Goal: Task Accomplishment & Management: Use online tool/utility

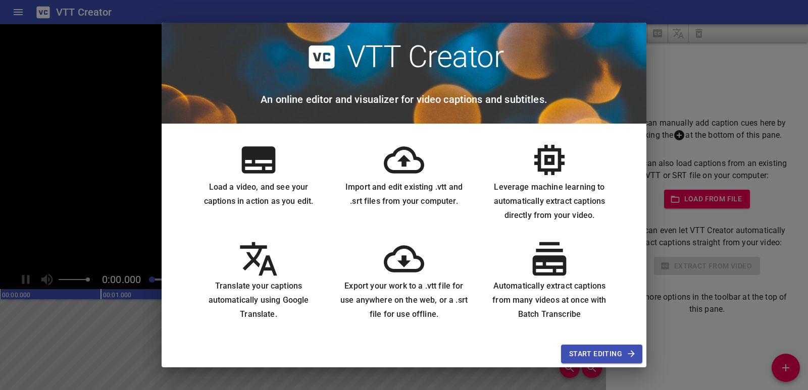
click at [615, 353] on span "Start Editing" at bounding box center [601, 354] width 65 height 13
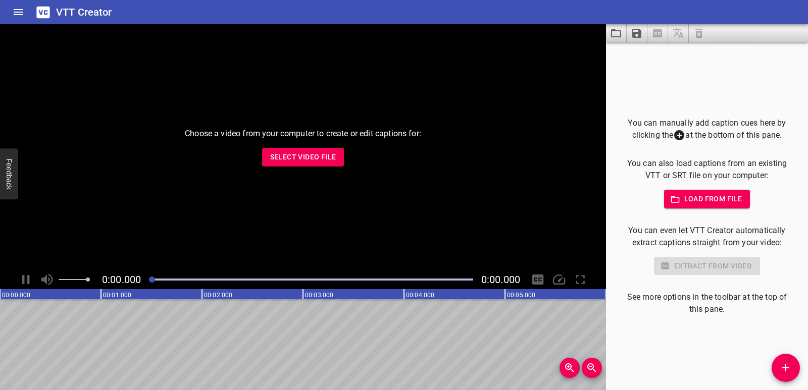
click at [292, 155] on span "Select Video File" at bounding box center [303, 157] width 66 height 13
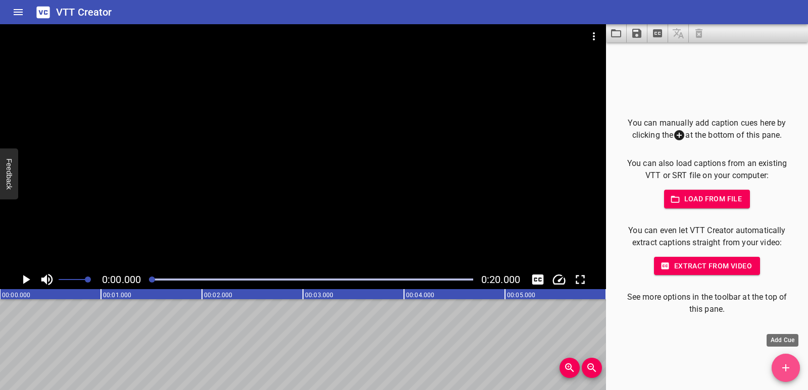
click at [789, 361] on button "Add Cue" at bounding box center [785, 368] width 28 height 28
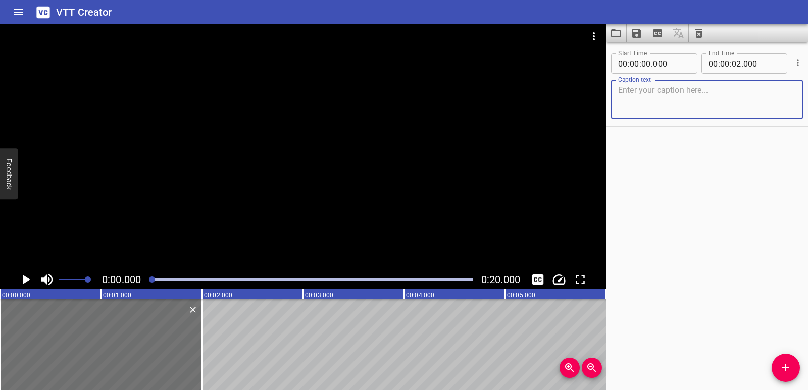
click at [635, 94] on textarea at bounding box center [707, 99] width 178 height 29
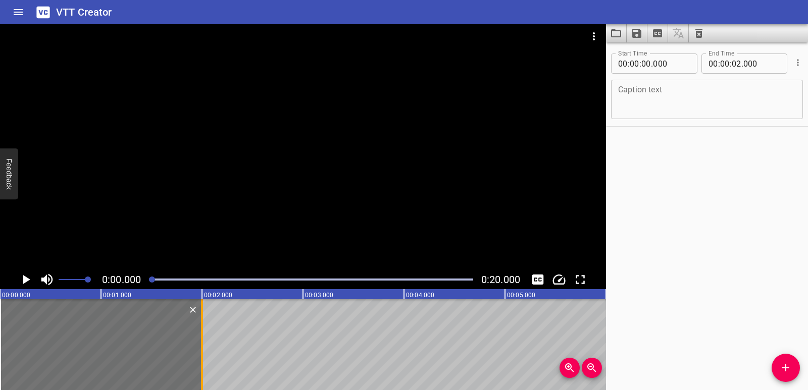
click at [201, 311] on div at bounding box center [202, 344] width 2 height 91
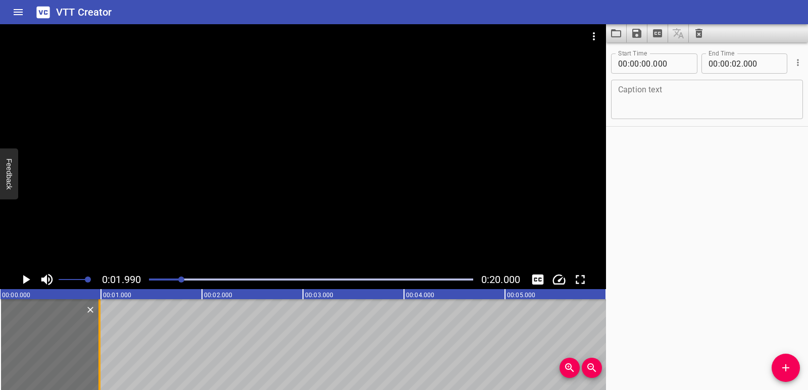
drag, startPoint x: 202, startPoint y: 331, endPoint x: 100, endPoint y: 330, distance: 102.5
click at [100, 330] on div at bounding box center [99, 344] width 2 height 91
type input "00"
type input "985"
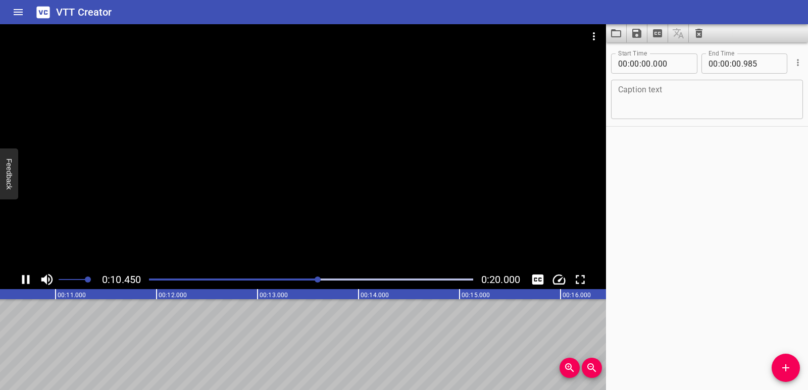
click at [30, 278] on icon "Play/Pause" at bounding box center [25, 279] width 15 height 15
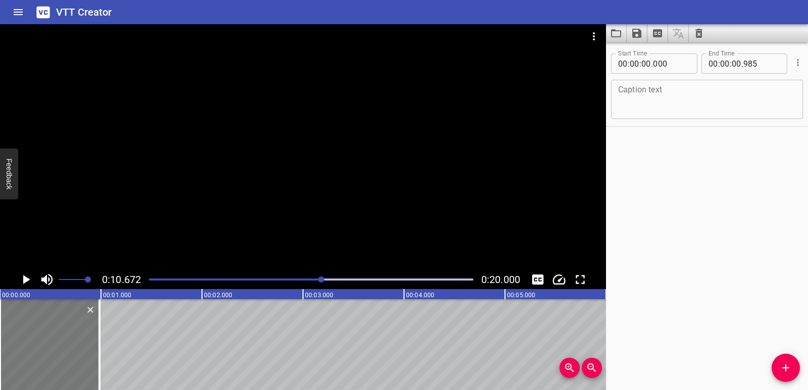
click at [39, 326] on div at bounding box center [49, 344] width 99 height 91
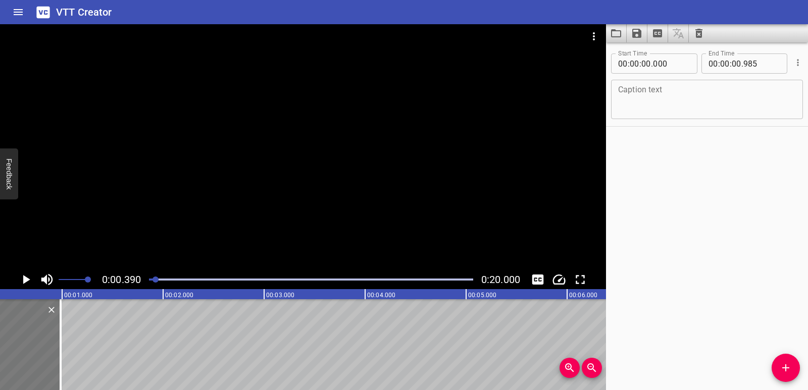
scroll to position [0, 39]
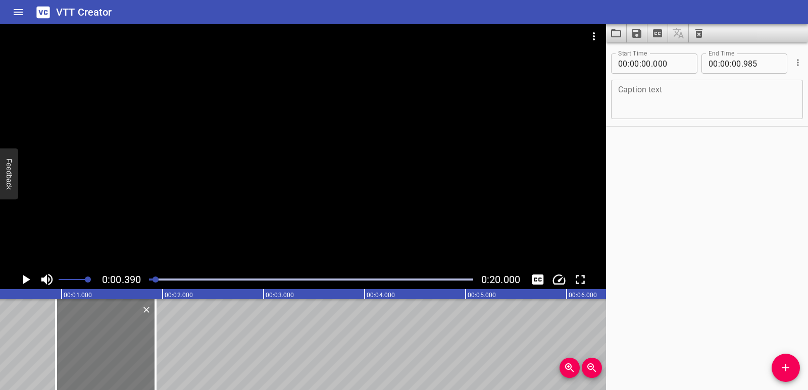
drag, startPoint x: 18, startPoint y: 337, endPoint x: 114, endPoint y: 334, distance: 96.5
click at [114, 334] on div at bounding box center [105, 344] width 99 height 91
type input "955"
type input "01"
type input "940"
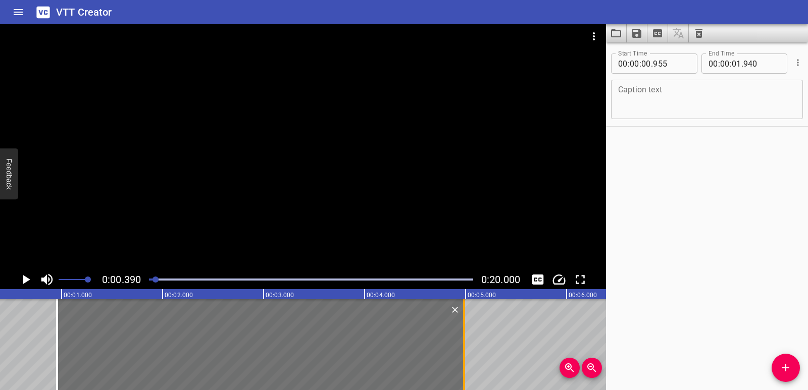
drag, startPoint x: 156, startPoint y: 353, endPoint x: 464, endPoint y: 346, distance: 307.5
click at [464, 346] on div at bounding box center [464, 344] width 2 height 91
type input "04"
type input "985"
click at [654, 81] on div "Caption text" at bounding box center [707, 99] width 192 height 39
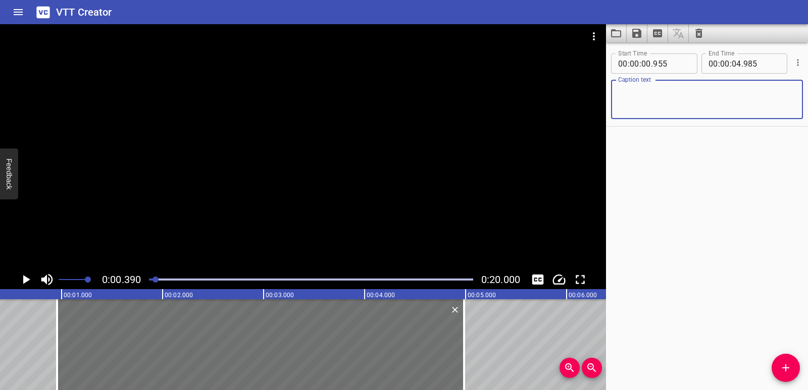
paste textarea "When a group of shapes follows a rule, they show a pattern."
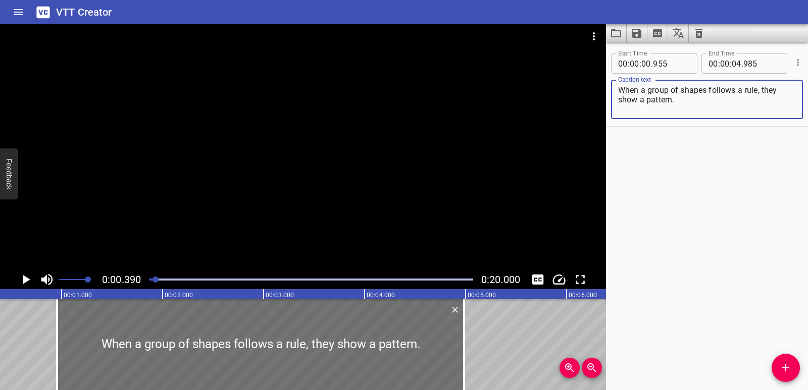
type textarea "When a group of shapes follows a rule, they show a pattern."
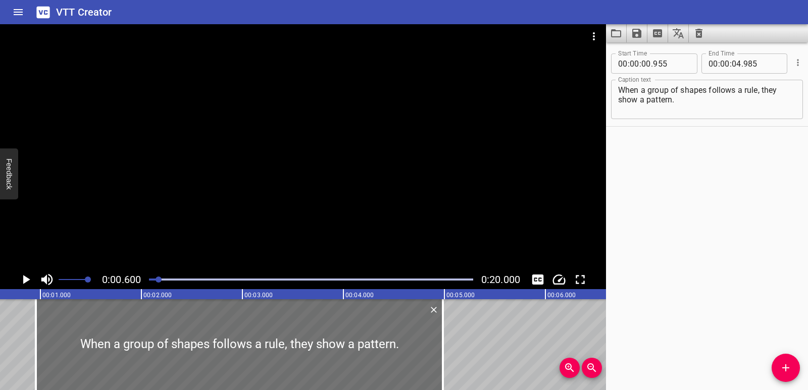
click at [26, 276] on icon "Play/Pause" at bounding box center [25, 279] width 15 height 15
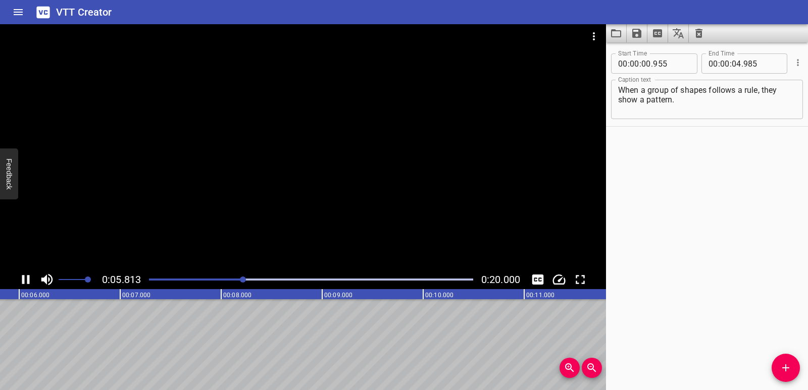
click at [256, 157] on div at bounding box center [303, 147] width 606 height 246
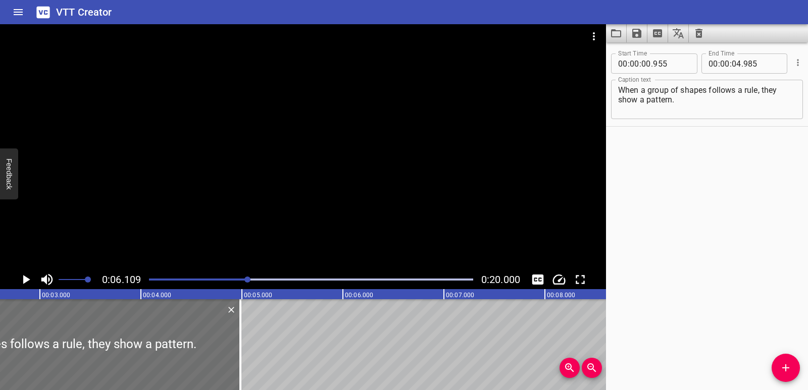
scroll to position [0, 180]
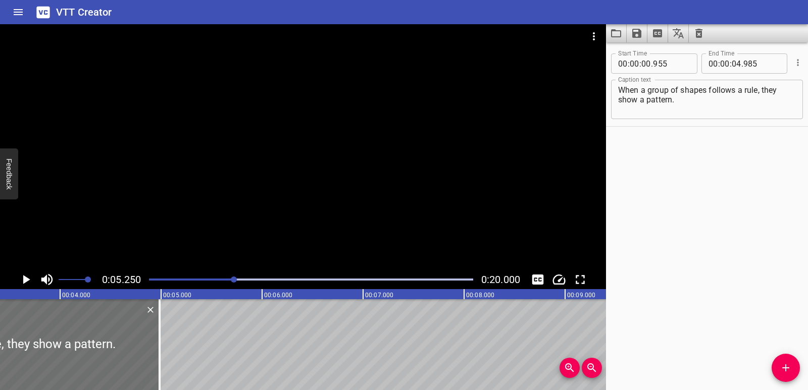
scroll to position [0, 530]
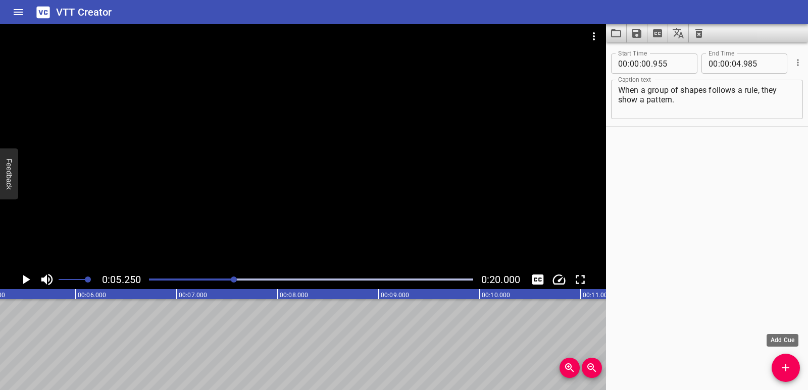
click at [793, 366] on span "Add Cue" at bounding box center [785, 368] width 28 height 12
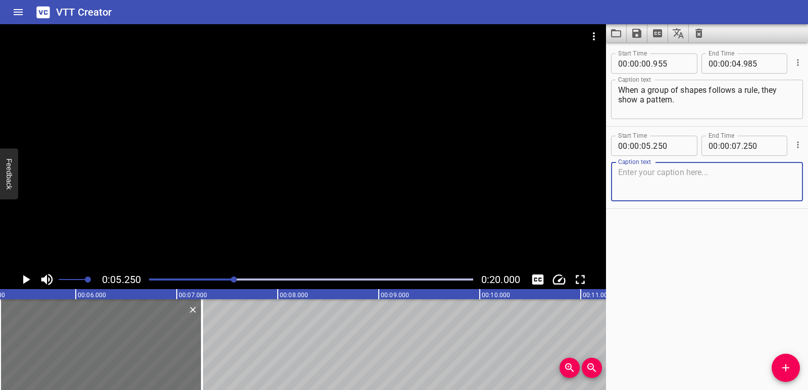
click at [637, 176] on textarea at bounding box center [707, 182] width 178 height 29
type textarea "Look at each group carefully."
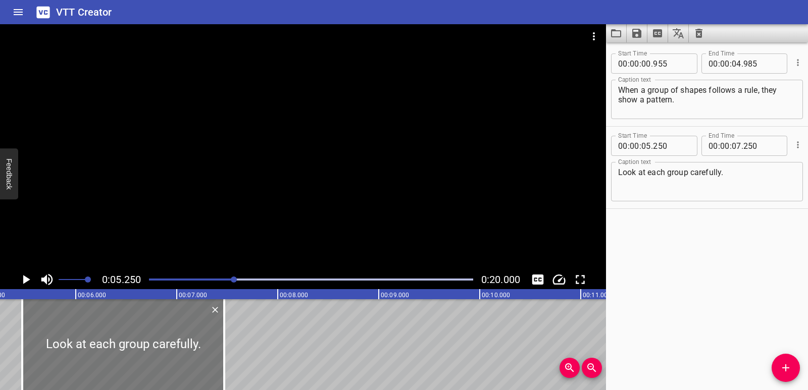
drag, startPoint x: 67, startPoint y: 330, endPoint x: 88, endPoint y: 330, distance: 21.7
click at [88, 330] on div at bounding box center [123, 344] width 202 height 91
type input "465"
click at [791, 368] on icon "Add Cue" at bounding box center [785, 368] width 12 height 12
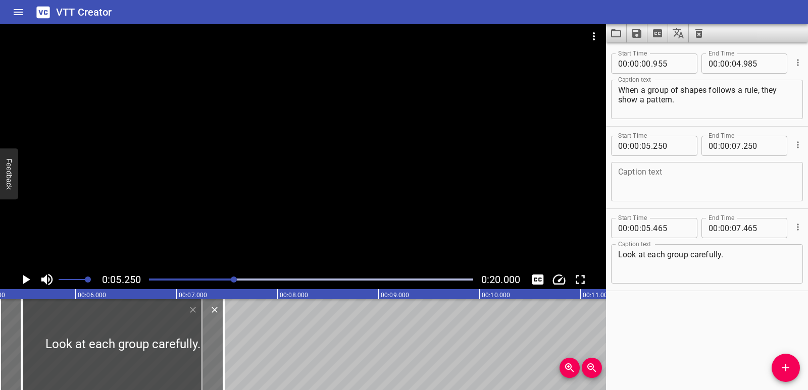
click at [147, 348] on div at bounding box center [123, 344] width 202 height 91
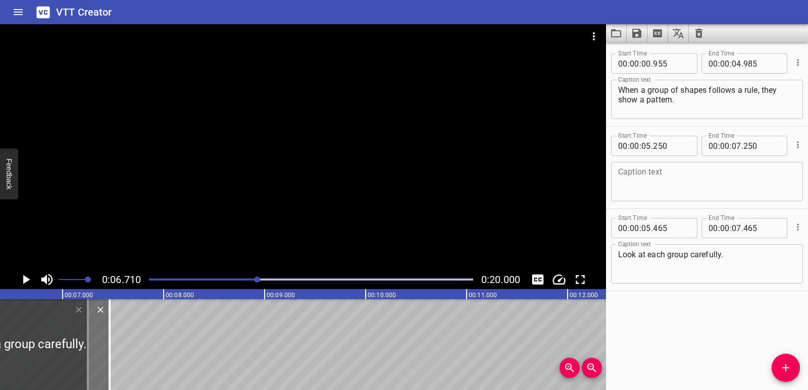
scroll to position [0, 677]
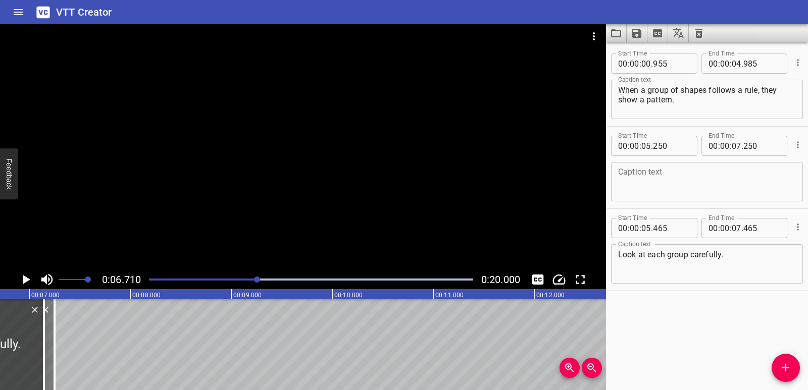
drag, startPoint x: 65, startPoint y: 344, endPoint x: 31, endPoint y: 338, distance: 34.3
type input "130"
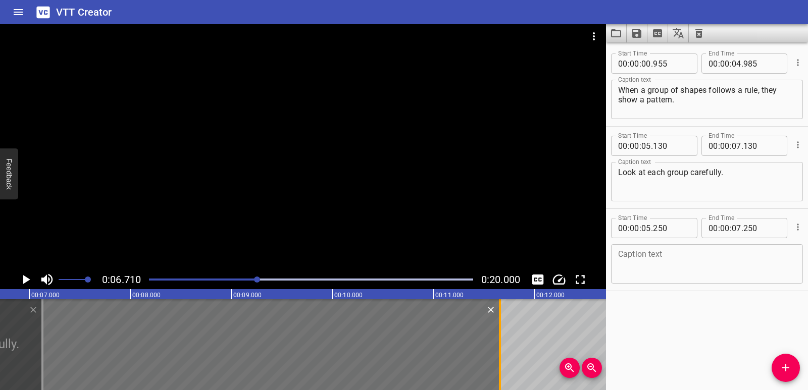
drag, startPoint x: 51, startPoint y: 336, endPoint x: 496, endPoint y: 332, distance: 445.2
click at [496, 332] on div at bounding box center [500, 344] width 10 height 91
type input "11"
type input "660"
click at [662, 261] on textarea at bounding box center [707, 264] width 178 height 29
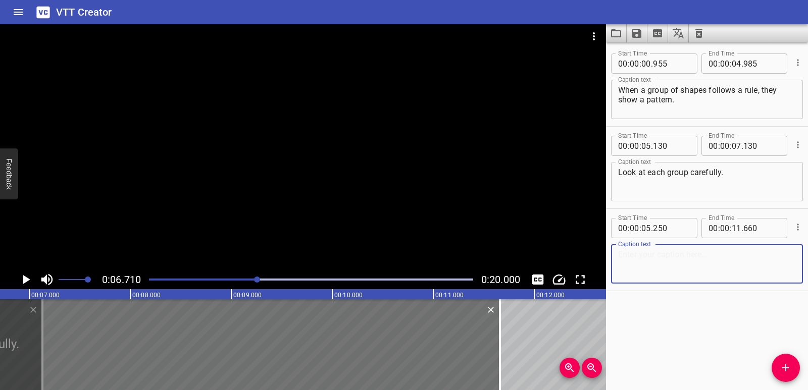
paste textarea "Check if the shapes repeat in the same order or change clearly."
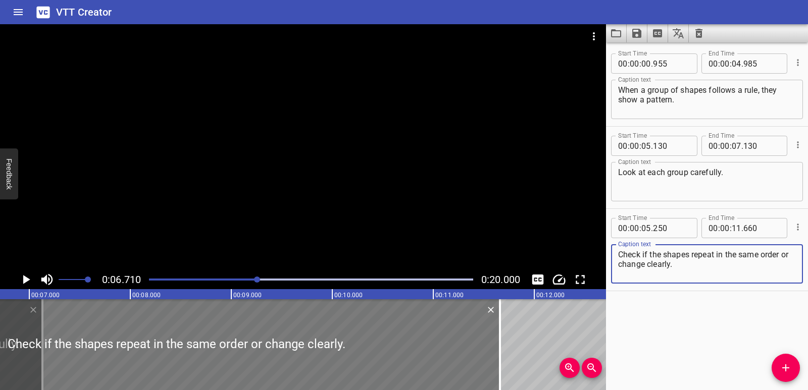
type textarea "Check if the shapes repeat in the same order or change clearly."
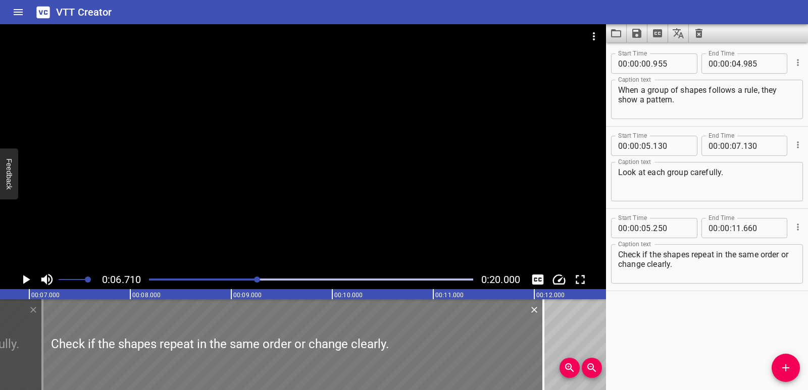
drag, startPoint x: 248, startPoint y: 330, endPoint x: 291, endPoint y: 336, distance: 43.8
click at [291, 336] on div at bounding box center [219, 344] width 647 height 91
type input "680"
type input "12"
type input "090"
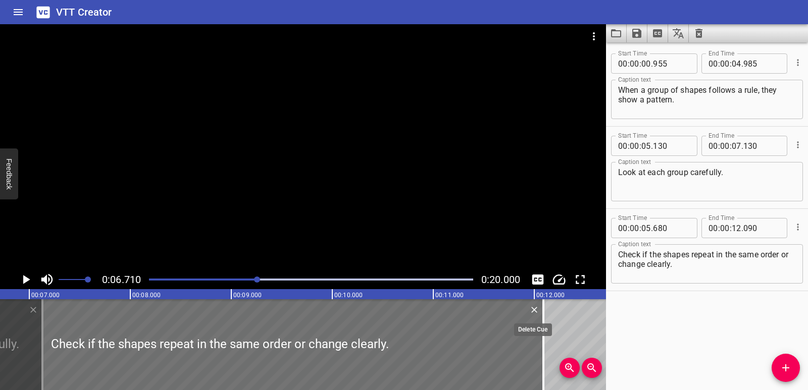
click at [537, 310] on icon "Delete" at bounding box center [534, 310] width 10 height 10
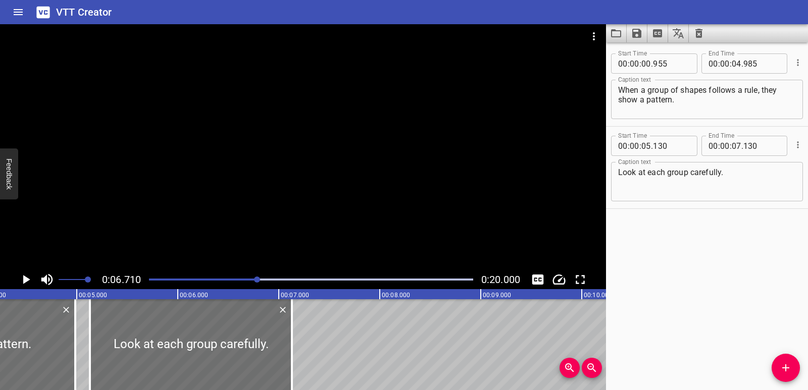
scroll to position [0, 370]
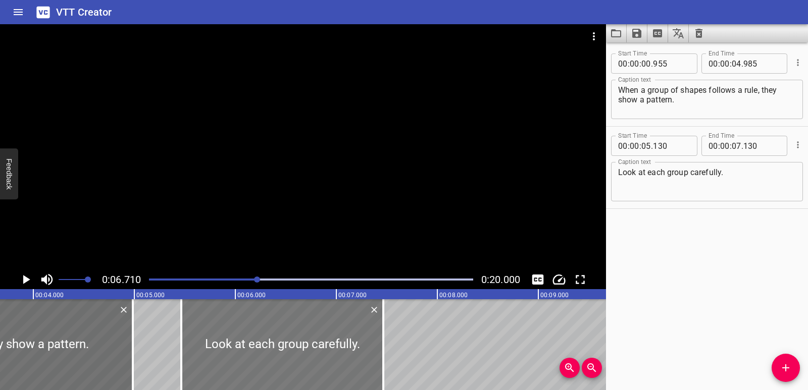
drag, startPoint x: 221, startPoint y: 354, endPoint x: 254, endPoint y: 356, distance: 33.9
click at [254, 356] on div at bounding box center [282, 344] width 202 height 91
type input "465"
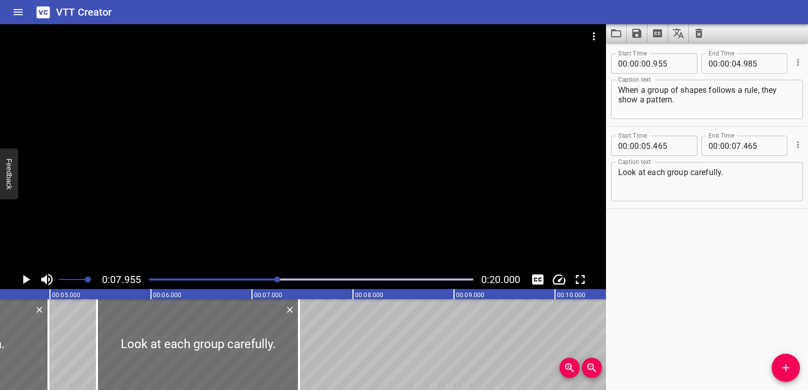
scroll to position [0, 450]
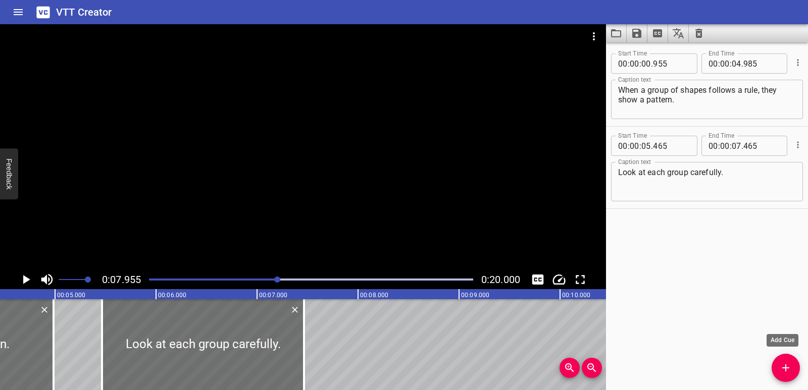
click at [781, 364] on icon "Add Cue" at bounding box center [785, 368] width 12 height 12
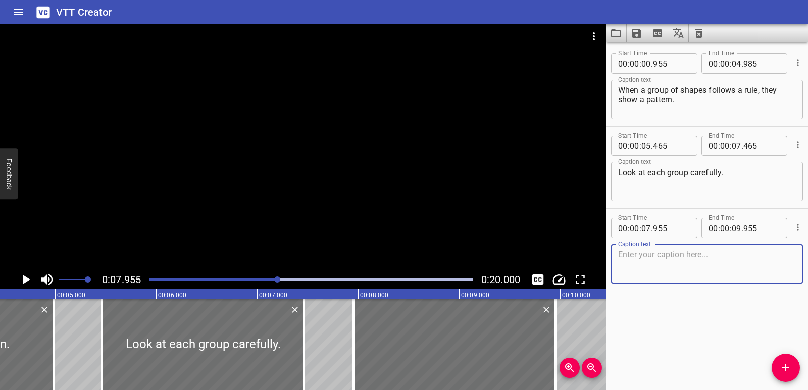
click at [649, 259] on textarea at bounding box center [707, 264] width 178 height 29
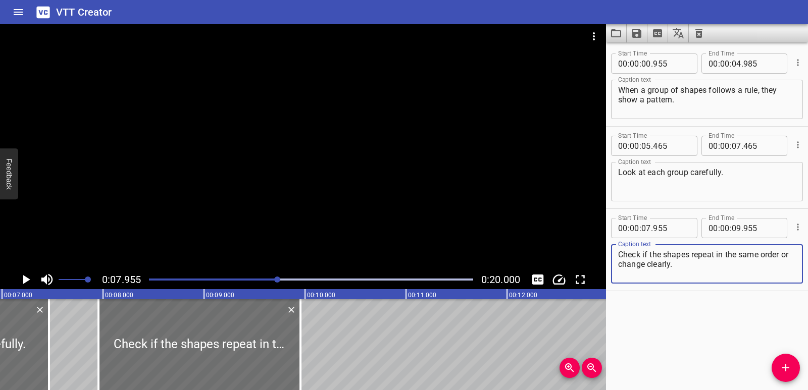
scroll to position [0, 710]
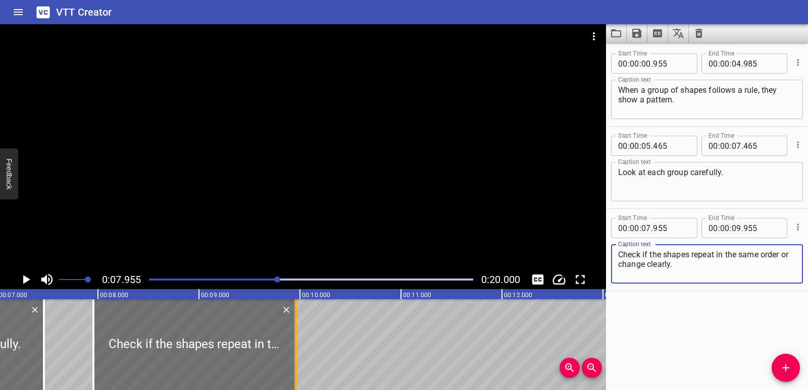
type textarea "Check if the shapes repeat in the same order or change clearly."
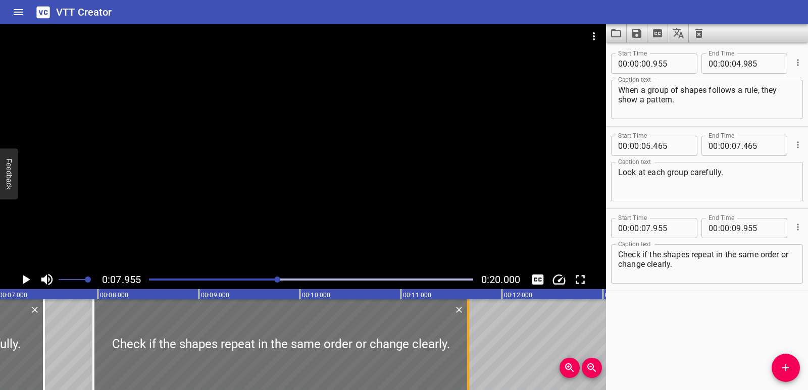
drag, startPoint x: 295, startPoint y: 346, endPoint x: 468, endPoint y: 349, distance: 172.6
click at [468, 349] on div at bounding box center [468, 344] width 2 height 91
type input "11"
type input "665"
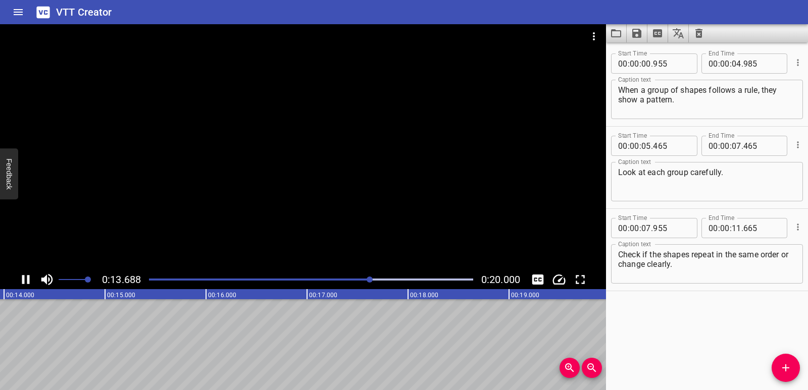
click at [25, 284] on icon "Play/Pause" at bounding box center [25, 279] width 15 height 15
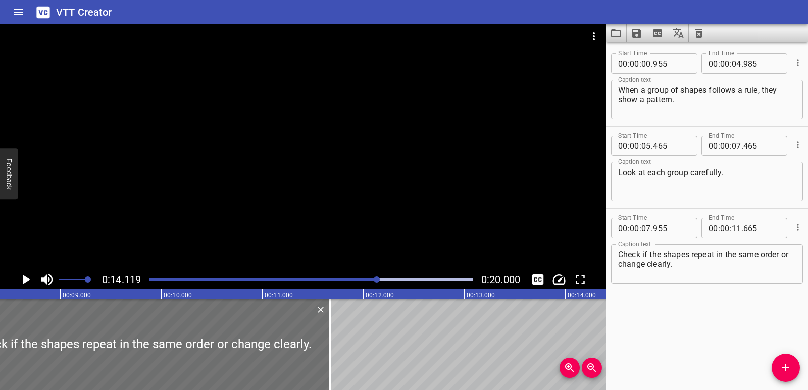
scroll to position [0, 791]
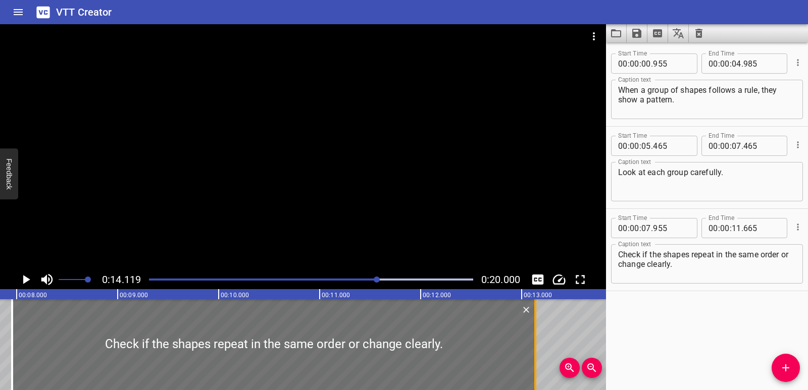
drag, startPoint x: 390, startPoint y: 343, endPoint x: 534, endPoint y: 340, distance: 144.4
click at [534, 340] on div at bounding box center [535, 344] width 2 height 91
type input "13"
type input "135"
click at [29, 281] on icon "Play/Pause" at bounding box center [25, 279] width 15 height 15
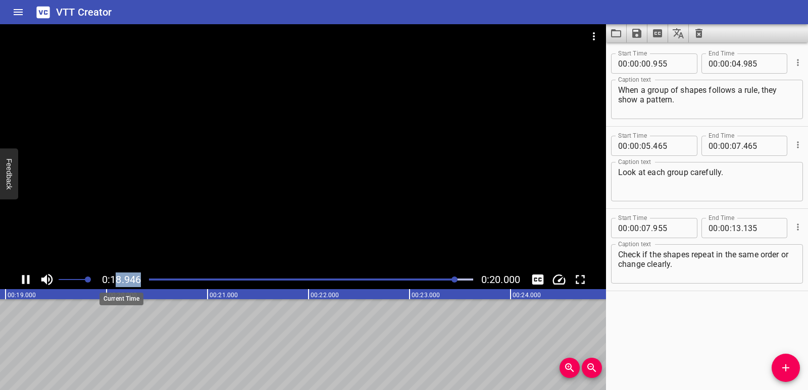
drag, startPoint x: 151, startPoint y: 280, endPoint x: 116, endPoint y: 284, distance: 35.5
click at [116, 284] on div "0:18.946 0:20.000" at bounding box center [303, 279] width 606 height 19
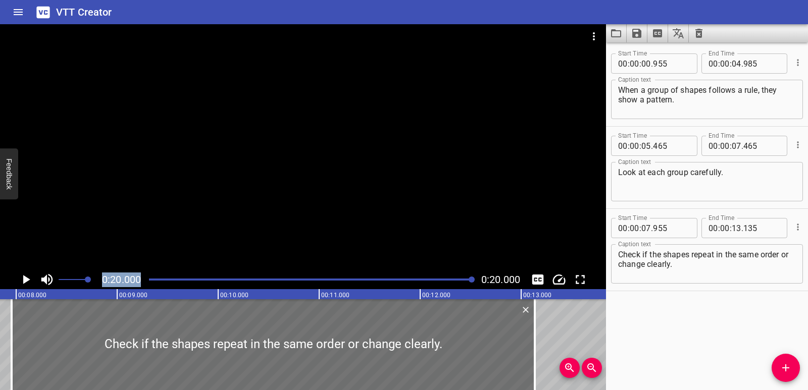
scroll to position [0, 796]
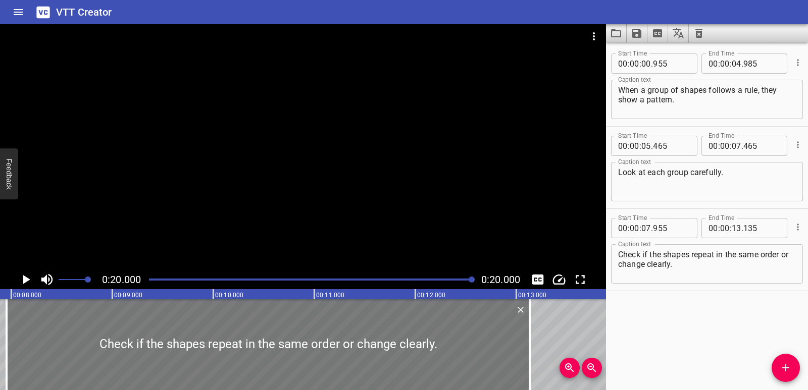
click at [138, 332] on div at bounding box center [268, 344] width 523 height 91
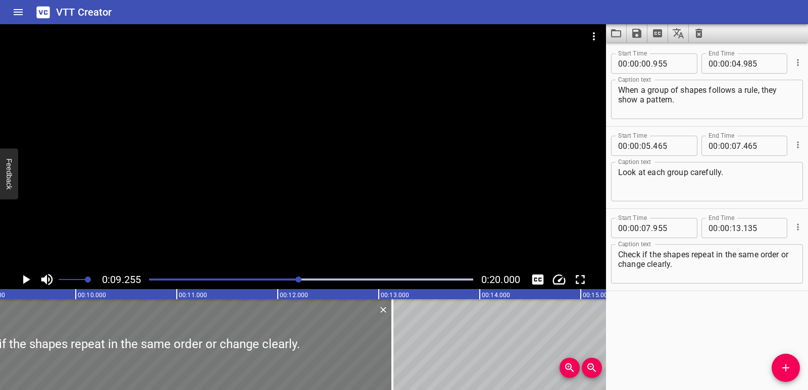
scroll to position [0, 934]
click at [23, 280] on icon "Play/Pause" at bounding box center [25, 279] width 15 height 15
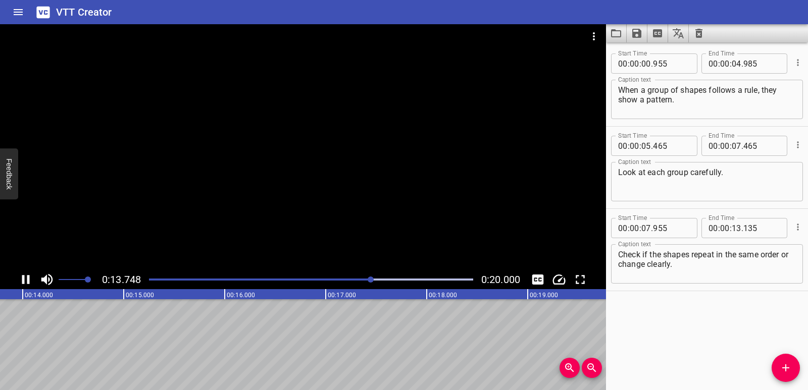
click at [27, 280] on icon "Play/Pause" at bounding box center [25, 279] width 15 height 15
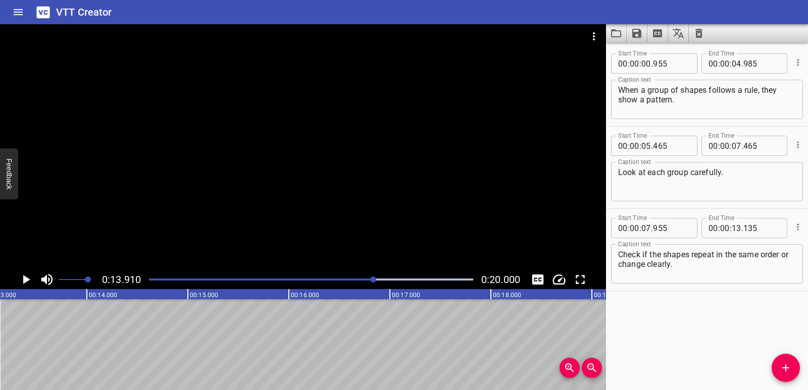
click at [790, 372] on icon "Add Cue" at bounding box center [785, 368] width 12 height 12
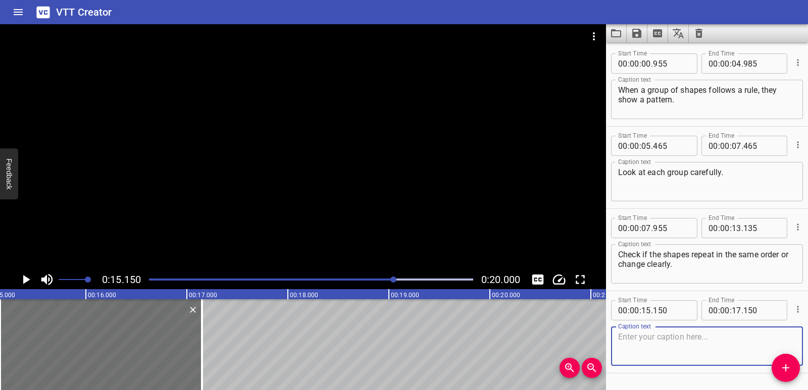
click at [635, 339] on textarea at bounding box center [707, 346] width 178 height 29
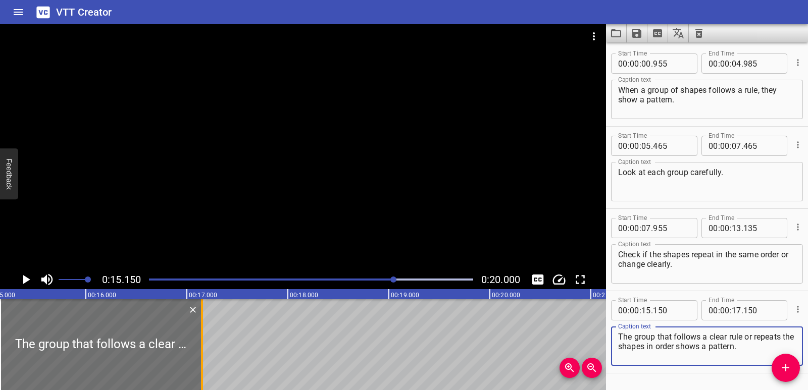
type textarea "The group that follows a clear rule or repeats the shapes in order shows a patt…"
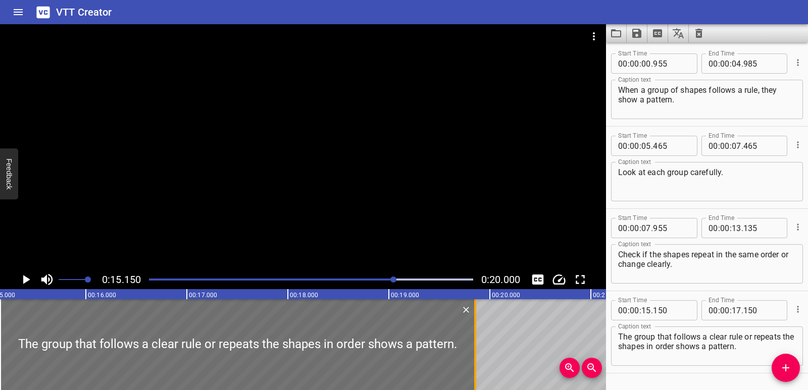
drag, startPoint x: 199, startPoint y: 346, endPoint x: 472, endPoint y: 347, distance: 273.1
click at [472, 347] on div at bounding box center [475, 344] width 10 height 91
type input "19"
type input "855"
click at [754, 337] on textarea "The group that follows a clear rule or repeats the shapes in order shows a patt…" at bounding box center [707, 346] width 178 height 29
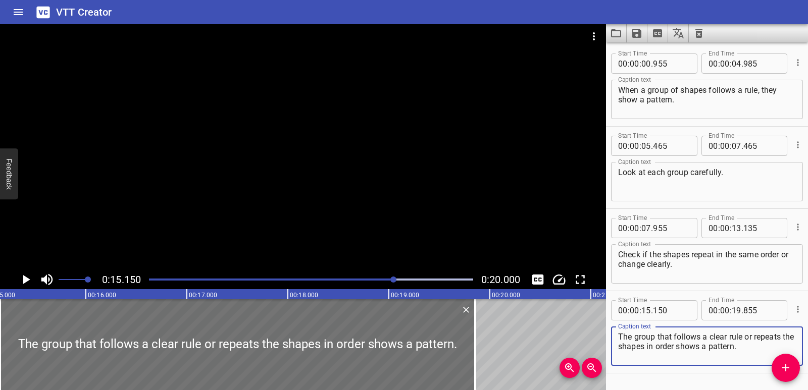
drag, startPoint x: 753, startPoint y: 338, endPoint x: 753, endPoint y: 346, distance: 8.6
click at [753, 346] on textarea "The group that follows a clear rule or repeats the shapes in order shows a patt…" at bounding box center [707, 346] width 178 height 29
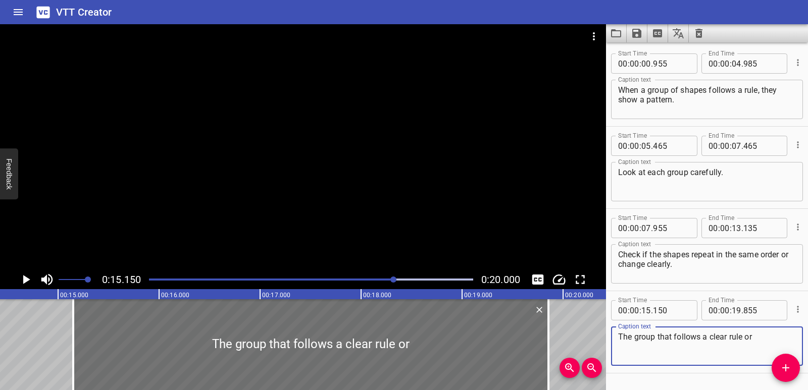
scroll to position [0, 1300]
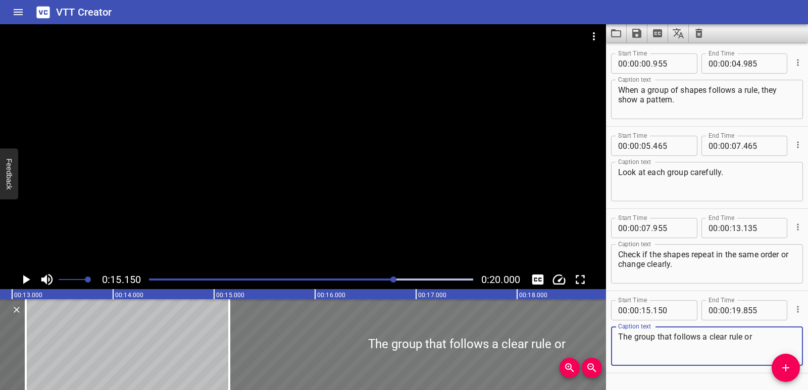
type textarea "The group that follows a clear rule or"
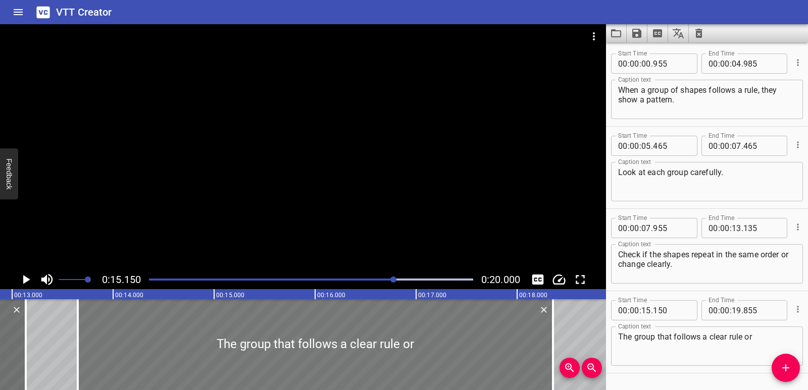
drag, startPoint x: 313, startPoint y: 351, endPoint x: 162, endPoint y: 351, distance: 151.4
click at [162, 351] on div at bounding box center [315, 344] width 475 height 91
type input "13"
type input "650"
type input "18"
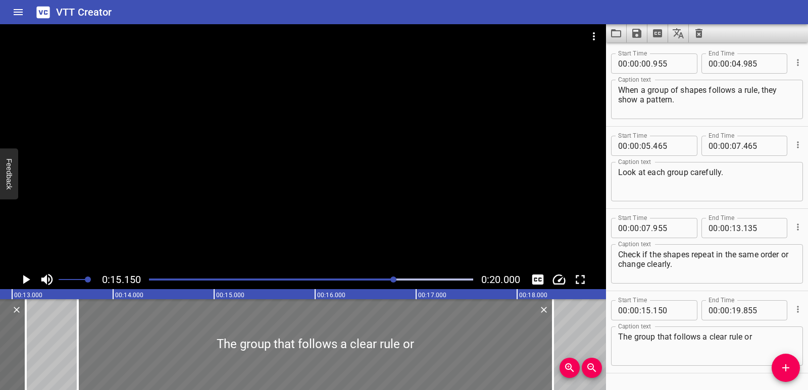
type input "355"
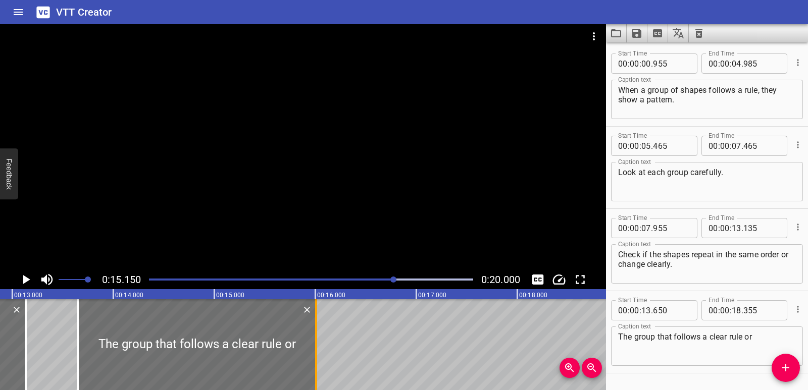
drag, startPoint x: 554, startPoint y: 335, endPoint x: 317, endPoint y: 341, distance: 236.8
click at [317, 341] on div at bounding box center [316, 344] width 10 height 91
type input "16"
type input "010"
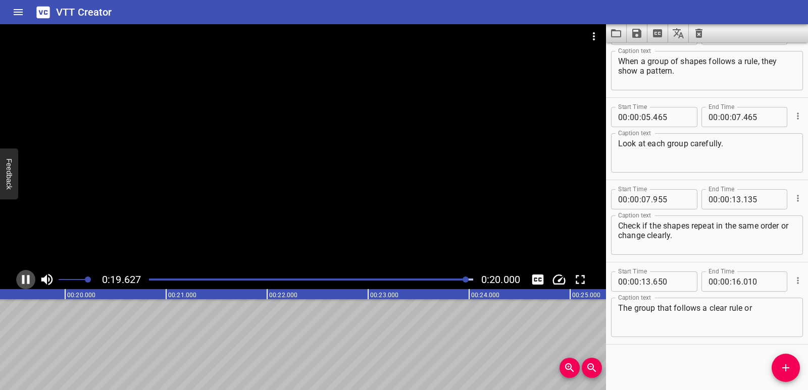
click at [28, 280] on icon "Play/Pause" at bounding box center [26, 279] width 8 height 9
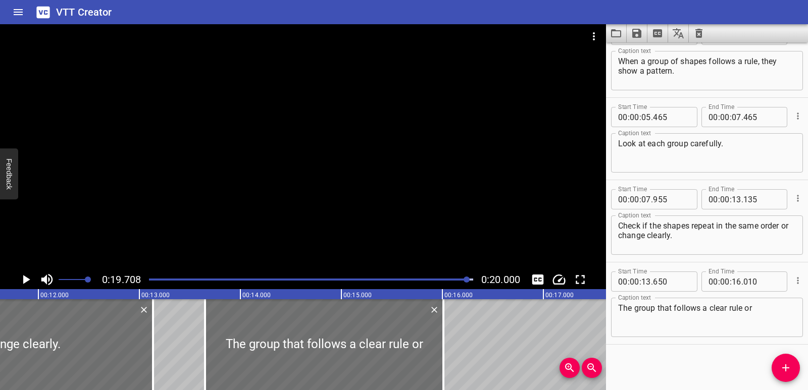
scroll to position [0, 1168]
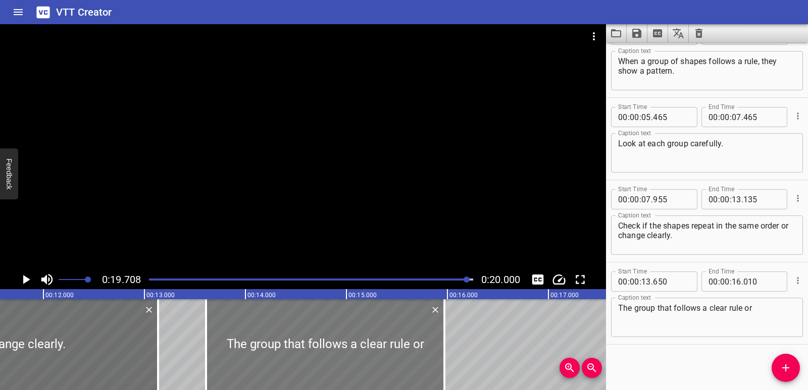
click at [262, 349] on div at bounding box center [325, 344] width 238 height 91
type input "610"
type input "15"
type input "970"
click at [269, 337] on div at bounding box center [325, 344] width 238 height 91
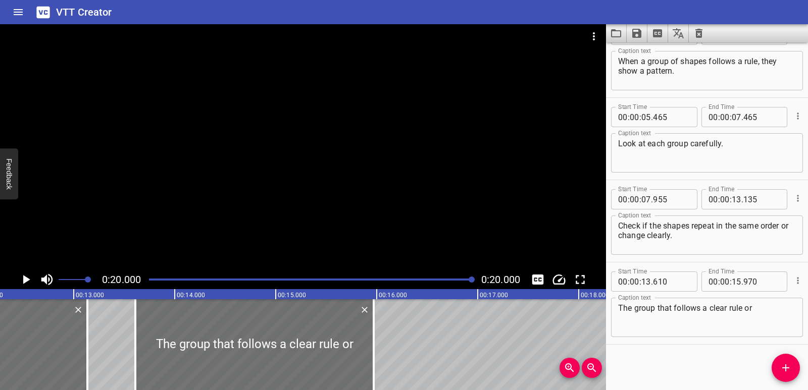
scroll to position [0, 1197]
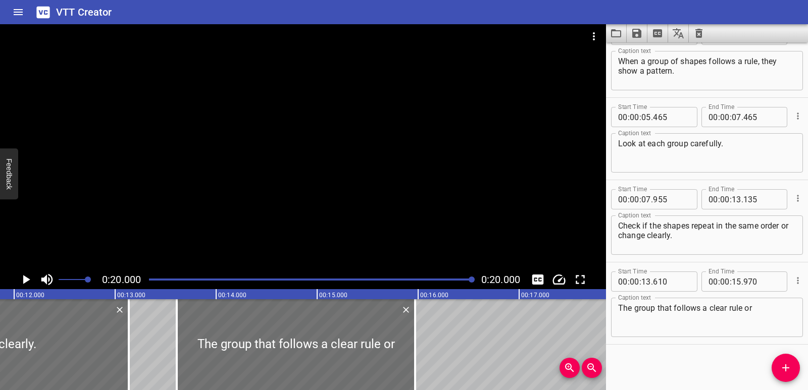
click at [472, 280] on div at bounding box center [471, 280] width 6 height 6
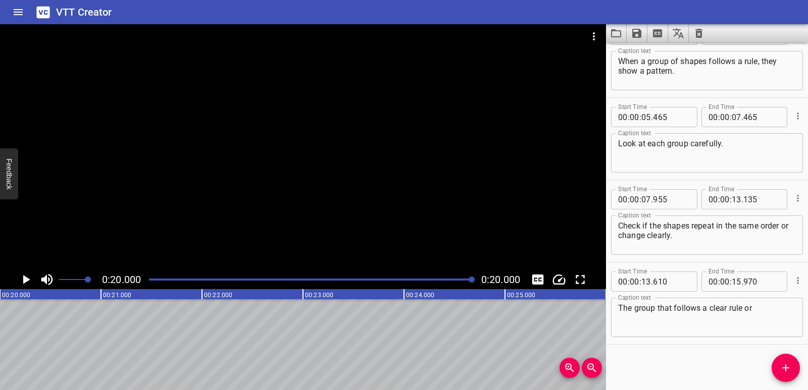
click at [416, 281] on div at bounding box center [311, 280] width 336 height 14
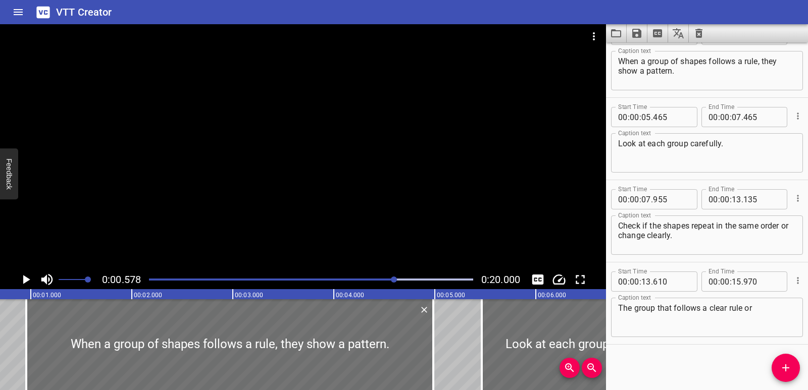
drag, startPoint x: 416, startPoint y: 281, endPoint x: 396, endPoint y: 280, distance: 20.2
click at [396, 280] on div at bounding box center [394, 280] width 6 height 6
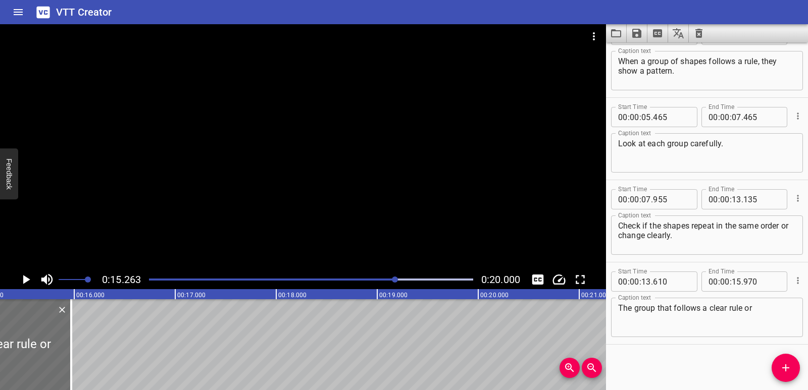
click at [403, 280] on div "Play progress" at bounding box center [311, 280] width 324 height 2
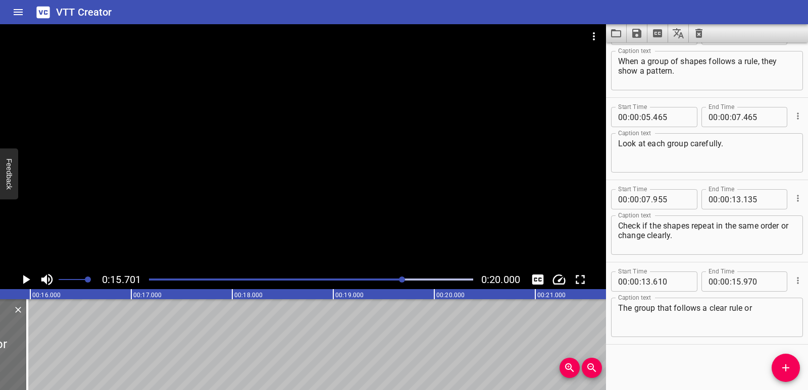
click at [395, 277] on div at bounding box center [311, 280] width 336 height 14
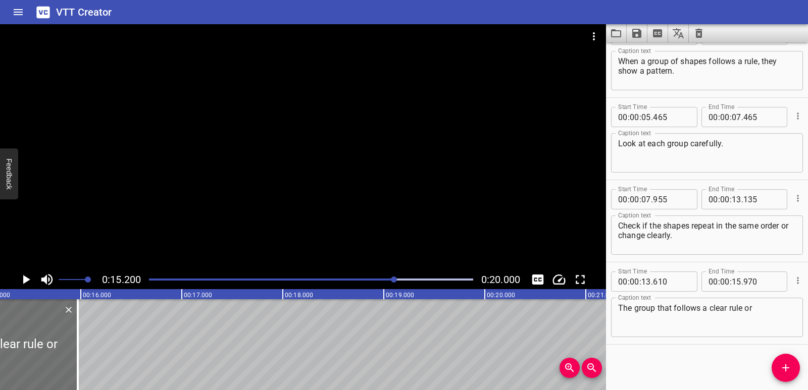
click at [387, 277] on div at bounding box center [311, 280] width 336 height 14
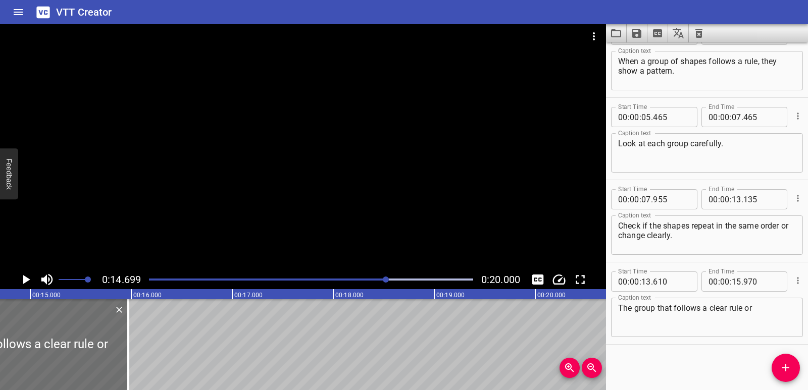
click at [377, 277] on div at bounding box center [311, 280] width 336 height 14
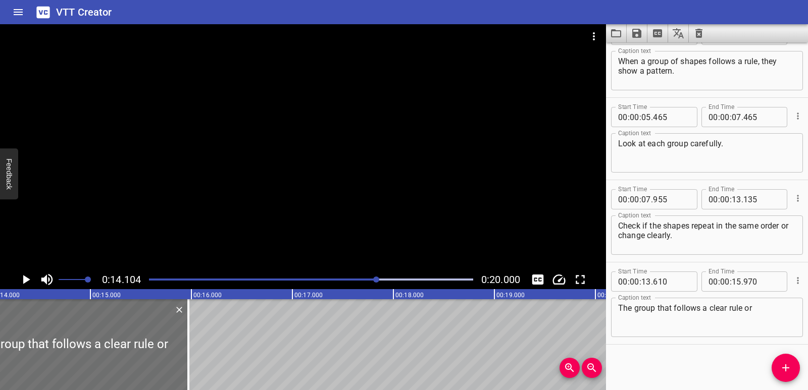
click at [357, 280] on div "Play progress" at bounding box center [216, 280] width 324 height 2
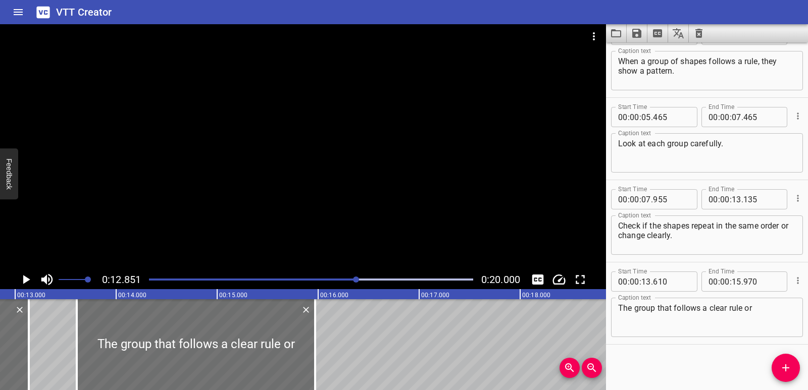
click at [340, 280] on div "Play progress" at bounding box center [195, 280] width 324 height 2
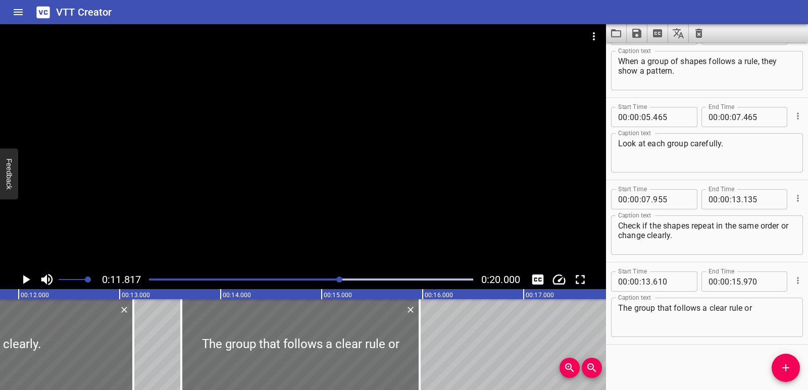
click at [347, 280] on div "Play progress" at bounding box center [311, 280] width 324 height 2
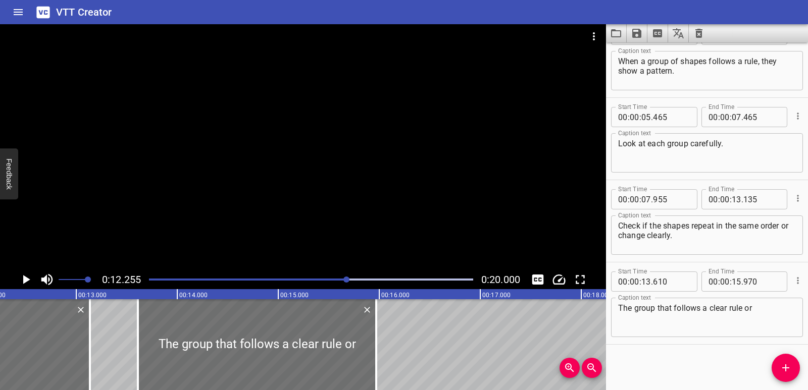
scroll to position [0, 1237]
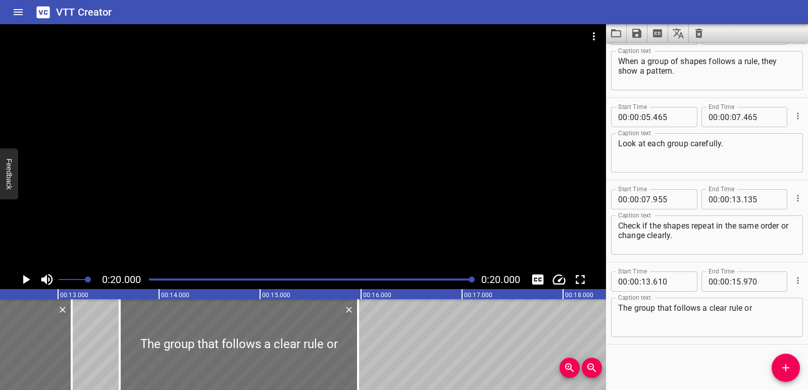
scroll to position [0, 1239]
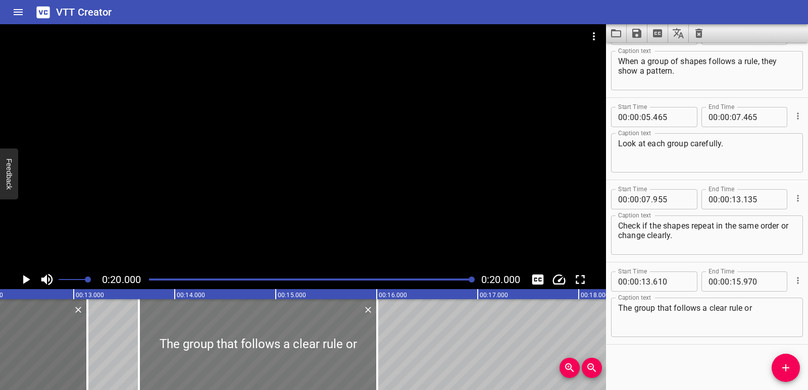
click at [278, 360] on div at bounding box center [258, 344] width 238 height 91
type input "645"
type input "16"
type input "005"
drag, startPoint x: 379, startPoint y: 347, endPoint x: 356, endPoint y: 346, distance: 22.2
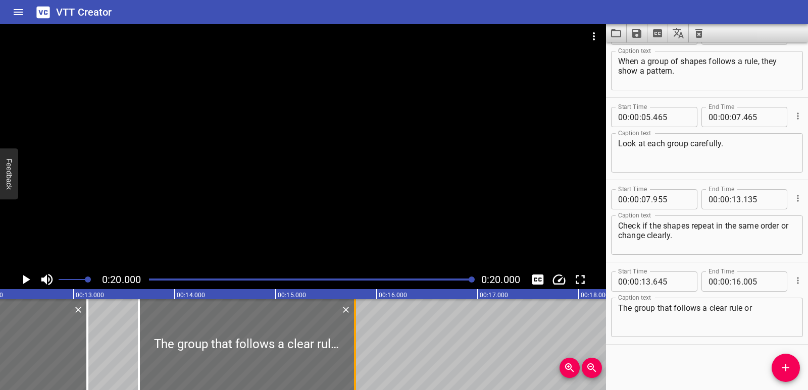
click at [356, 346] on div at bounding box center [355, 344] width 10 height 91
type input "15"
type input "785"
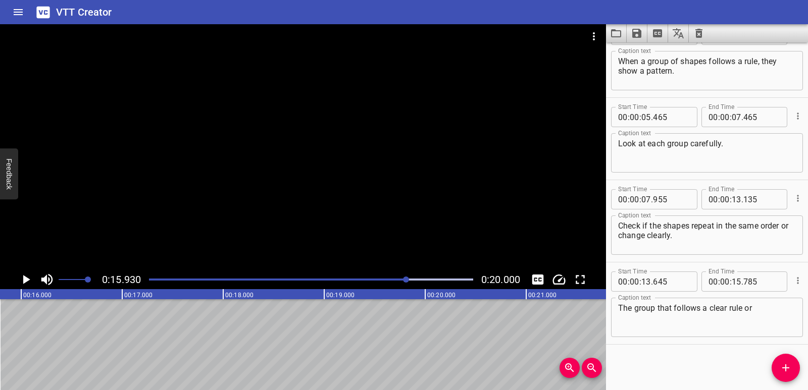
scroll to position [0, 1608]
click at [780, 368] on icon "Add Cue" at bounding box center [785, 368] width 12 height 12
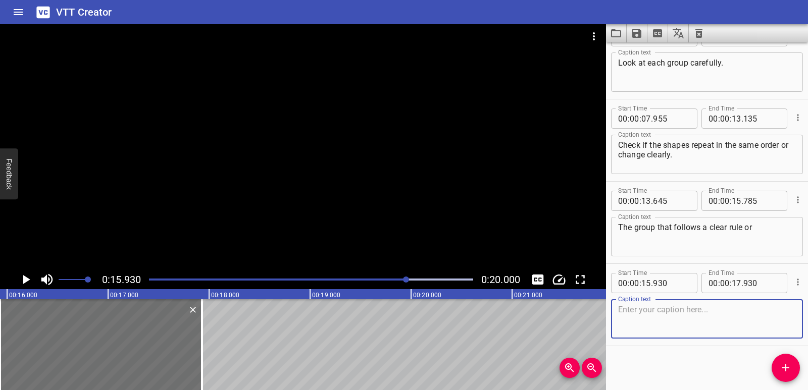
scroll to position [111, 0]
click at [635, 313] on textarea at bounding box center [707, 317] width 178 height 29
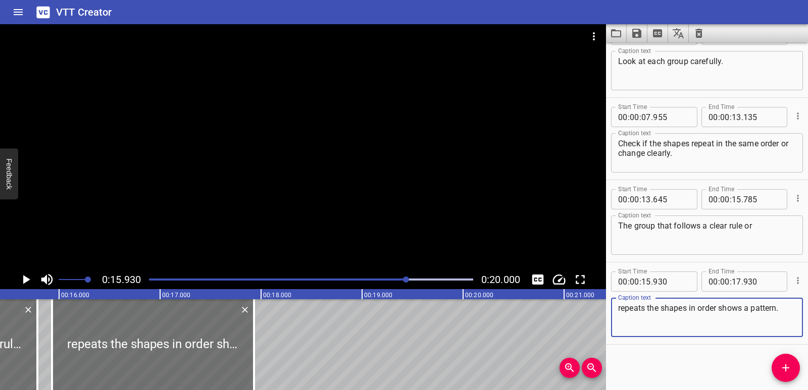
scroll to position [0, 1515]
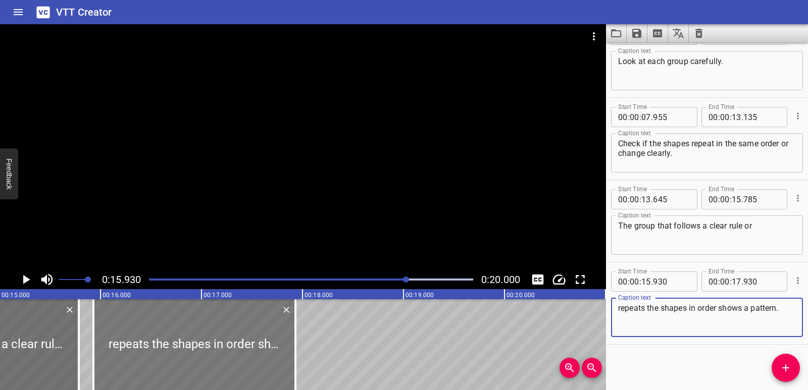
type textarea "repeats the shapes in order shows a pattern."
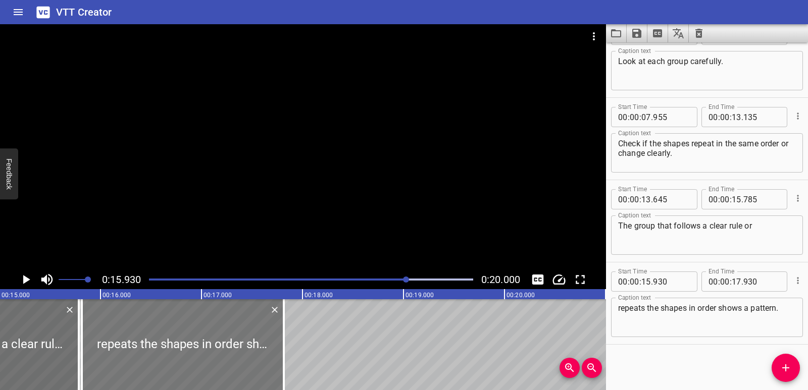
drag, startPoint x: 191, startPoint y: 359, endPoint x: 180, endPoint y: 357, distance: 11.8
click at [180, 357] on div at bounding box center [183, 344] width 202 height 91
type input "815"
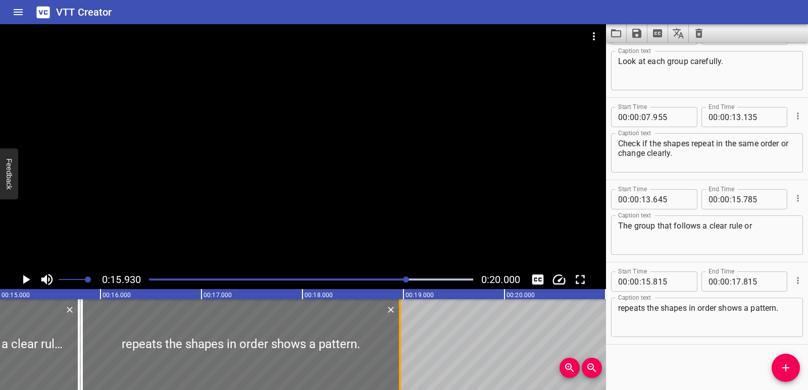
drag, startPoint x: 282, startPoint y: 346, endPoint x: 398, endPoint y: 346, distance: 116.1
click at [398, 346] on div at bounding box center [400, 344] width 10 height 91
type input "18"
type input "965"
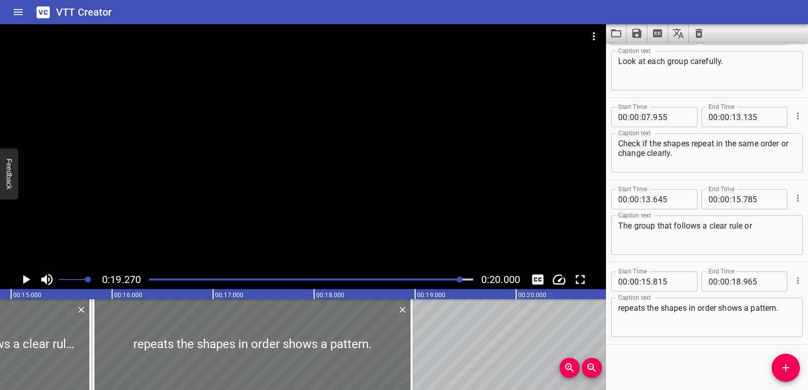
scroll to position [0, 1456]
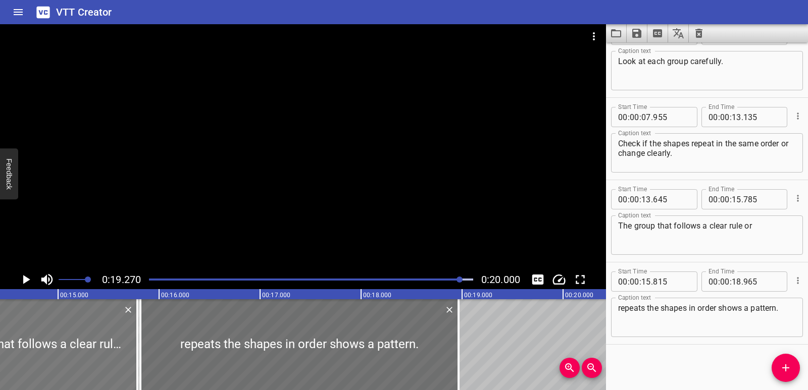
click at [84, 351] on div at bounding box center [29, 344] width 216 height 91
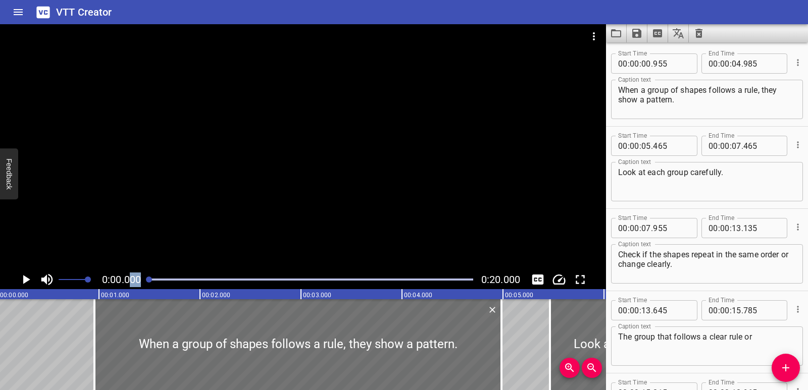
scroll to position [0, 0]
drag, startPoint x: 474, startPoint y: 279, endPoint x: 133, endPoint y: 279, distance: 341.7
click at [133, 279] on div "0:00.000 0:20.000" at bounding box center [303, 279] width 606 height 19
click at [25, 278] on icon "Play/Pause" at bounding box center [26, 279] width 7 height 9
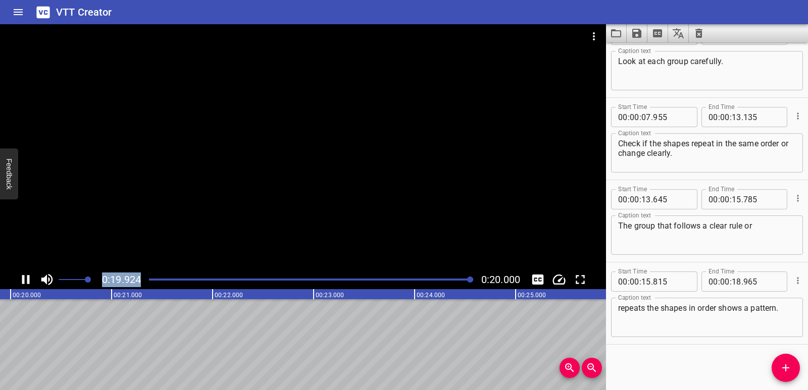
scroll to position [0, 2019]
click at [636, 34] on icon "Save captions to file" at bounding box center [636, 33] width 9 height 9
click at [646, 55] on li "Save to VTT file" at bounding box center [663, 55] width 74 height 18
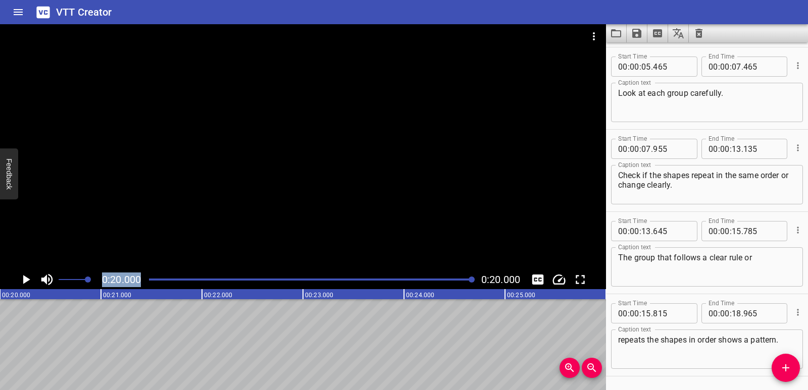
scroll to position [0, 0]
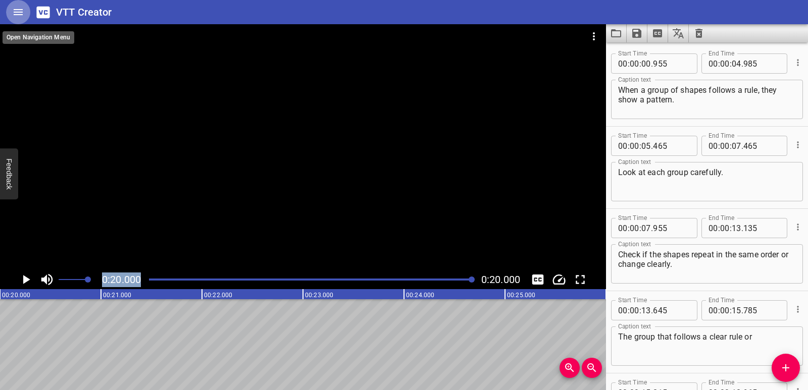
click at [17, 14] on icon "Home" at bounding box center [18, 12] width 9 height 6
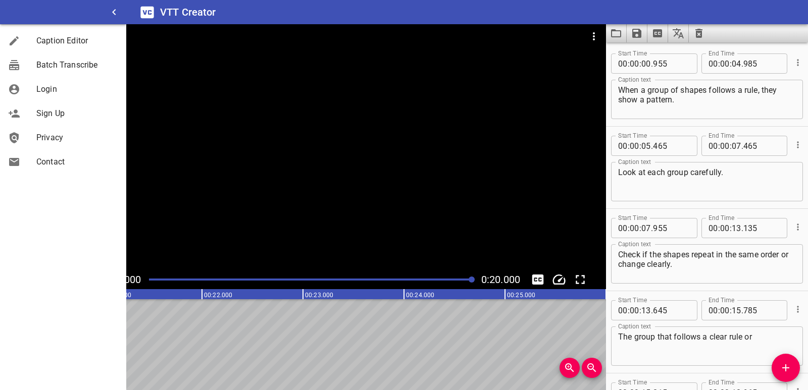
click at [271, 102] on div at bounding box center [303, 147] width 606 height 246
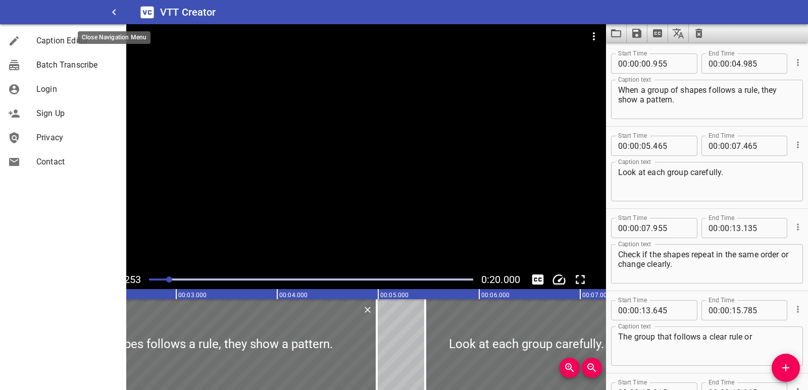
click at [119, 19] on button "button" at bounding box center [114, 12] width 24 height 24
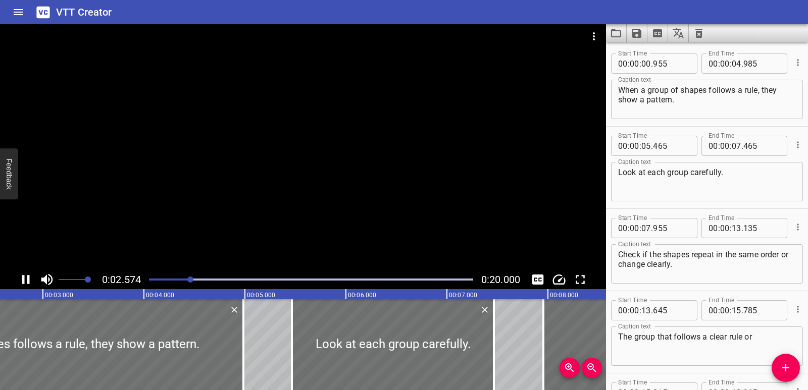
click at [695, 30] on icon "Clear captions" at bounding box center [698, 33] width 12 height 12
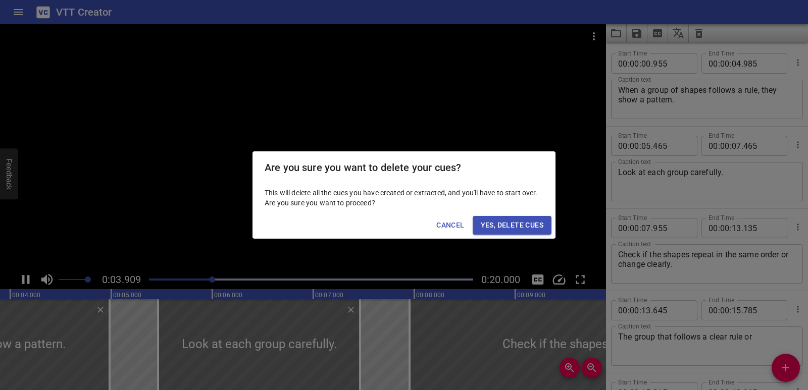
click at [507, 228] on span "Yes, Delete Cues" at bounding box center [512, 225] width 63 height 13
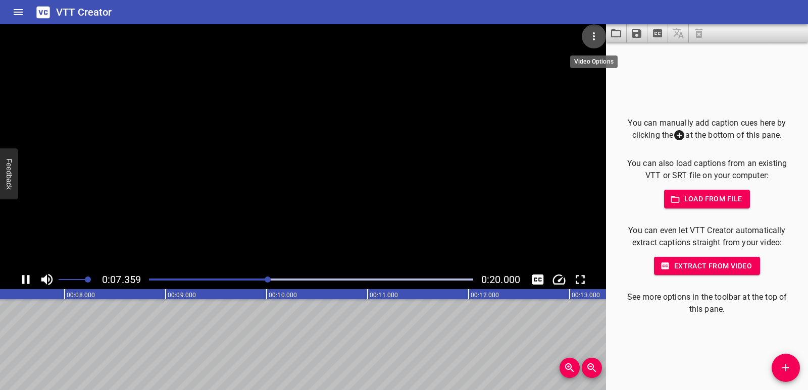
click at [590, 33] on icon "Video Options" at bounding box center [594, 36] width 12 height 12
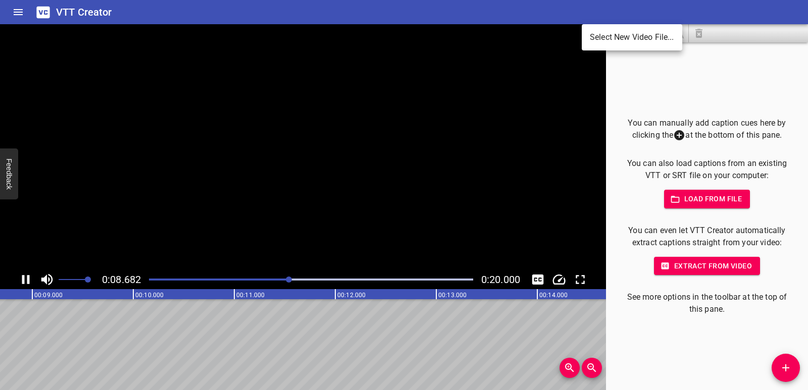
click at [596, 41] on li "Select New Video File..." at bounding box center [631, 37] width 100 height 18
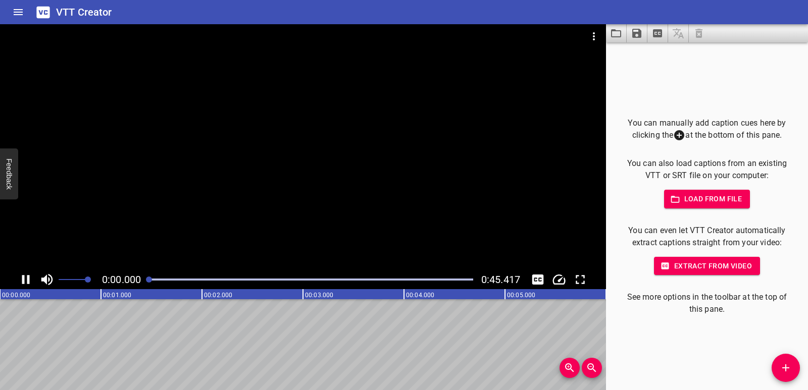
click at [581, 24] on button "Video Options" at bounding box center [593, 36] width 24 height 24
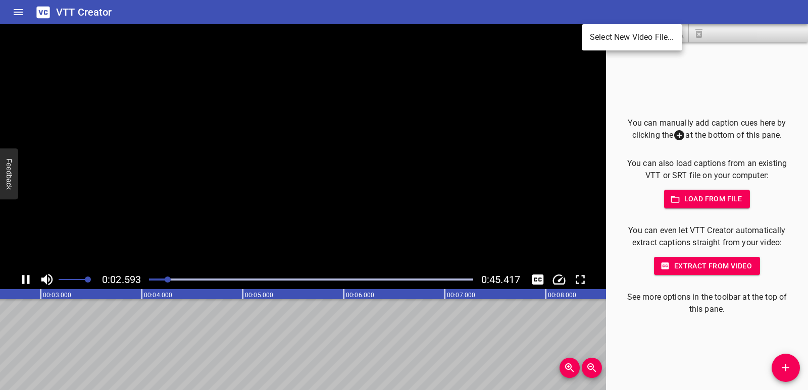
drag, startPoint x: 166, startPoint y: 279, endPoint x: 154, endPoint y: 282, distance: 11.4
click at [154, 282] on div at bounding box center [404, 195] width 808 height 390
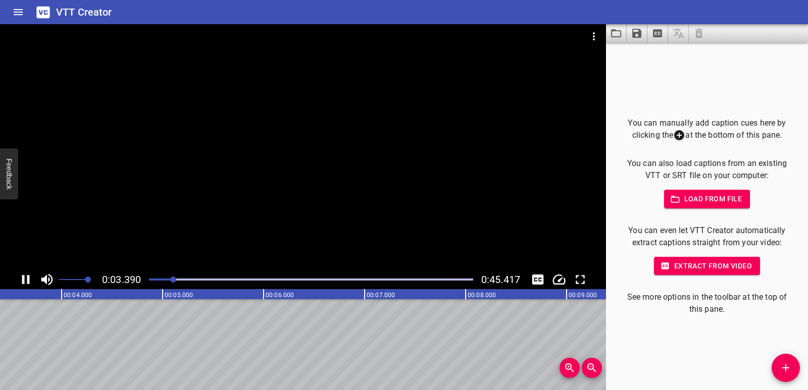
click at [28, 277] on icon "Play/Pause" at bounding box center [26, 279] width 8 height 9
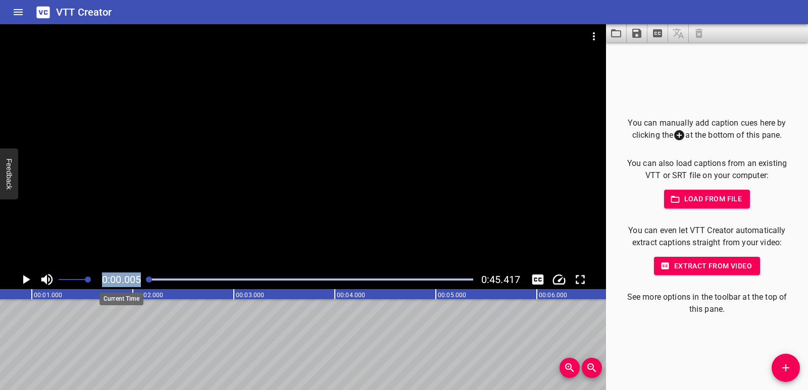
drag, startPoint x: 173, startPoint y: 279, endPoint x: 139, endPoint y: 279, distance: 33.3
click at [139, 279] on div "0:00.005 0:45.417" at bounding box center [303, 279] width 606 height 19
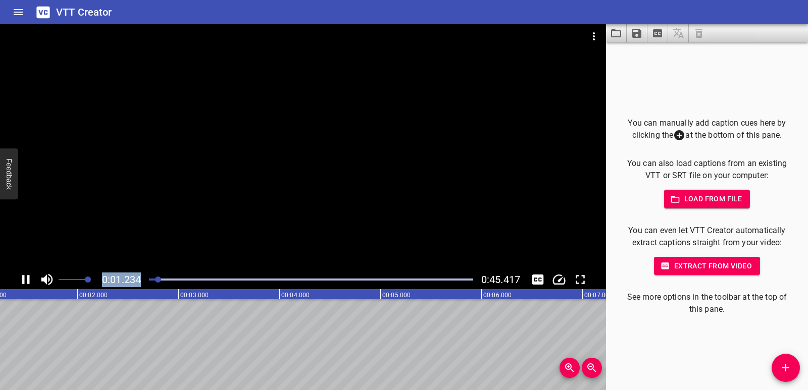
click at [27, 277] on icon "Play/Pause" at bounding box center [26, 279] width 8 height 9
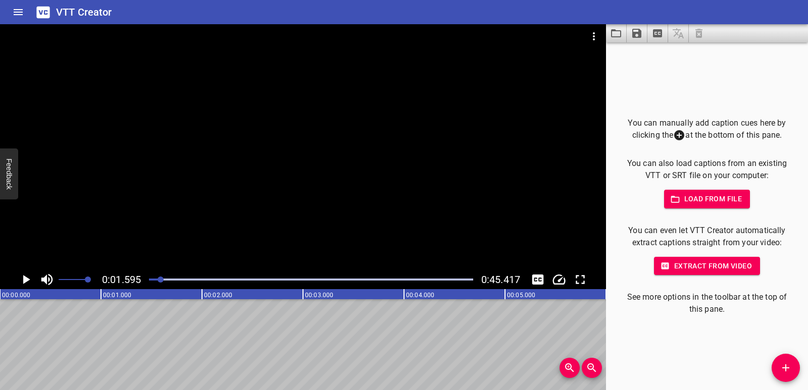
click at [783, 360] on button "Add Cue" at bounding box center [785, 368] width 28 height 28
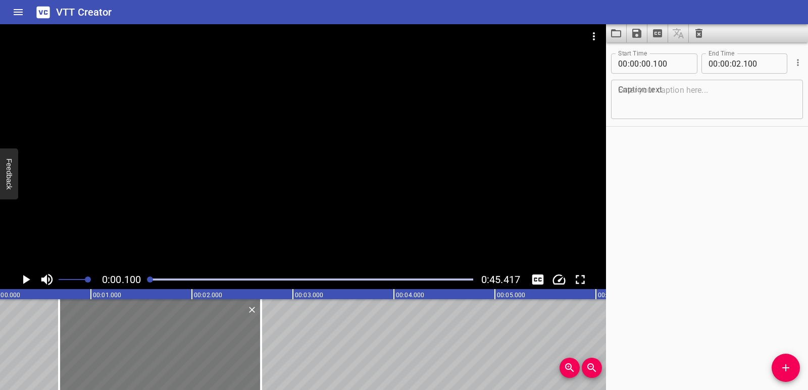
drag, startPoint x: 79, startPoint y: 359, endPoint x: 138, endPoint y: 359, distance: 59.1
click at [138, 359] on div at bounding box center [160, 344] width 202 height 91
type input "685"
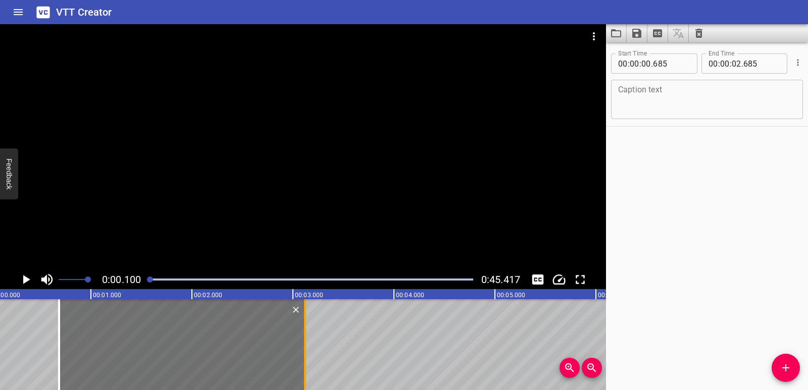
drag, startPoint x: 258, startPoint y: 350, endPoint x: 302, endPoint y: 348, distance: 44.0
click at [302, 348] on div at bounding box center [305, 344] width 10 height 91
type input "03"
drag, startPoint x: 307, startPoint y: 344, endPoint x: 301, endPoint y: 344, distance: 6.1
click at [301, 344] on div at bounding box center [299, 344] width 10 height 91
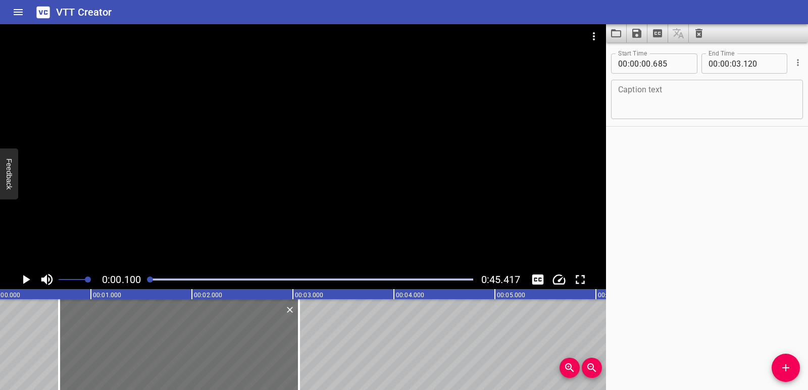
type input "060"
click at [660, 85] on textarea at bounding box center [707, 99] width 178 height 29
paste textarea "Our eyes can change size."
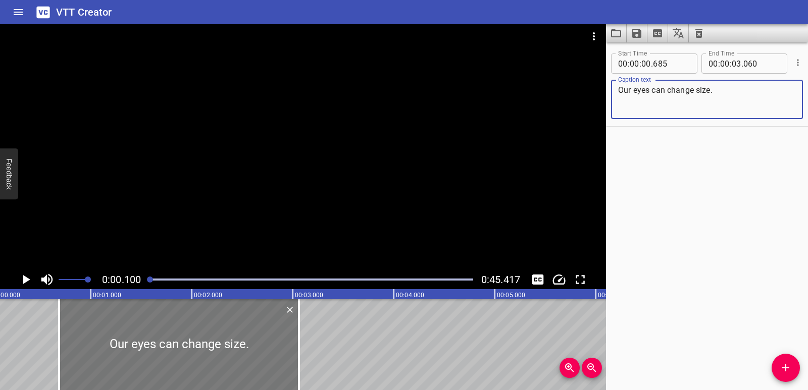
type textarea "Our eyes can change size."
click at [75, 319] on div at bounding box center [179, 344] width 240 height 91
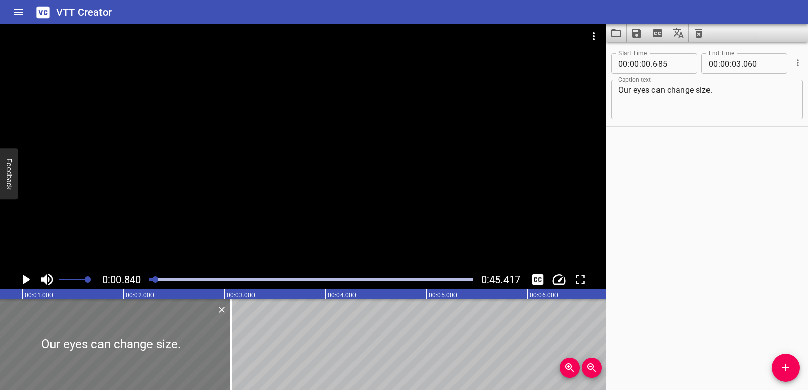
scroll to position [0, 85]
click at [20, 281] on icon "Play/Pause" at bounding box center [25, 279] width 15 height 15
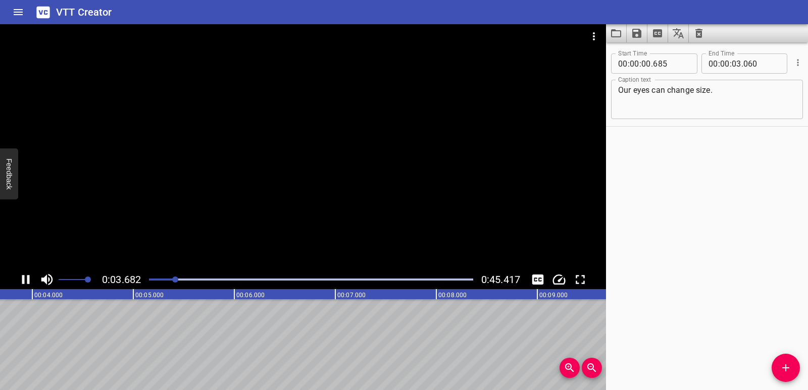
click at [24, 281] on icon "Play/Pause" at bounding box center [26, 279] width 8 height 9
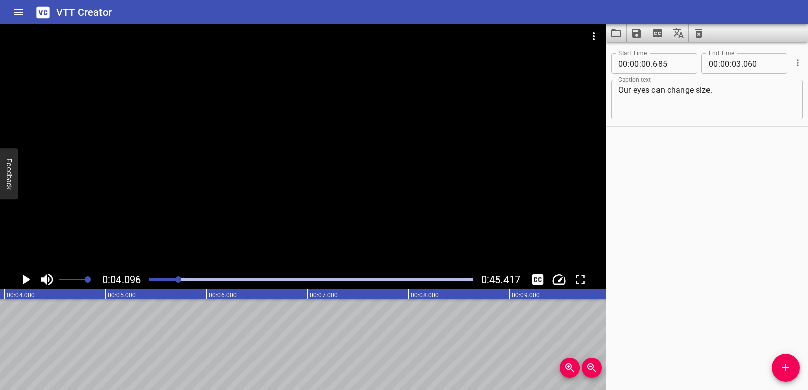
scroll to position [0, 413]
click at [791, 369] on icon "Add Cue" at bounding box center [785, 368] width 12 height 12
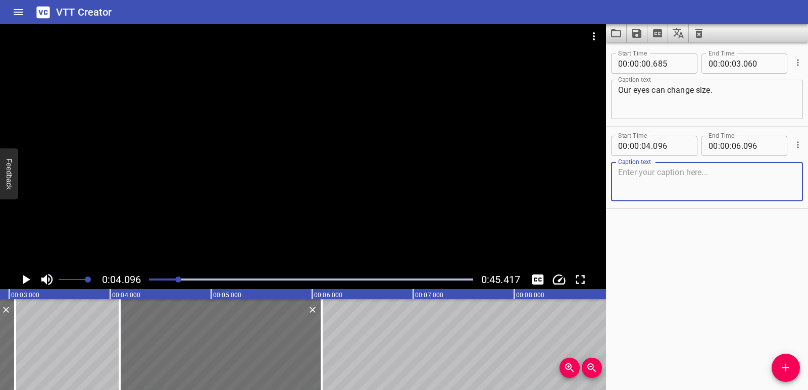
scroll to position [0, 237]
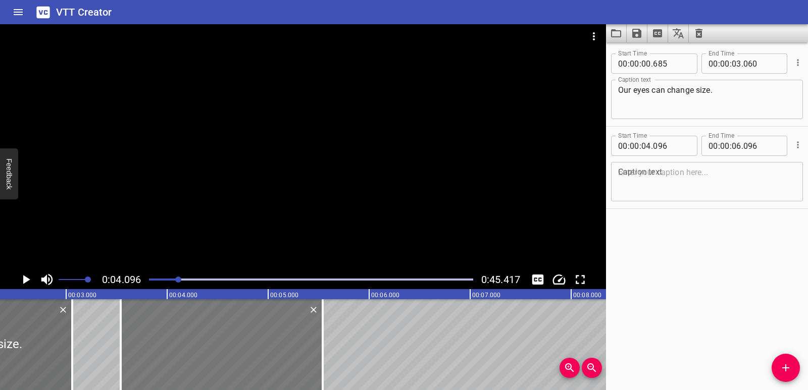
drag, startPoint x: 259, startPoint y: 355, endPoint x: 203, endPoint y: 354, distance: 56.0
click at [203, 354] on div at bounding box center [222, 344] width 202 height 91
type input "03"
type input "541"
type input "05"
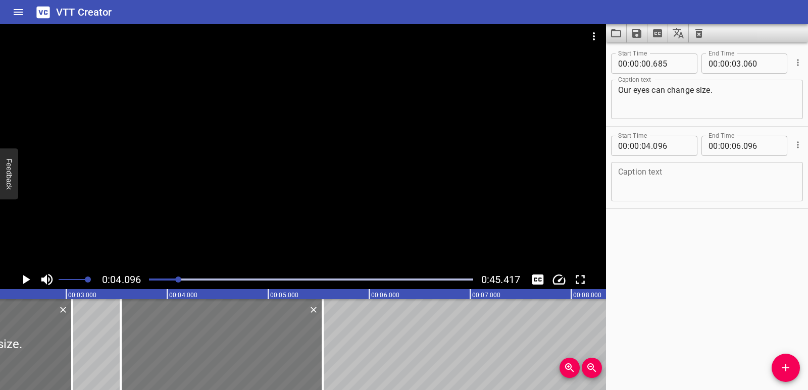
type input "541"
click at [201, 353] on div at bounding box center [221, 344] width 202 height 91
type input "531"
click at [627, 176] on textarea at bounding box center [707, 182] width 178 height 29
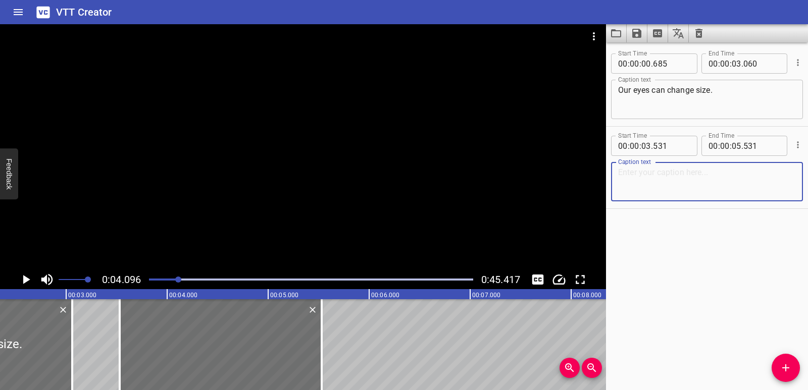
paste textarea "The black part in the center is called the pupil."
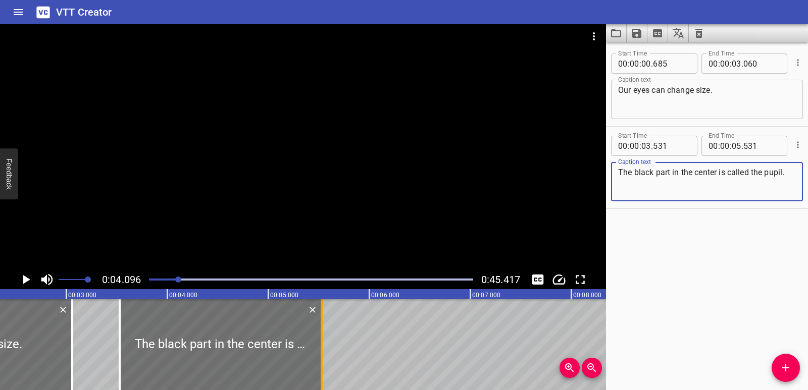
type textarea "The black part in the center is called the pupil."
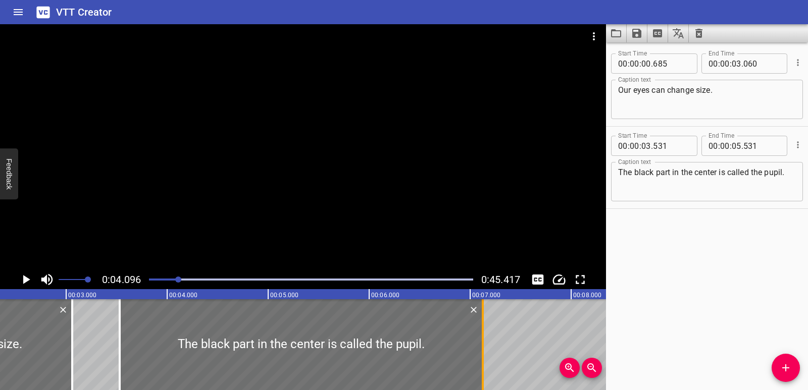
drag, startPoint x: 319, startPoint y: 347, endPoint x: 481, endPoint y: 337, distance: 161.3
click at [481, 337] on div at bounding box center [482, 344] width 10 height 91
type input "07"
type input "126"
click at [183, 339] on div at bounding box center [301, 344] width 363 height 91
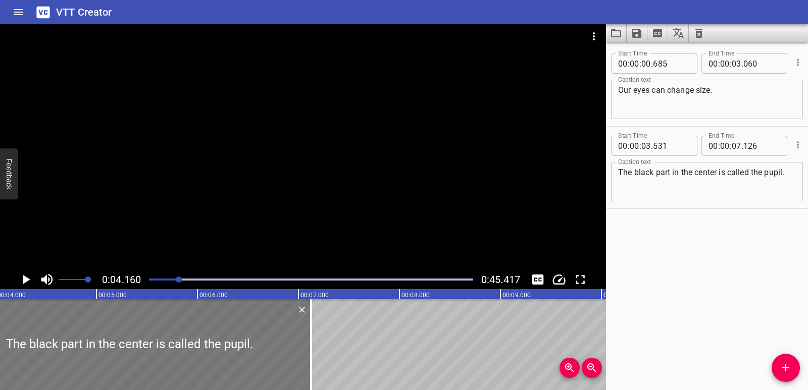
scroll to position [0, 420]
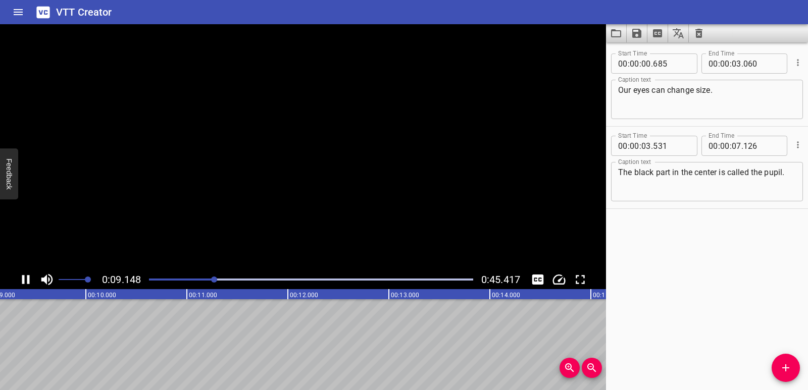
click at [784, 362] on icon "Add Cue" at bounding box center [785, 368] width 12 height 12
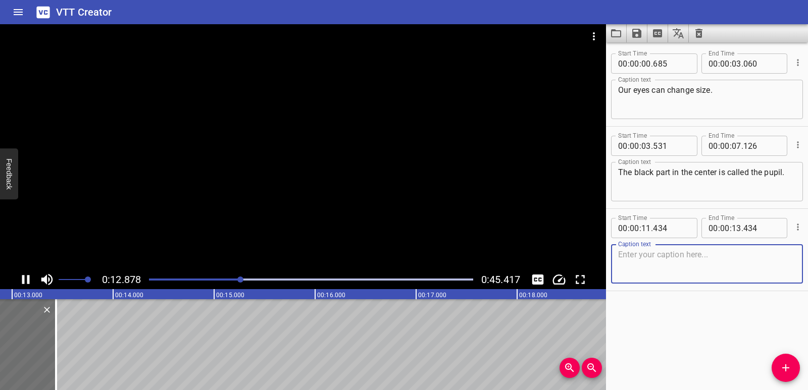
click at [33, 280] on icon "Play/Pause" at bounding box center [25, 279] width 15 height 15
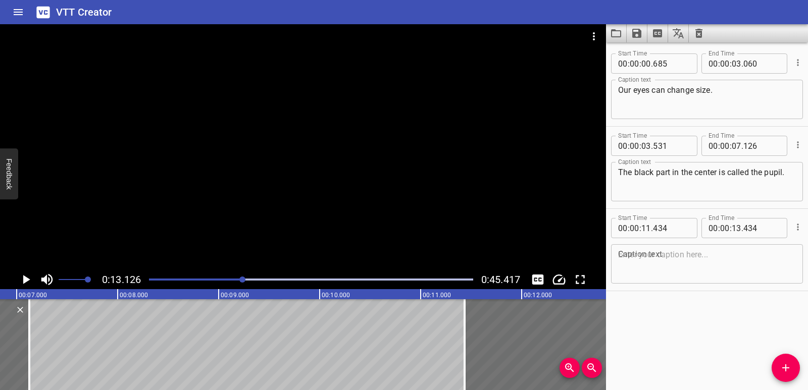
scroll to position [0, 644]
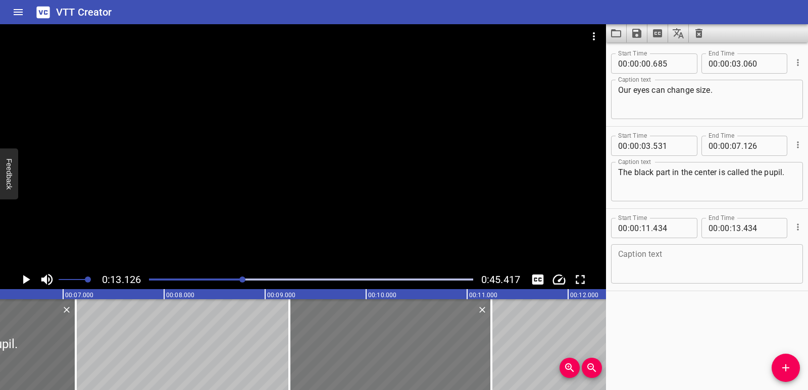
drag, startPoint x: 552, startPoint y: 331, endPoint x: 331, endPoint y: 333, distance: 221.6
click at [331, 333] on div at bounding box center [390, 344] width 202 height 91
type input "09"
type input "239"
type input "11"
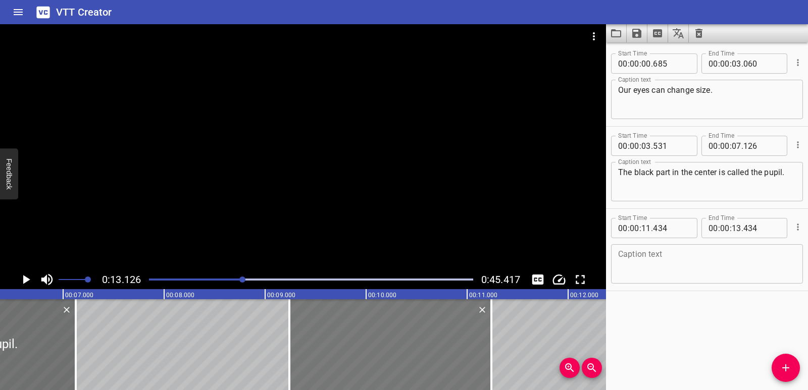
type input "239"
click at [680, 256] on textarea at bounding box center [707, 264] width 178 height 29
paste textarea "When it’s very bright, the pupil gets smaller."
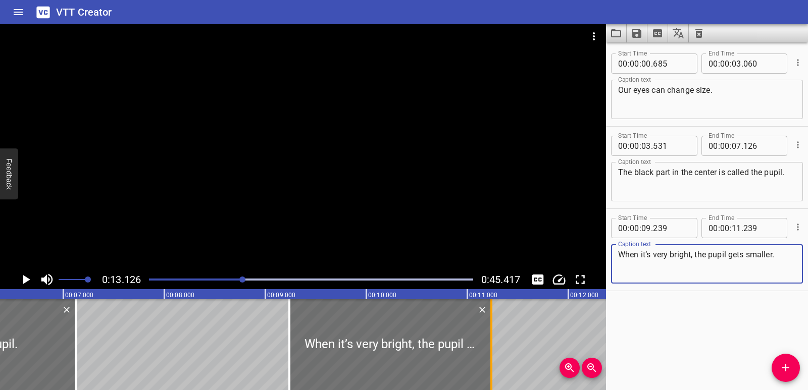
type textarea "When it’s very bright, the pupil gets smaller."
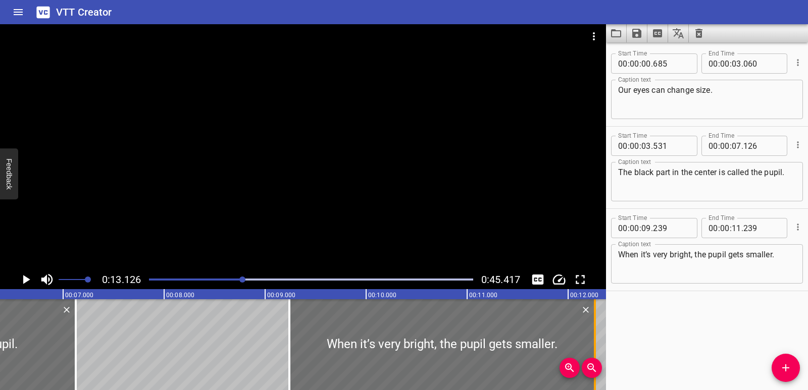
drag, startPoint x: 491, startPoint y: 339, endPoint x: 594, endPoint y: 334, distance: 103.6
click at [594, 334] on div at bounding box center [595, 344] width 2 height 91
type input "12"
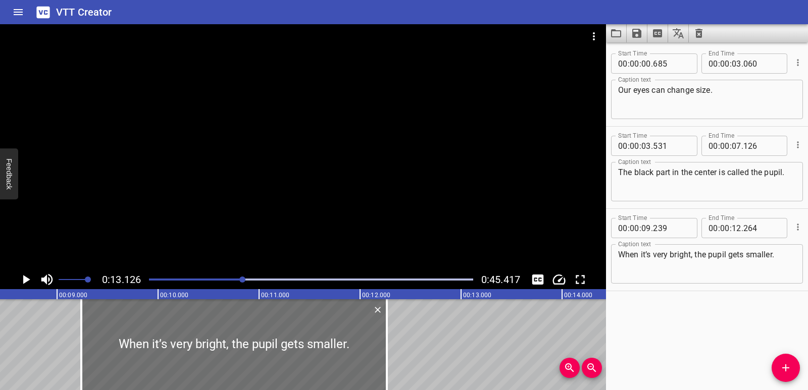
scroll to position [0, 924]
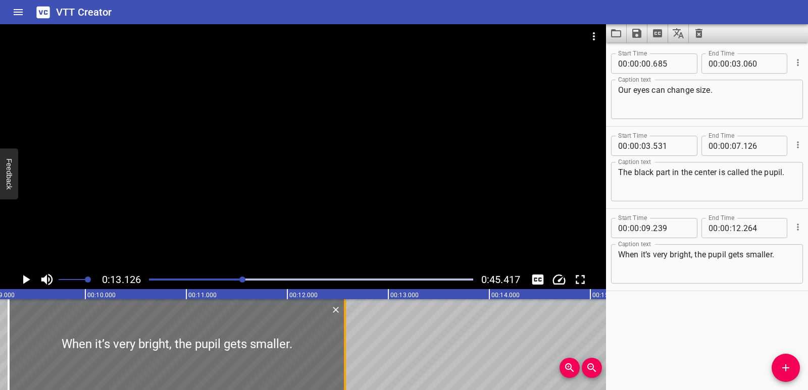
drag, startPoint x: 316, startPoint y: 340, endPoint x: 347, endPoint y: 342, distance: 31.4
click at [347, 342] on div at bounding box center [345, 344] width 10 height 91
type input "574"
click at [183, 345] on div at bounding box center [177, 344] width 337 height 91
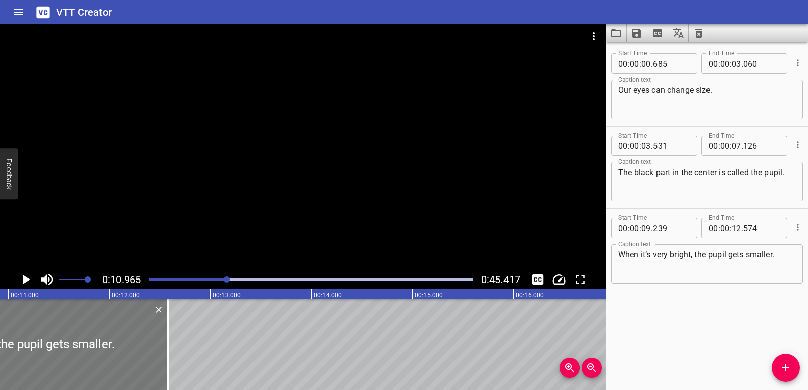
scroll to position [0, 1107]
click at [23, 280] on icon "Play/Pause" at bounding box center [25, 279] width 15 height 15
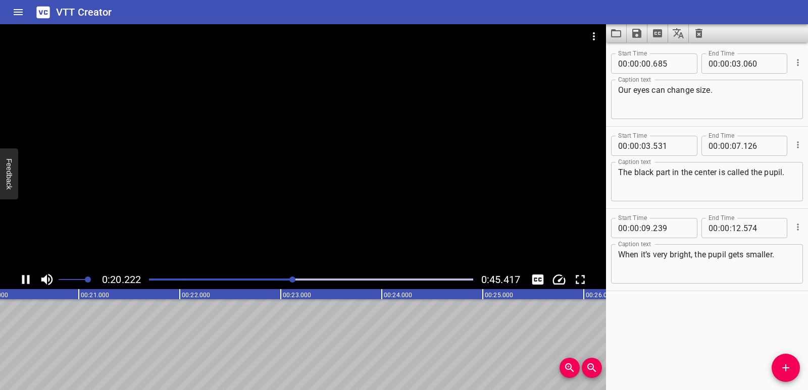
click at [22, 278] on icon "Play/Pause" at bounding box center [26, 279] width 8 height 9
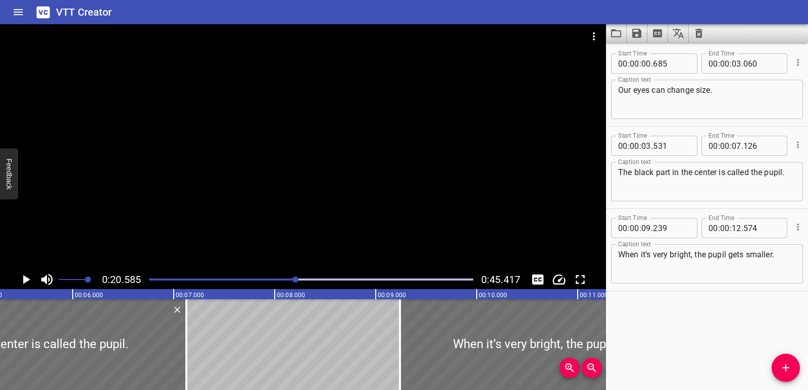
scroll to position [0, 299]
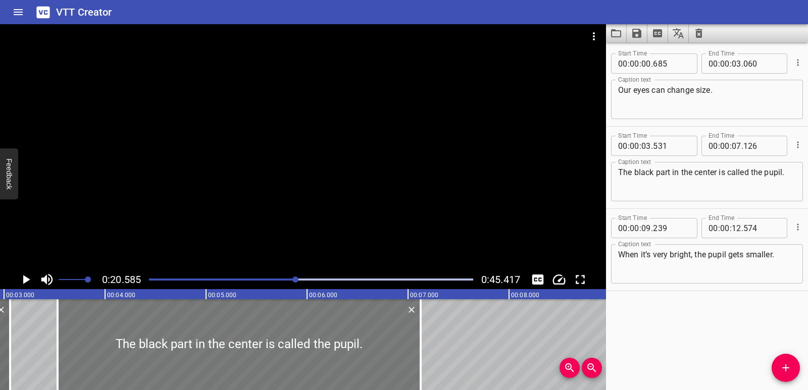
click at [117, 334] on div at bounding box center [239, 344] width 363 height 91
type input "536"
type input "131"
click at [57, 343] on div at bounding box center [54, 344] width 10 height 91
type input "496"
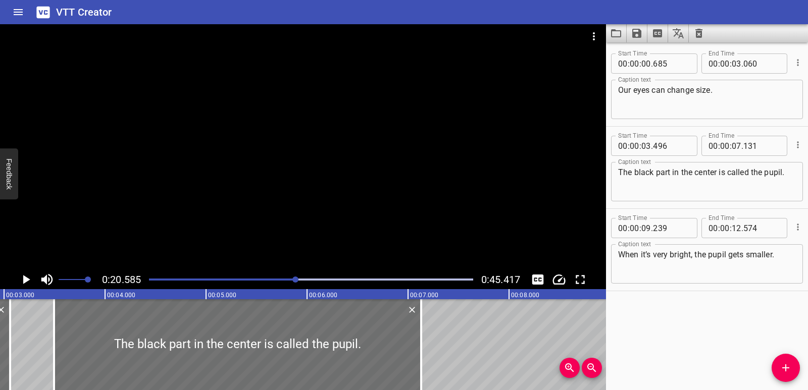
click at [24, 280] on icon "Play/Pause" at bounding box center [26, 279] width 7 height 9
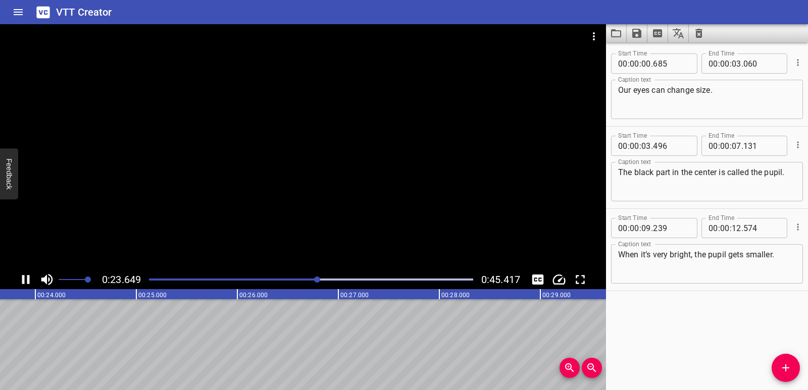
click at [23, 277] on icon "Play/Pause" at bounding box center [26, 279] width 8 height 9
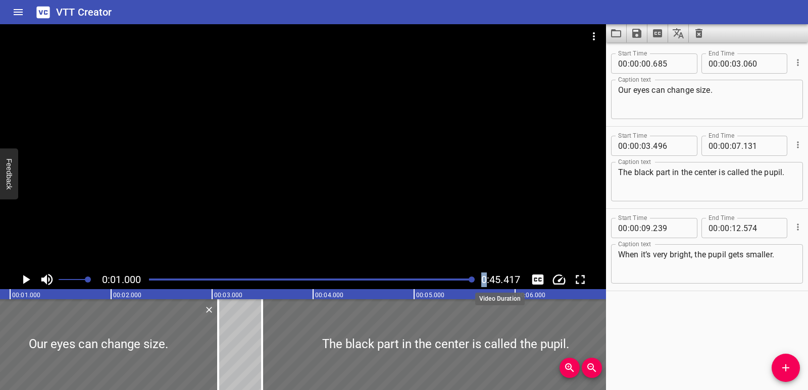
scroll to position [0, 101]
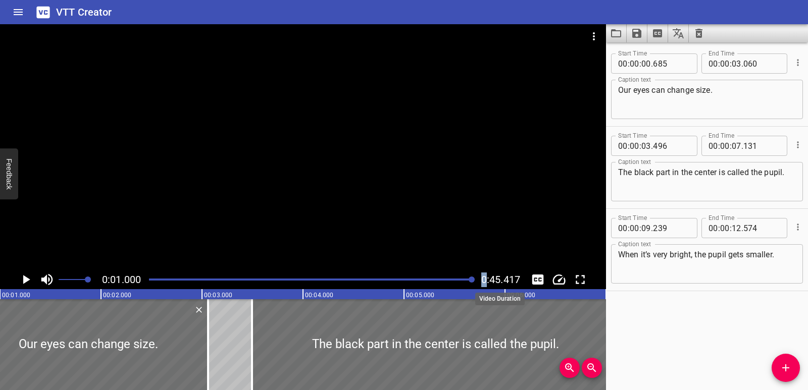
drag, startPoint x: 318, startPoint y: 279, endPoint x: 484, endPoint y: 276, distance: 165.6
click at [484, 276] on div "0:01.000 0:45.417" at bounding box center [303, 279] width 606 height 19
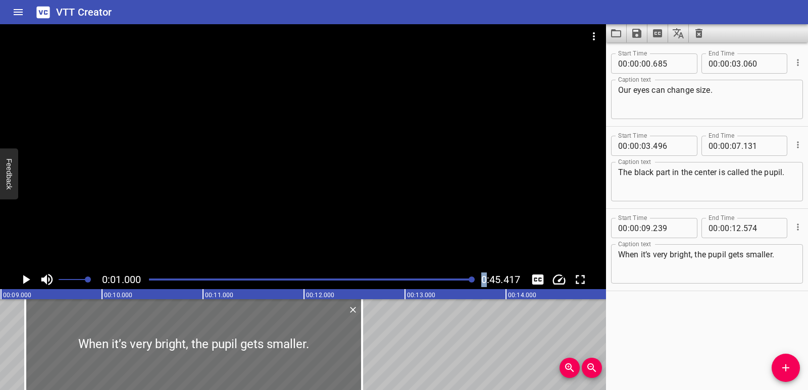
scroll to position [0, 886]
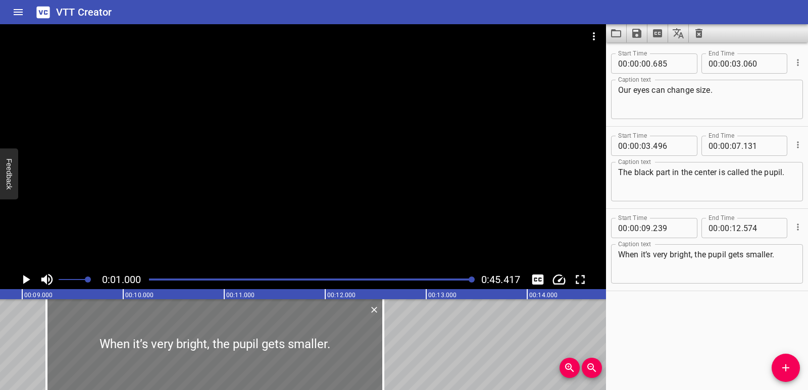
click at [94, 343] on div at bounding box center [214, 344] width 337 height 91
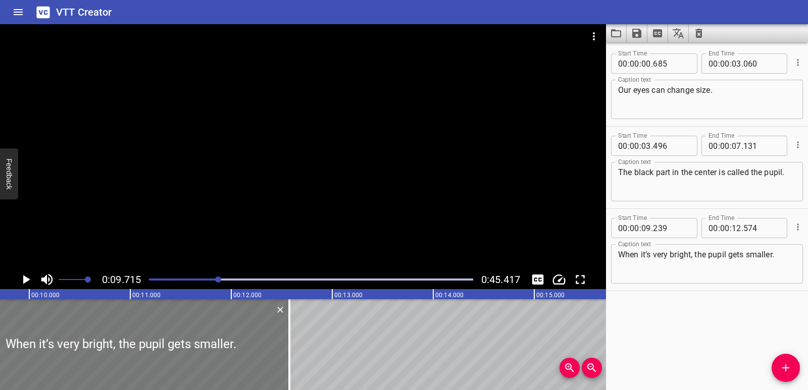
scroll to position [0, 981]
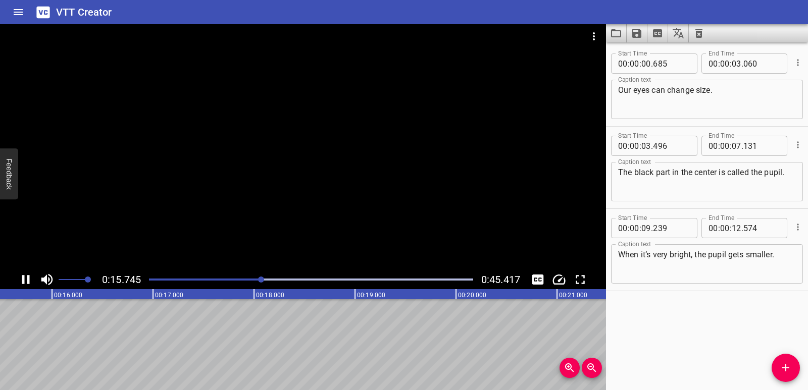
click at [24, 278] on icon "Play/Pause" at bounding box center [26, 279] width 8 height 9
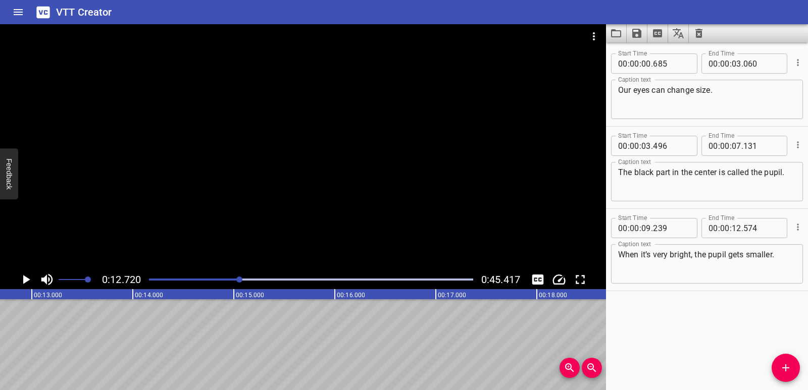
scroll to position [0, 1284]
click at [795, 368] on span "Add Cue" at bounding box center [785, 368] width 28 height 12
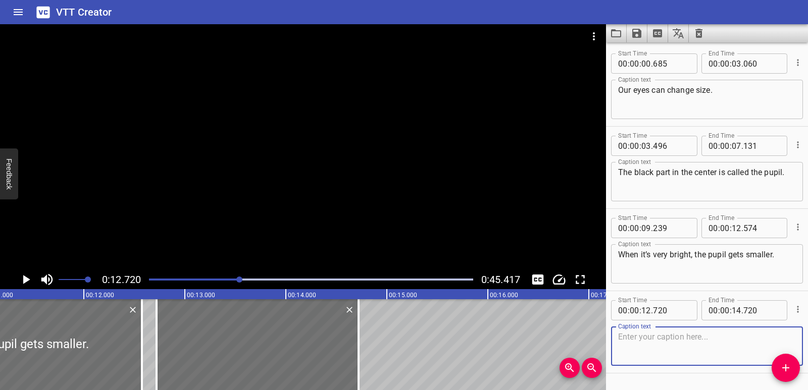
scroll to position [0, 1107]
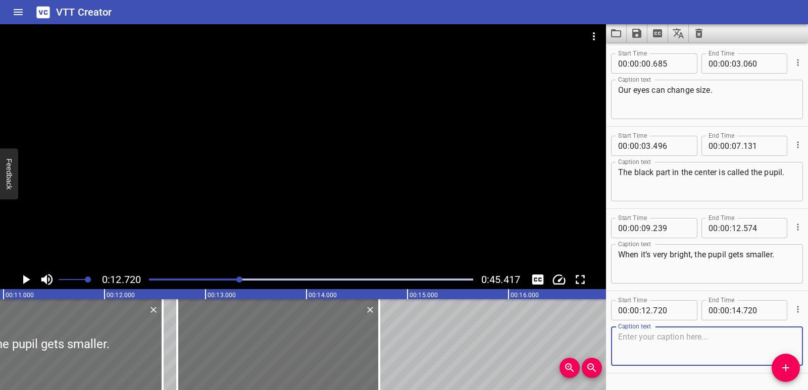
click at [642, 337] on textarea at bounding box center [707, 346] width 178 height 29
paste textarea "This happens automatically."
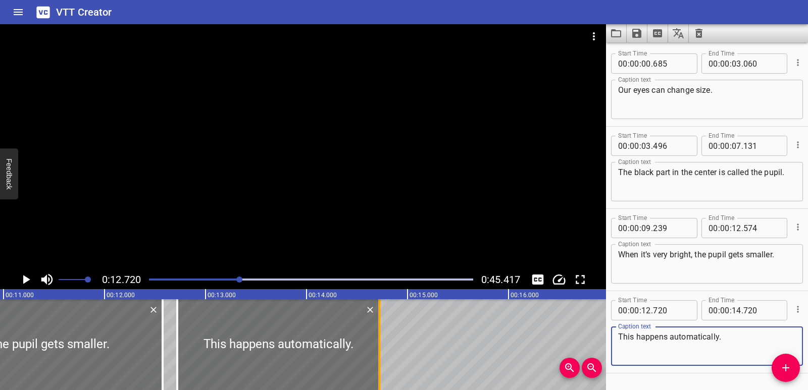
type textarea "This happens automatically."
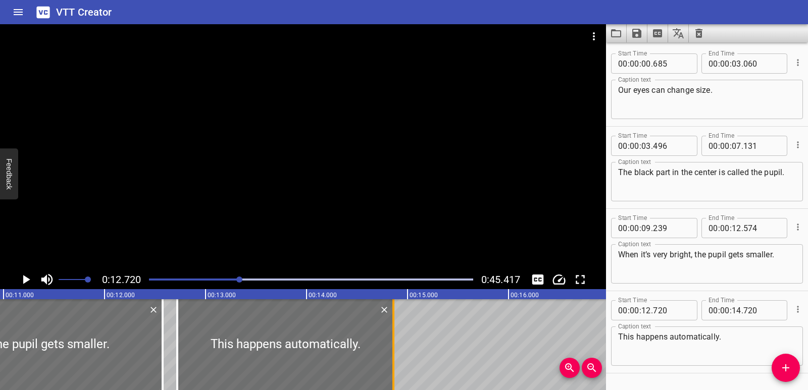
drag, startPoint x: 378, startPoint y: 348, endPoint x: 392, endPoint y: 348, distance: 14.1
click at [392, 348] on div at bounding box center [393, 344] width 2 height 91
type input "860"
drag, startPoint x: 299, startPoint y: 342, endPoint x: 308, endPoint y: 343, distance: 9.6
click at [308, 343] on div at bounding box center [295, 344] width 216 height 91
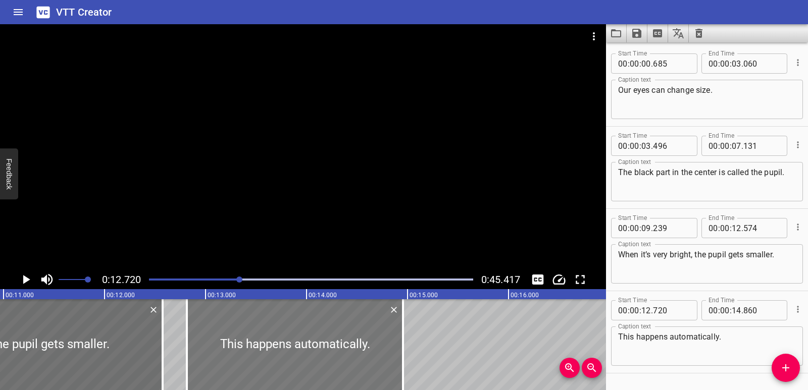
type input "815"
drag, startPoint x: 399, startPoint y: 351, endPoint x: 388, endPoint y: 349, distance: 10.7
click at [388, 349] on div at bounding box center [392, 344] width 10 height 91
type input "850"
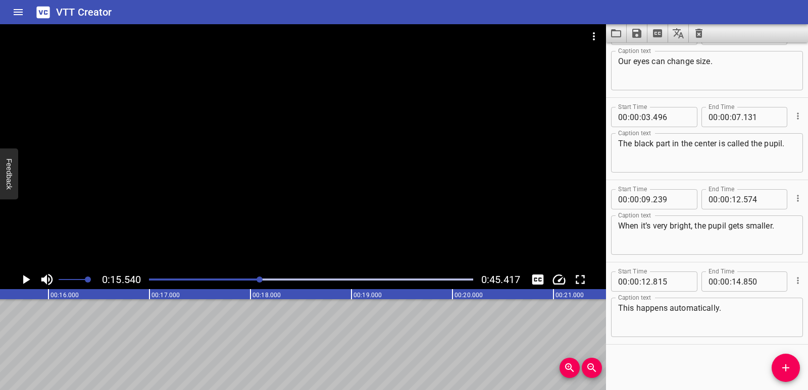
scroll to position [0, 1569]
click at [783, 374] on icon "Add Cue" at bounding box center [785, 368] width 12 height 12
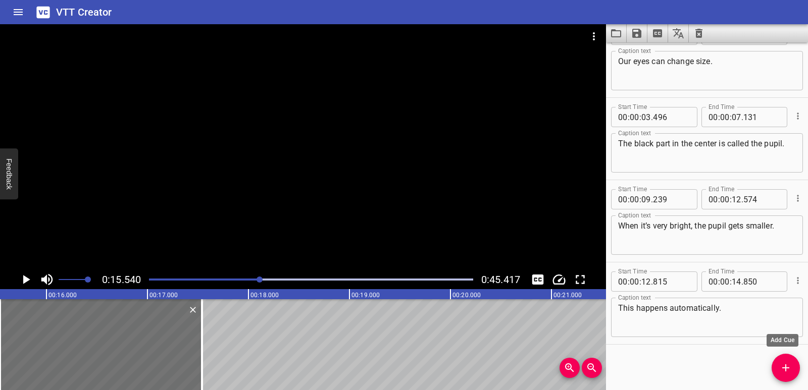
scroll to position [34, 0]
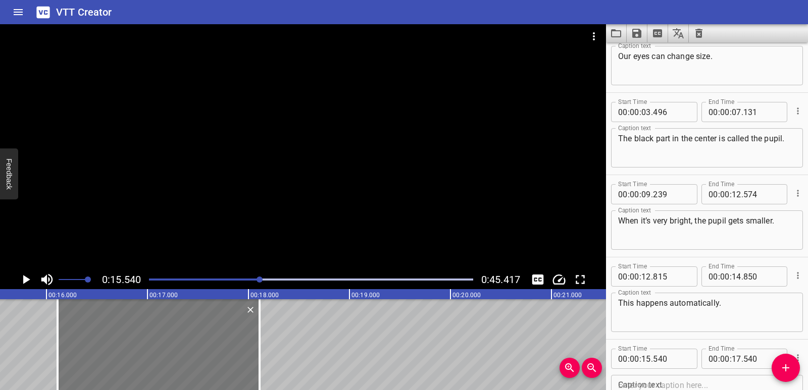
drag, startPoint x: 130, startPoint y: 340, endPoint x: 187, endPoint y: 346, distance: 57.9
click at [187, 346] on div at bounding box center [159, 344] width 202 height 91
type input "16"
type input "110"
type input "18"
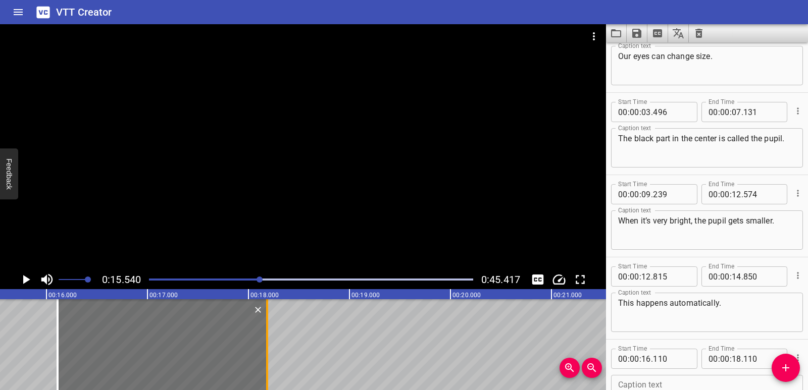
drag, startPoint x: 260, startPoint y: 348, endPoint x: 268, endPoint y: 349, distance: 7.6
click at [268, 349] on div at bounding box center [267, 344] width 2 height 91
type input "185"
click at [208, 341] on div at bounding box center [162, 344] width 209 height 91
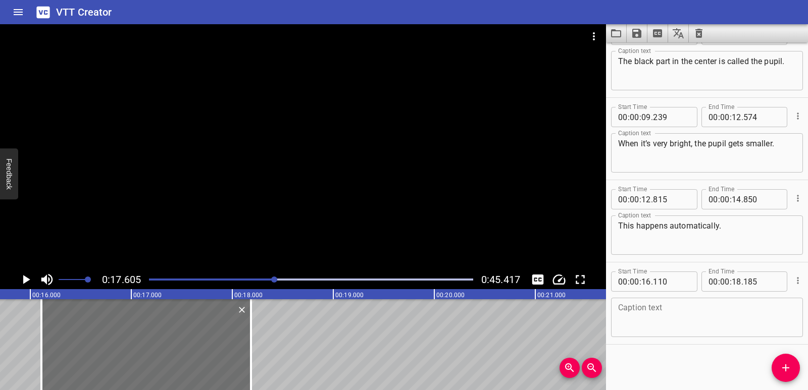
scroll to position [0, 1528]
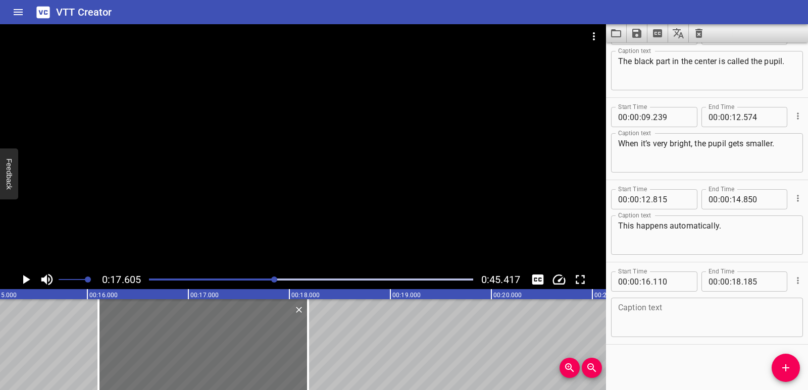
click at [648, 315] on textarea at bounding box center [707, 317] width 178 height 29
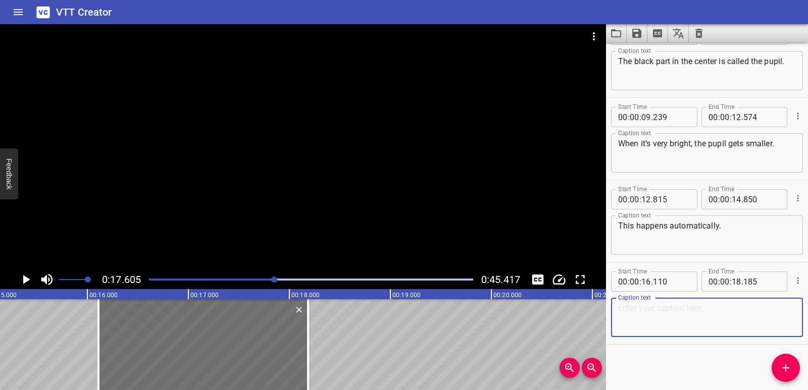
paste textarea "This is called a reflex — a fast action we do without thinking."
click at [28, 281] on icon "Play/Pause" at bounding box center [26, 279] width 7 height 9
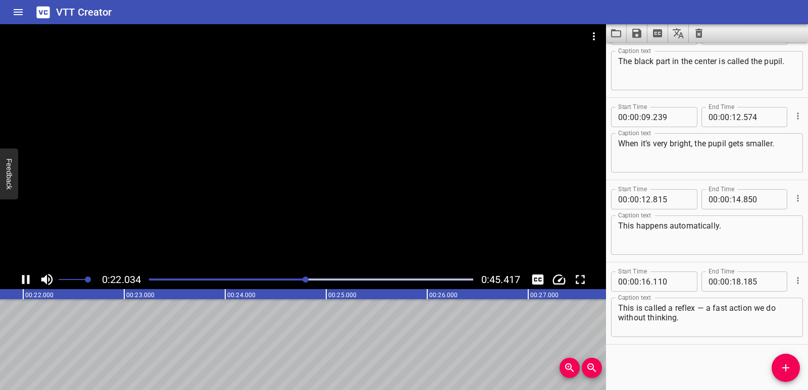
click at [33, 281] on icon "Play/Pause" at bounding box center [25, 279] width 15 height 15
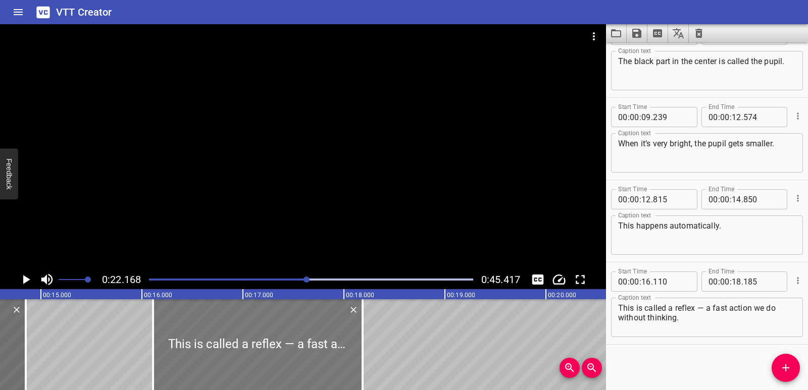
click at [239, 335] on div at bounding box center [257, 344] width 209 height 91
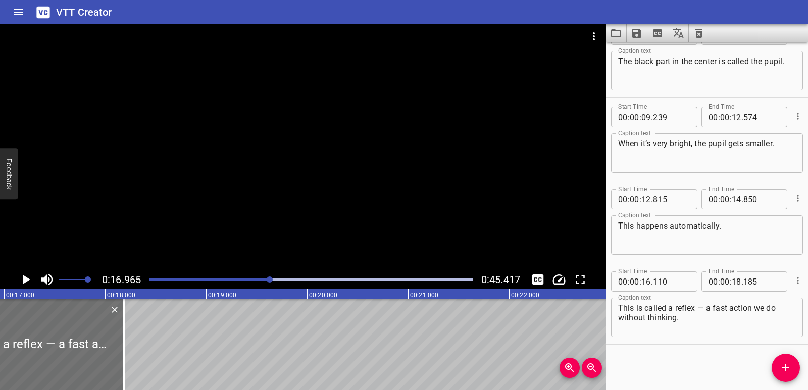
scroll to position [0, 1713]
click at [27, 278] on icon "Play/Pause" at bounding box center [25, 279] width 15 height 15
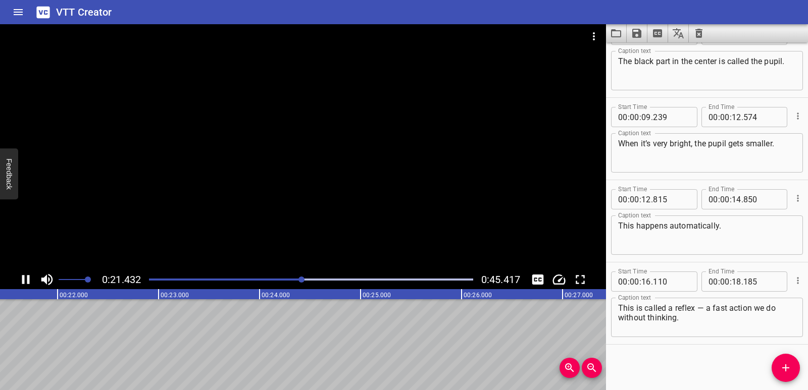
click at [22, 276] on icon "Play/Pause" at bounding box center [26, 279] width 8 height 9
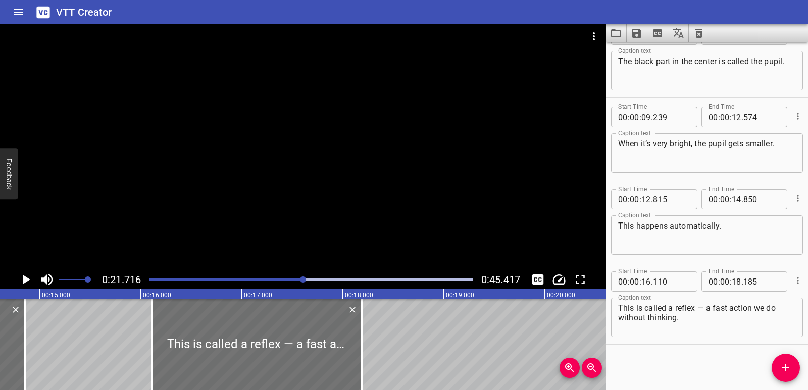
scroll to position [0, 1469]
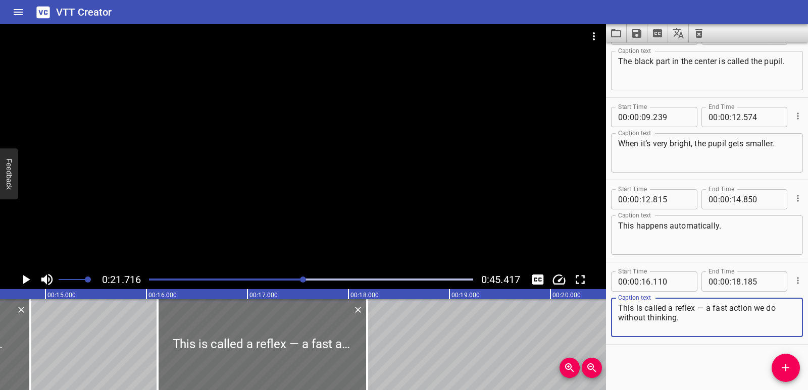
drag, startPoint x: 706, startPoint y: 309, endPoint x: 710, endPoint y: 323, distance: 13.7
click at [710, 323] on textarea "This is called a reflex — a fast action we do without thinking." at bounding box center [707, 317] width 178 height 29
type textarea "This is called a reflex —"
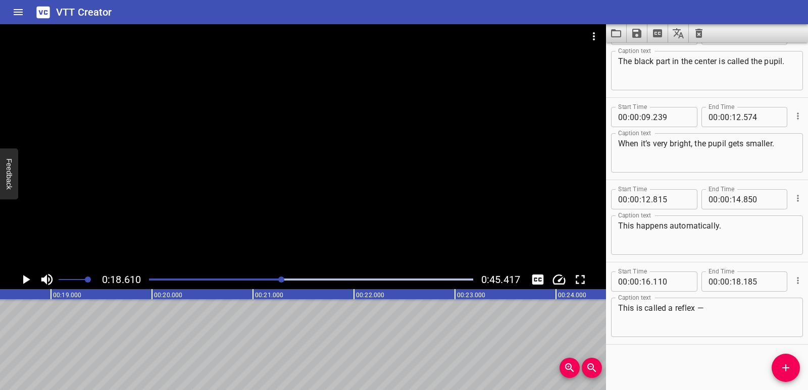
scroll to position [0, 1879]
click at [786, 364] on icon "Add Cue" at bounding box center [785, 368] width 12 height 12
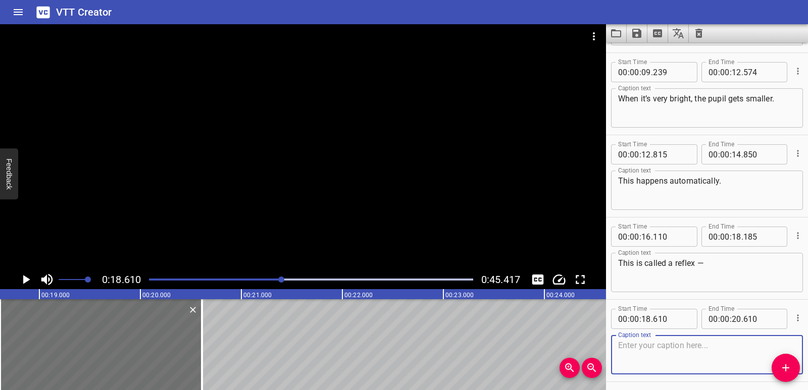
scroll to position [193, 0]
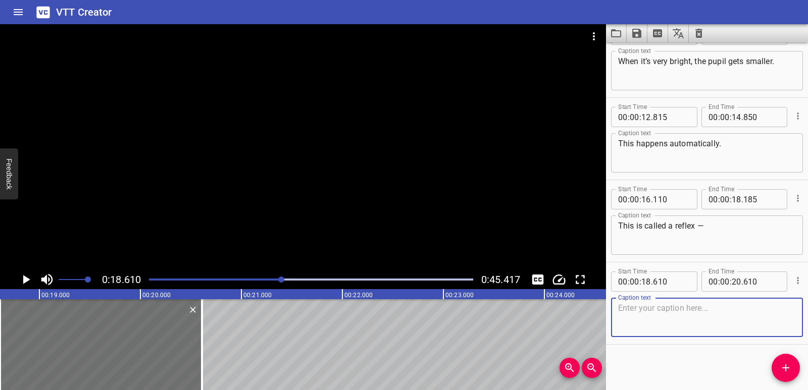
click at [643, 313] on textarea at bounding box center [707, 317] width 178 height 29
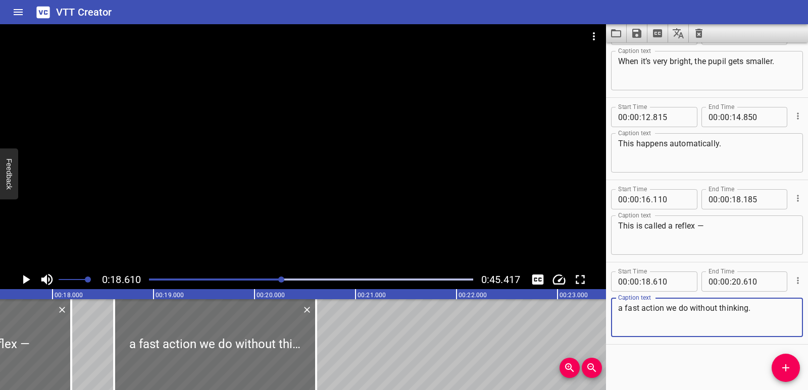
scroll to position [0, 1718]
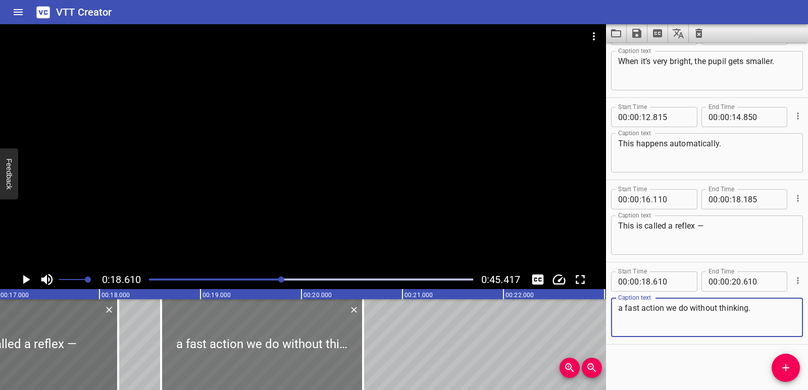
type textarea "a fast action we do without thinking."
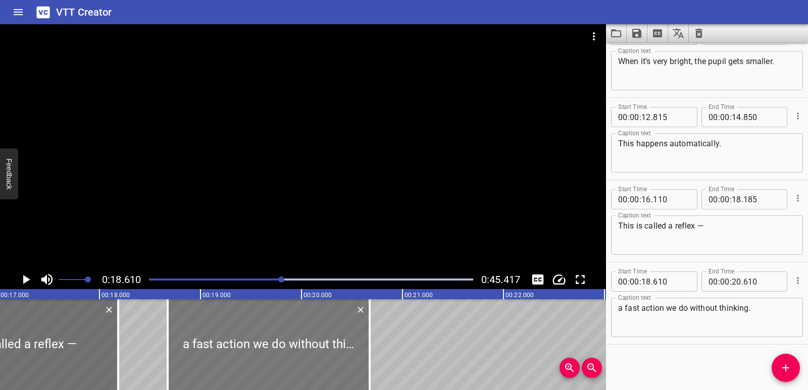
drag, startPoint x: 228, startPoint y: 361, endPoint x: 235, endPoint y: 361, distance: 6.6
click at [235, 361] on div at bounding box center [269, 344] width 202 height 91
type input "675"
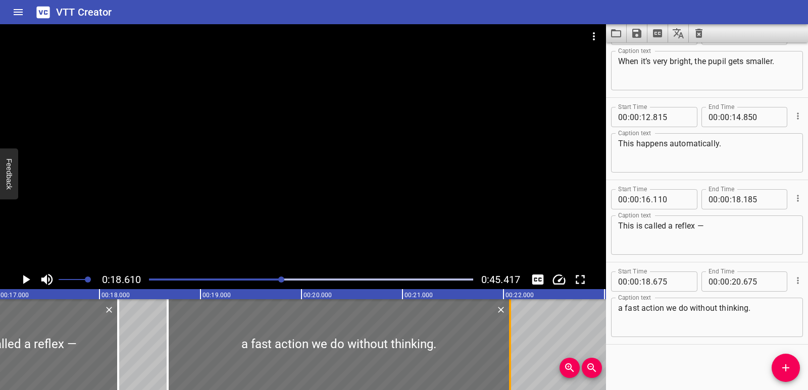
drag, startPoint x: 368, startPoint y: 341, endPoint x: 509, endPoint y: 333, distance: 140.5
click at [509, 333] on div at bounding box center [510, 344] width 2 height 91
type input "22"
type input "065"
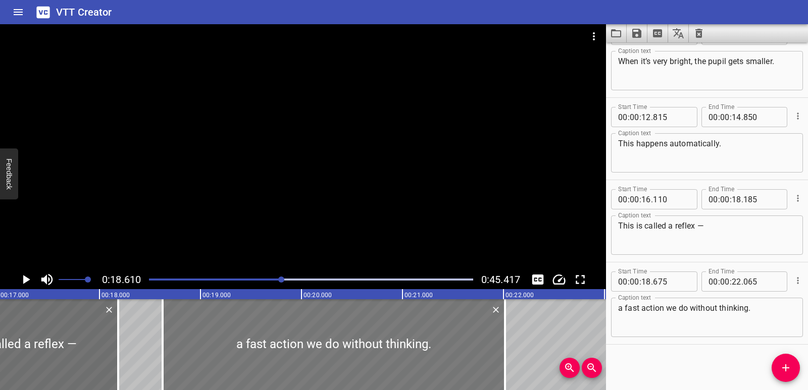
drag, startPoint x: 425, startPoint y: 344, endPoint x: 420, endPoint y: 346, distance: 5.3
click at [420, 346] on div at bounding box center [334, 344] width 342 height 91
type input "625"
type input "015"
click at [227, 332] on div at bounding box center [334, 344] width 342 height 91
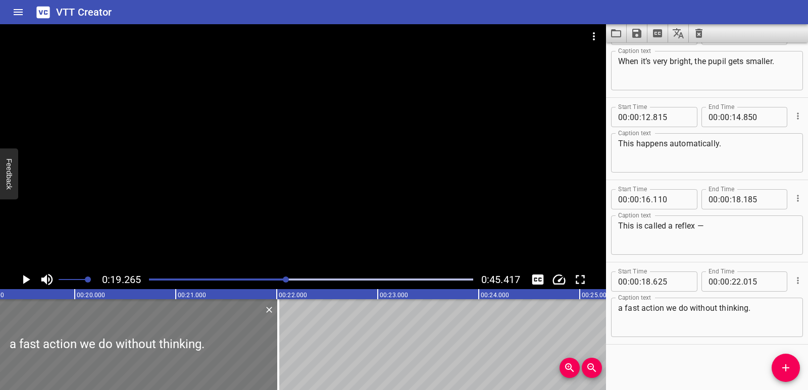
scroll to position [0, 1945]
click at [21, 279] on icon "Play/Pause" at bounding box center [25, 279] width 15 height 15
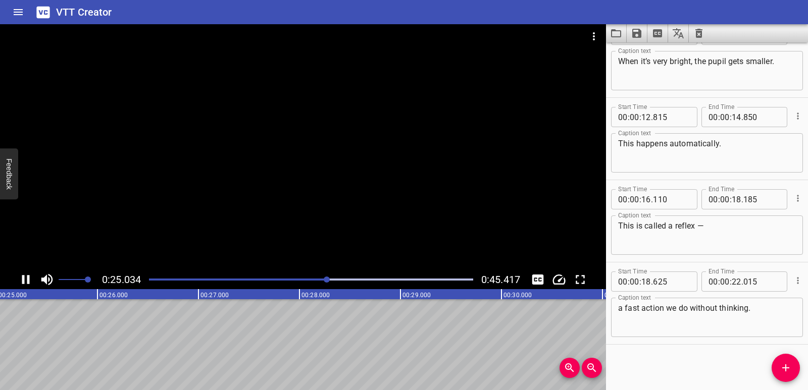
click at [16, 283] on div "0:25.034 0:45.417" at bounding box center [303, 279] width 606 height 19
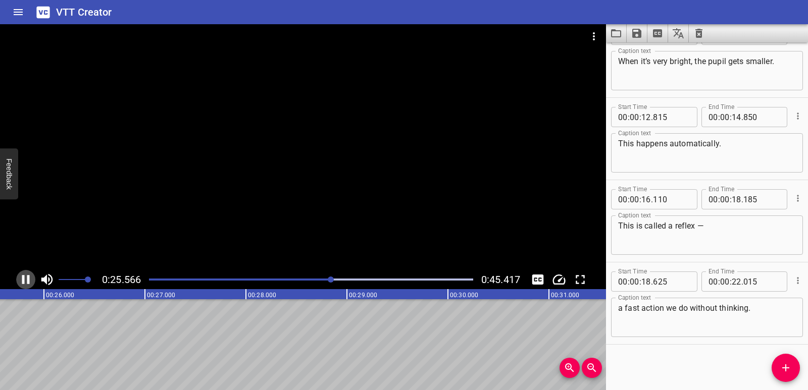
click at [21, 283] on icon "Play/Pause" at bounding box center [25, 279] width 15 height 15
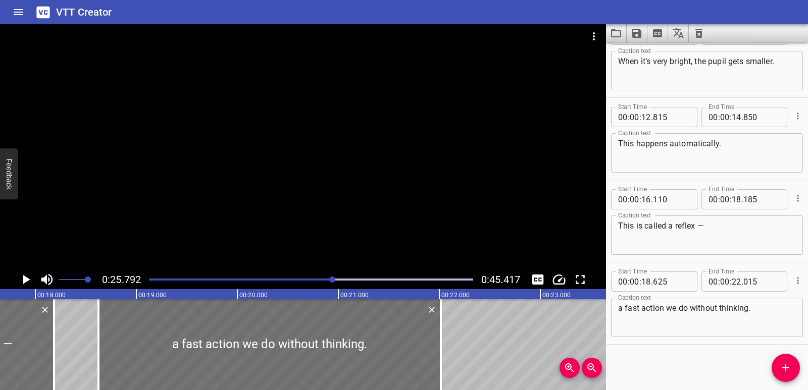
scroll to position [0, 1730]
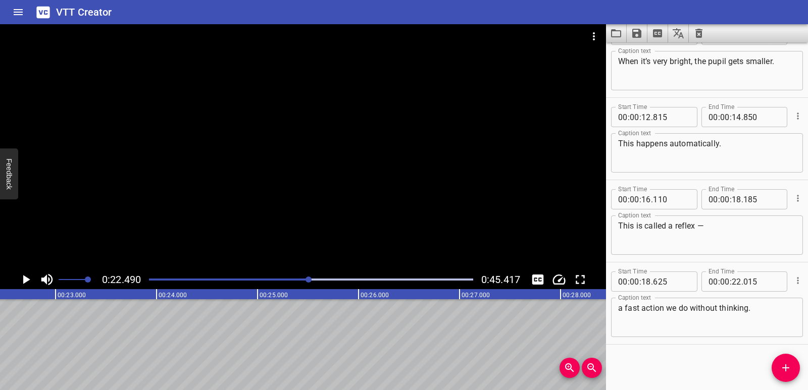
scroll to position [0, 2270]
click at [788, 358] on button "Add Cue" at bounding box center [785, 368] width 28 height 28
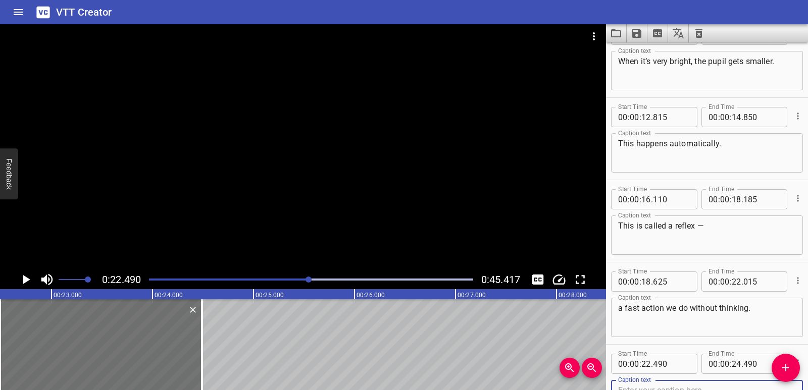
scroll to position [198, 0]
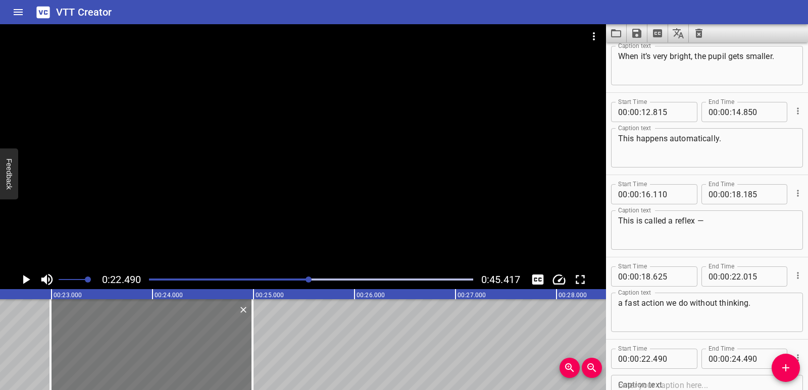
drag, startPoint x: 151, startPoint y: 352, endPoint x: 201, endPoint y: 348, distance: 50.6
click at [201, 348] on div at bounding box center [151, 344] width 202 height 91
type input "990"
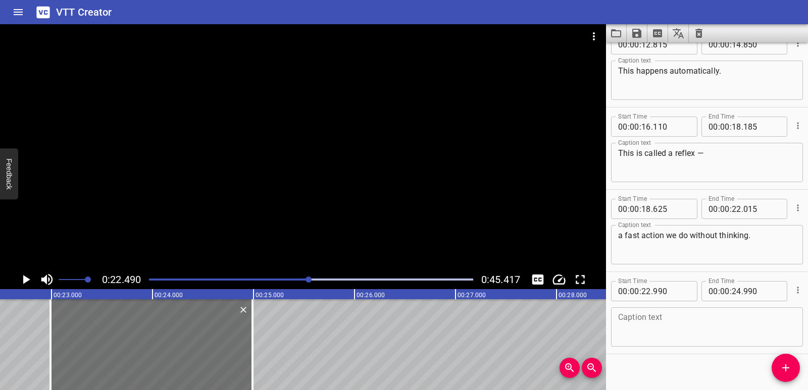
scroll to position [276, 0]
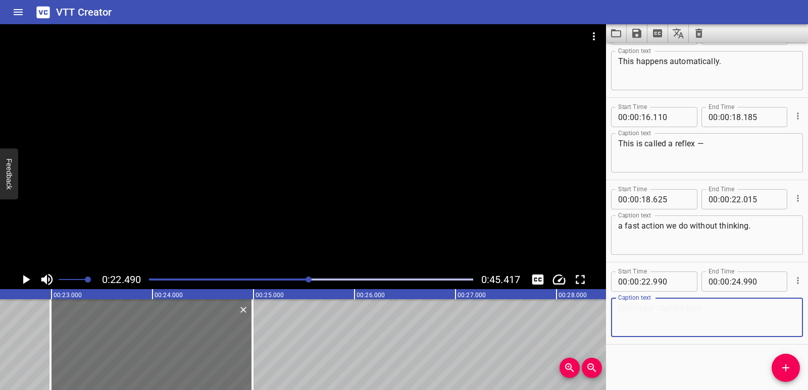
click at [648, 318] on textarea at bounding box center [707, 317] width 178 height 29
paste textarea "The eye sees too much light and sends a signal to the brain."
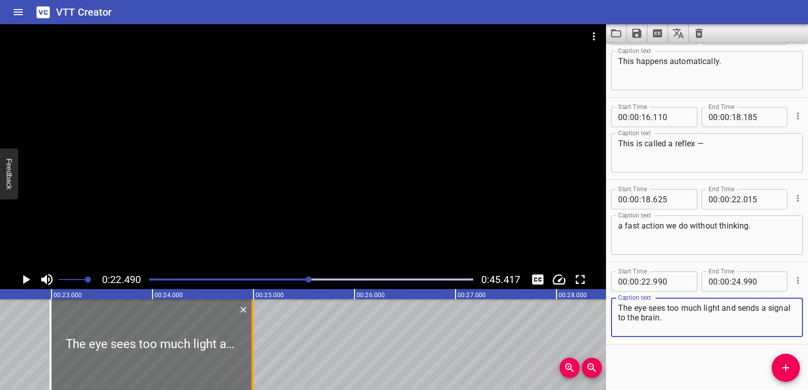
type textarea "The eye sees too much light and sends a signal to the brain."
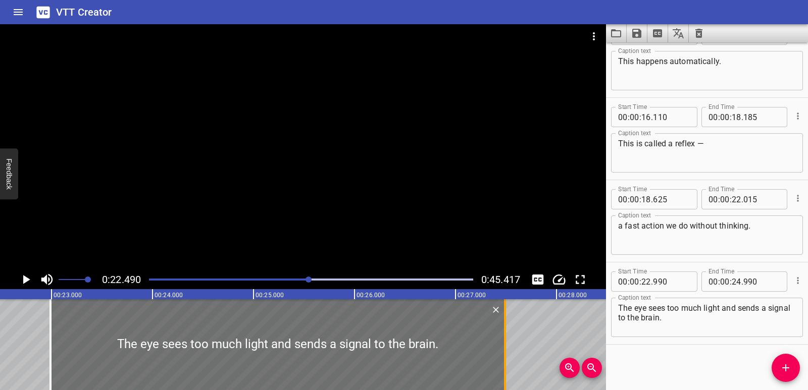
drag, startPoint x: 254, startPoint y: 334, endPoint x: 506, endPoint y: 329, distance: 252.4
click at [506, 329] on div at bounding box center [505, 344] width 10 height 91
type input "27"
type input "490"
click at [171, 352] on div at bounding box center [277, 344] width 454 height 91
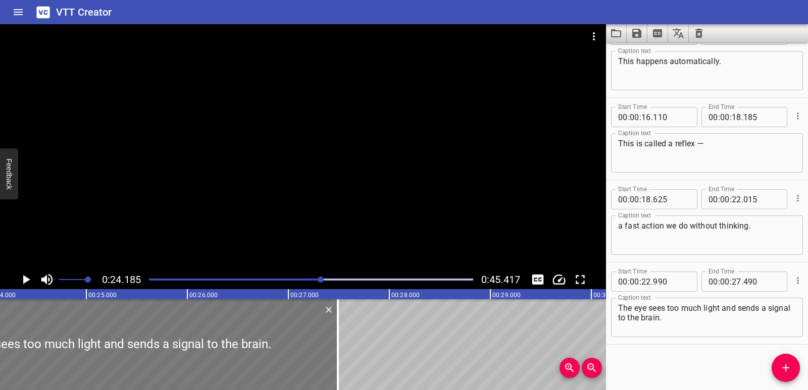
scroll to position [0, 2441]
click at [27, 279] on icon "Play/Pause" at bounding box center [26, 279] width 7 height 9
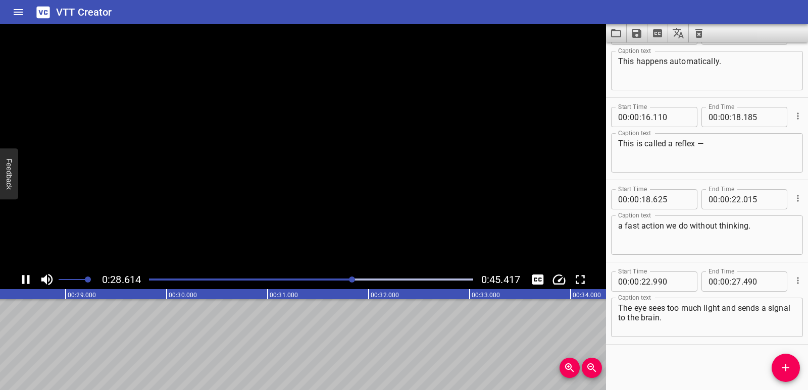
scroll to position [0, 2889]
click at [793, 367] on span "Add Cue" at bounding box center [785, 368] width 28 height 12
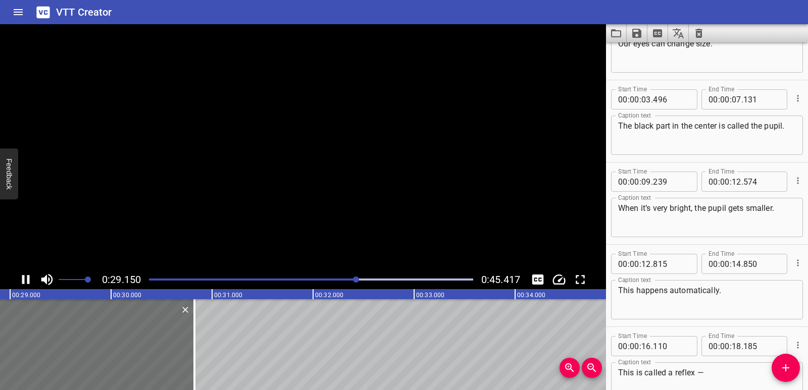
scroll to position [0, 0]
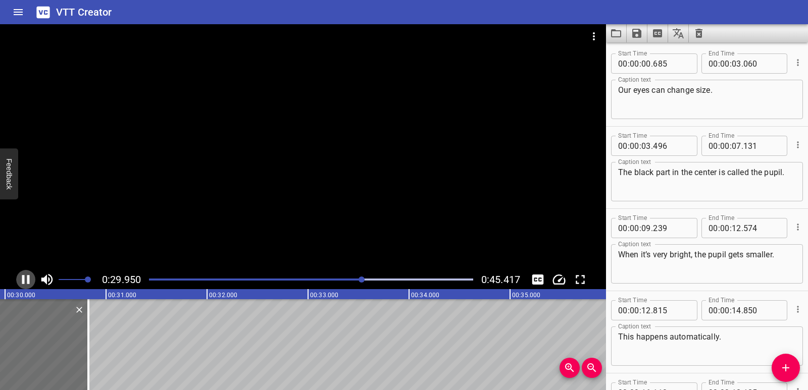
click at [21, 276] on icon "Play/Pause" at bounding box center [25, 279] width 15 height 15
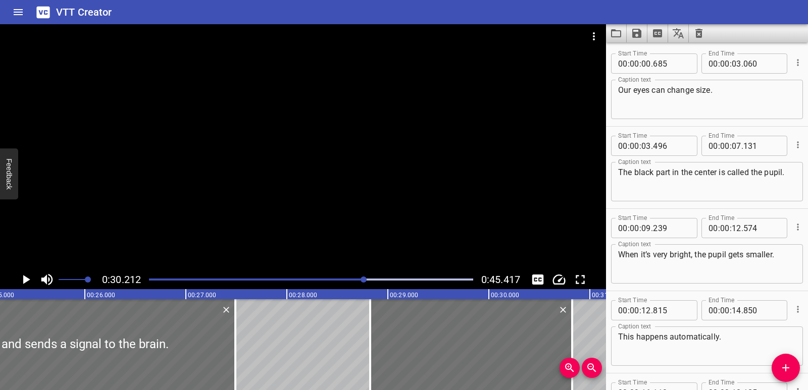
scroll to position [0, 2509]
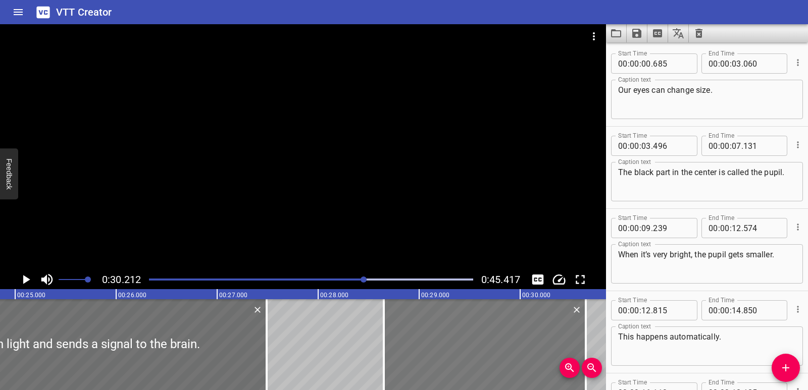
drag, startPoint x: 472, startPoint y: 338, endPoint x: 454, endPoint y: 339, distance: 17.7
click at [454, 339] on div at bounding box center [485, 344] width 202 height 91
type input "651"
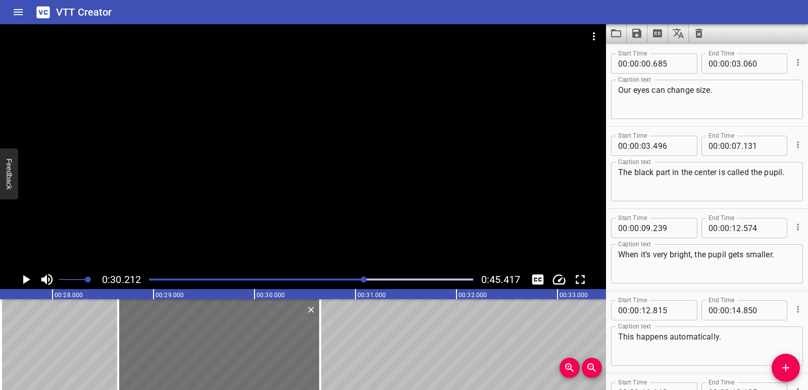
scroll to position [0, 2763]
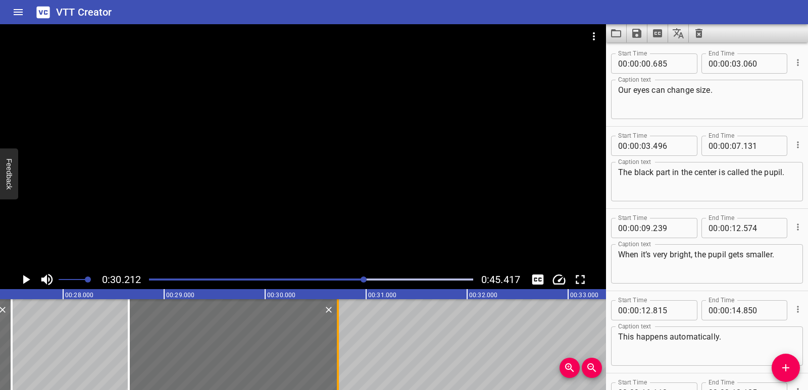
drag, startPoint x: 332, startPoint y: 357, endPoint x: 338, endPoint y: 357, distance: 6.1
click at [338, 357] on div at bounding box center [338, 344] width 2 height 91
type input "721"
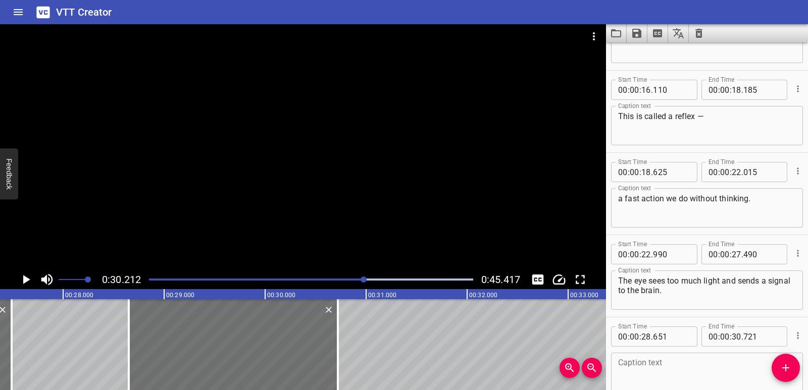
scroll to position [358, 0]
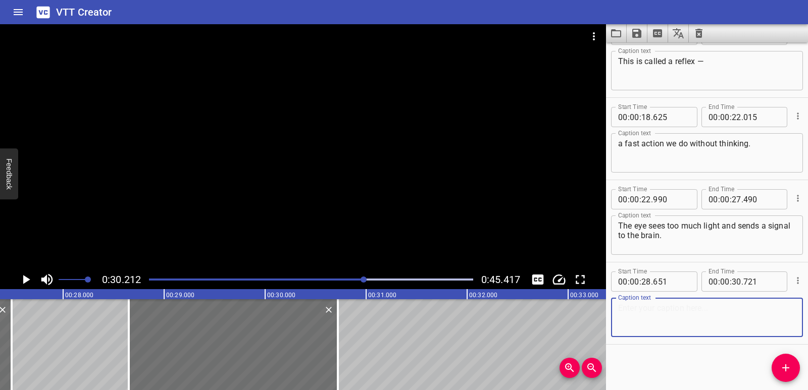
click at [634, 306] on textarea at bounding box center [707, 317] width 178 height 29
paste textarea "The brain quickly sends a message back. The pupil gets smaller."
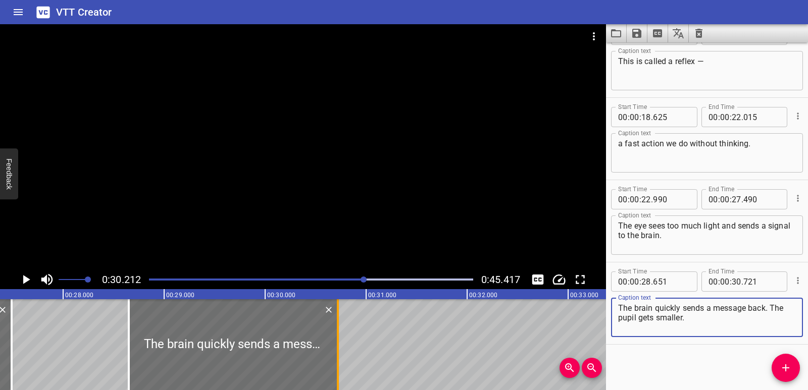
type textarea "The brain quickly sends a message back. The pupil gets smaller."
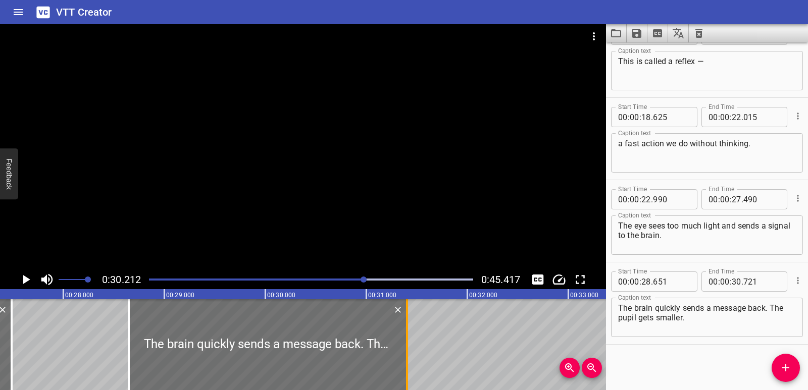
drag, startPoint x: 338, startPoint y: 348, endPoint x: 407, endPoint y: 346, distance: 69.2
click at [407, 346] on div at bounding box center [407, 344] width 2 height 91
type input "31"
type input "406"
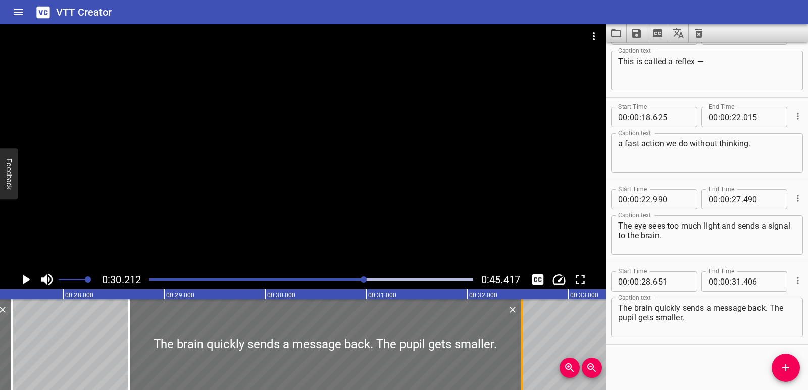
drag, startPoint x: 408, startPoint y: 352, endPoint x: 523, endPoint y: 341, distance: 115.1
click at [523, 341] on div at bounding box center [521, 344] width 10 height 91
type input "32"
type input "541"
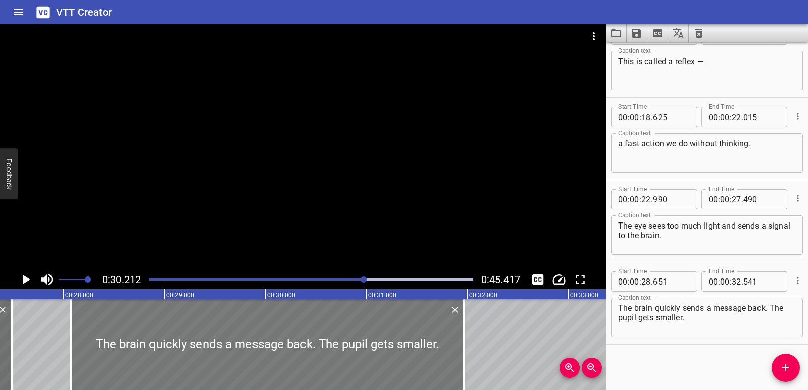
drag, startPoint x: 435, startPoint y: 346, endPoint x: 377, endPoint y: 344, distance: 57.6
click at [377, 344] on div at bounding box center [267, 344] width 393 height 91
type input "081"
type input "31"
type input "971"
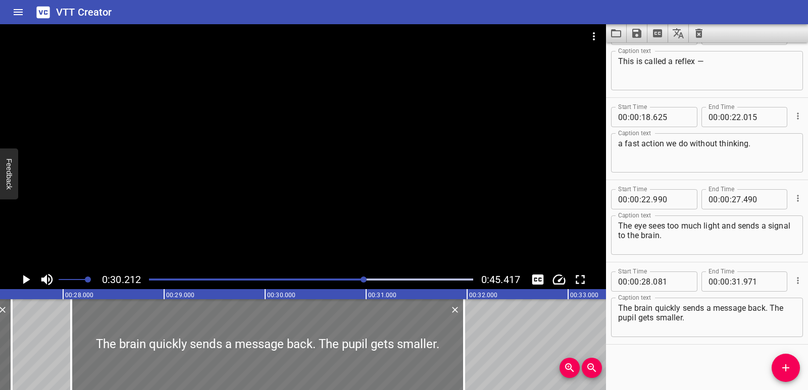
click at [176, 340] on div at bounding box center [267, 344] width 393 height 91
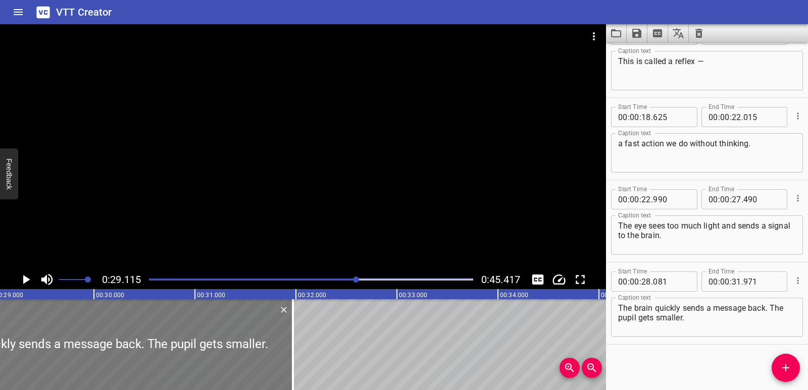
scroll to position [0, 2939]
click at [24, 278] on icon "Play/Pause" at bounding box center [26, 279] width 7 height 9
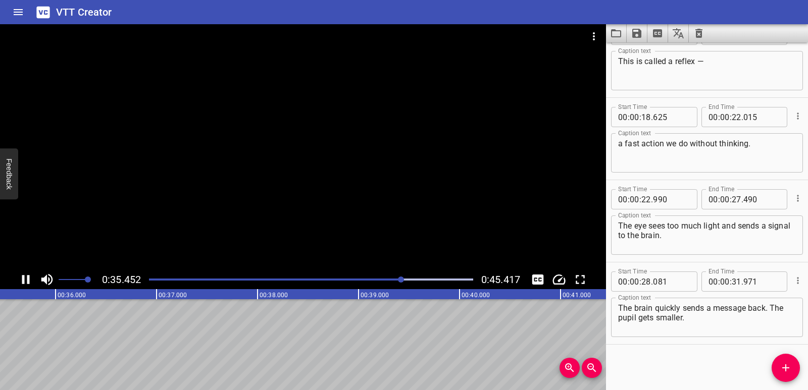
click at [27, 279] on icon "Play/Pause" at bounding box center [25, 279] width 15 height 15
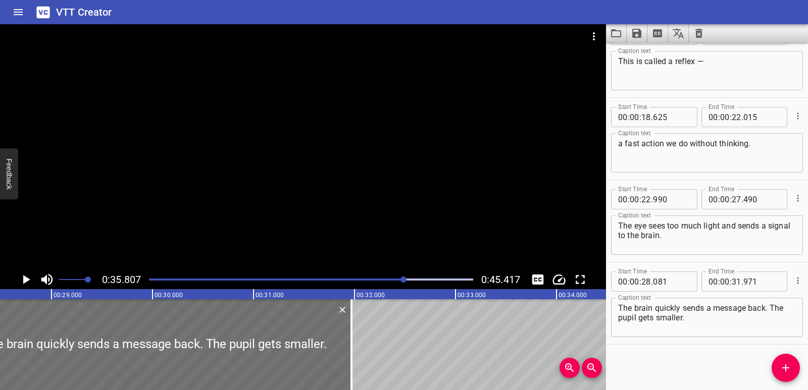
scroll to position [0, 2834]
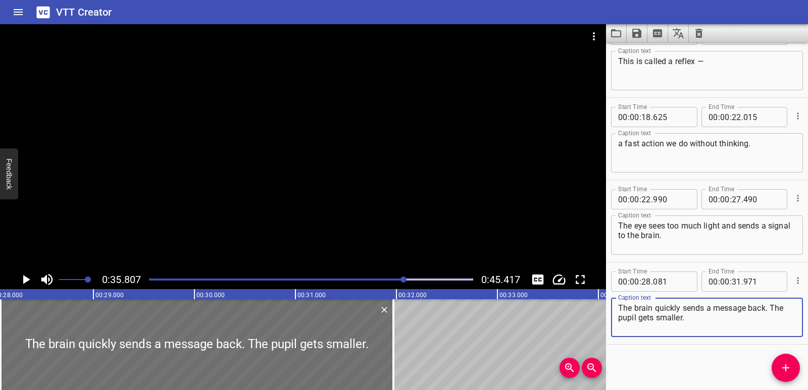
drag, startPoint x: 771, startPoint y: 307, endPoint x: 759, endPoint y: 326, distance: 22.3
click at [759, 326] on textarea "The brain quickly sends a message back. The pupil gets smaller." at bounding box center [707, 317] width 178 height 29
type textarea "The brain quickly sends a message back."
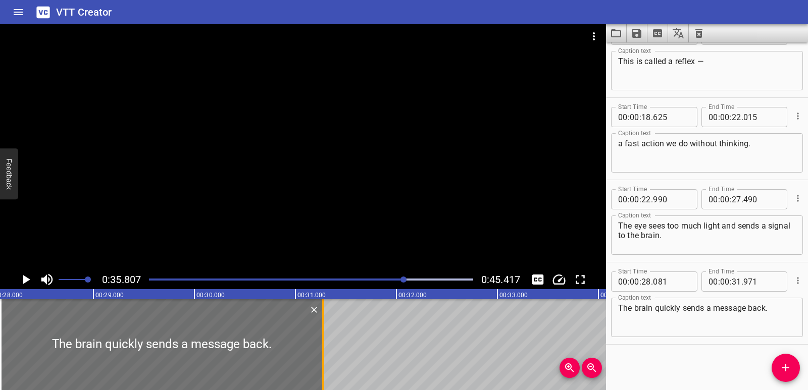
drag, startPoint x: 394, startPoint y: 353, endPoint x: 324, endPoint y: 347, distance: 70.4
click at [324, 347] on div at bounding box center [323, 344] width 10 height 91
type input "276"
click at [44, 332] on div at bounding box center [162, 344] width 323 height 91
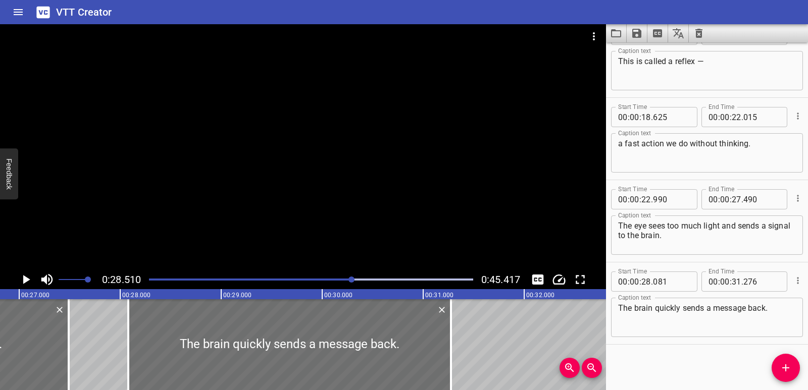
scroll to position [0, 2659]
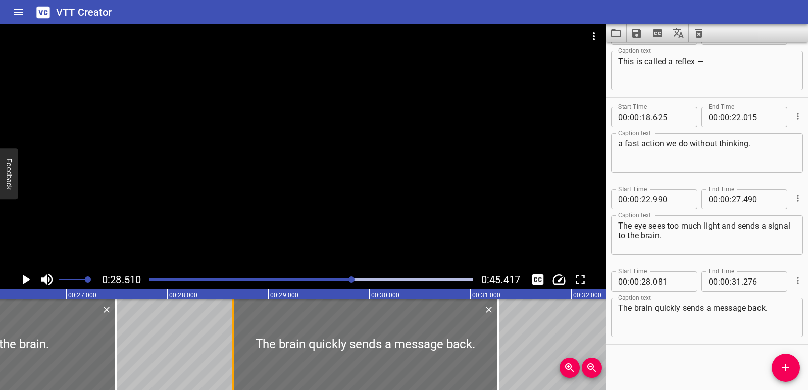
drag, startPoint x: 177, startPoint y: 336, endPoint x: 235, endPoint y: 333, distance: 57.6
click at [235, 333] on div at bounding box center [233, 344] width 10 height 91
type input "651"
click at [532, 335] on div "Our eyes can change size. The black part in the center is called the pupil. Whe…" at bounding box center [369, 344] width 6057 height 91
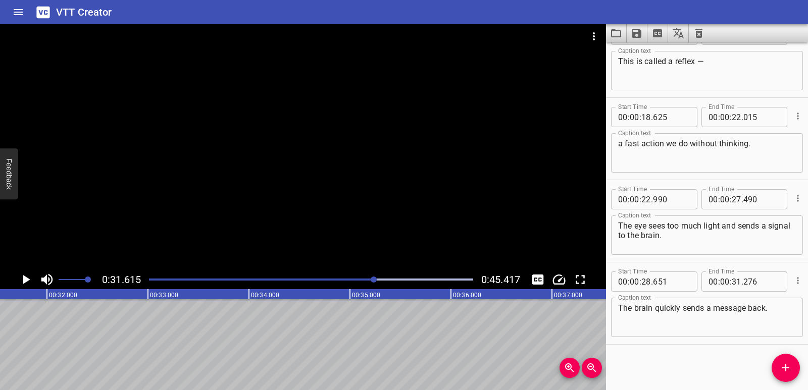
scroll to position [0, 3191]
click at [795, 361] on button "Add Cue" at bounding box center [785, 368] width 28 height 28
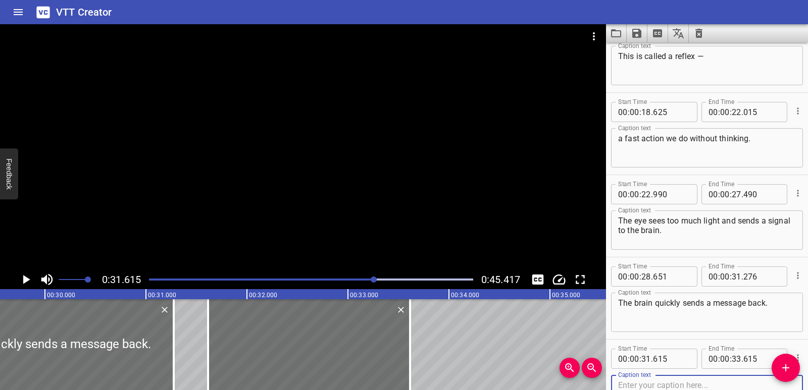
scroll to position [0, 2978]
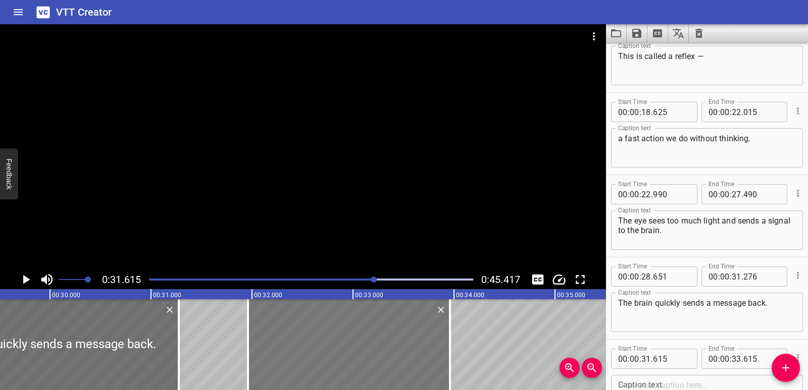
drag, startPoint x: 262, startPoint y: 344, endPoint x: 297, endPoint y: 343, distance: 34.8
click at [297, 343] on div at bounding box center [349, 344] width 202 height 91
type input "960"
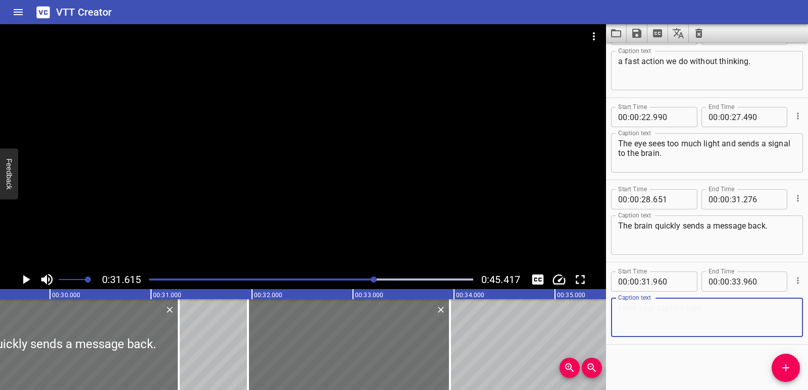
click at [657, 316] on textarea at bounding box center [707, 317] width 178 height 29
paste textarea "The pupil gets smaller."
type textarea "The pupil gets smaller."
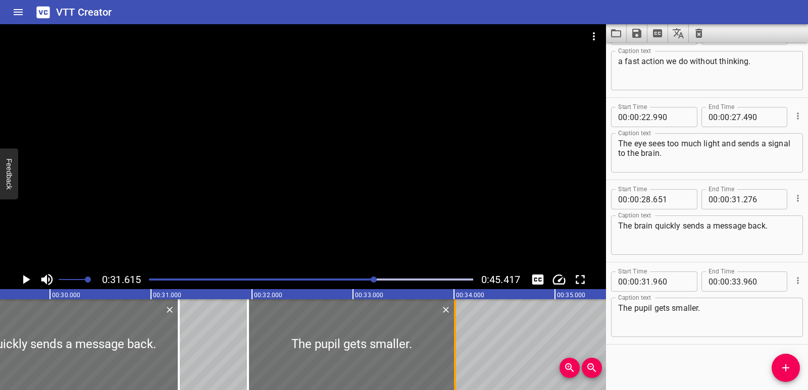
click at [453, 351] on div at bounding box center [455, 344] width 10 height 91
type input "34"
type input "010"
click at [489, 344] on div "Our eyes can change size. The black part in the center is called the pupil. Whe…" at bounding box center [50, 344] width 6057 height 91
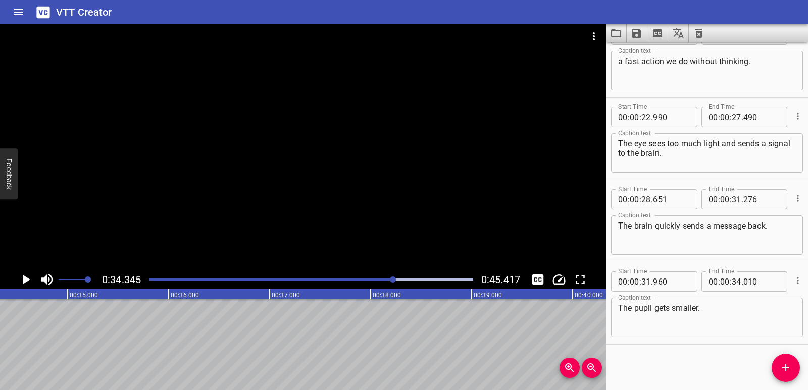
scroll to position [0, 3467]
click at [796, 364] on span "Add Cue" at bounding box center [785, 368] width 28 height 12
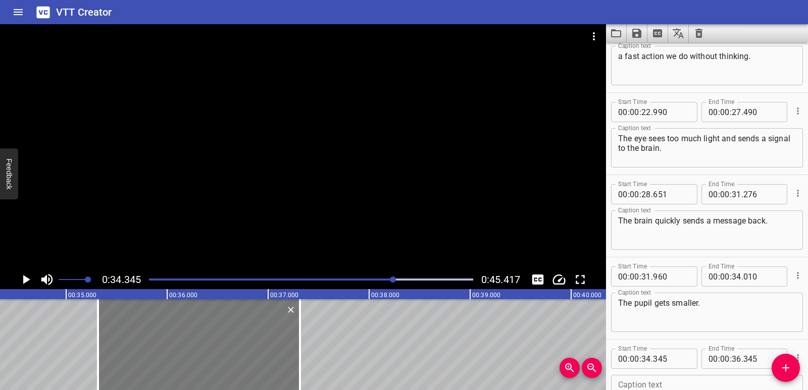
drag, startPoint x: 140, startPoint y: 344, endPoint x: 238, endPoint y: 350, distance: 98.1
click at [238, 350] on div at bounding box center [199, 344] width 202 height 91
type input "35"
type input "315"
type input "37"
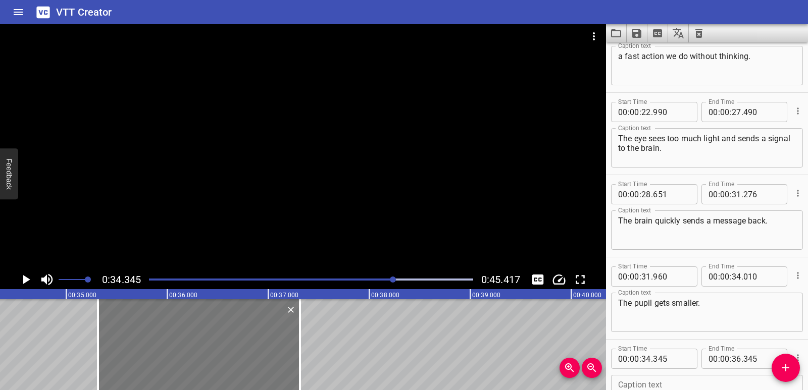
type input "315"
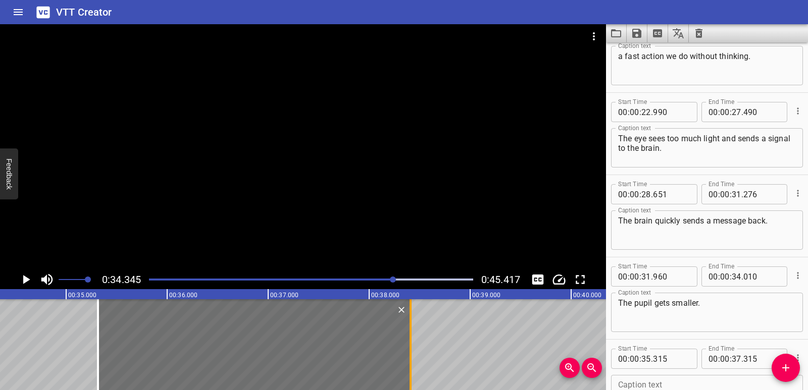
drag, startPoint x: 302, startPoint y: 355, endPoint x: 413, endPoint y: 349, distance: 110.7
click at [413, 349] on div at bounding box center [410, 344] width 10 height 91
type input "38"
type input "410"
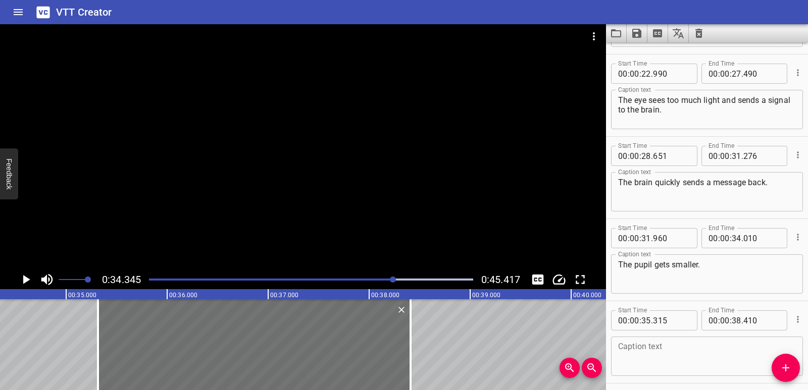
scroll to position [522, 0]
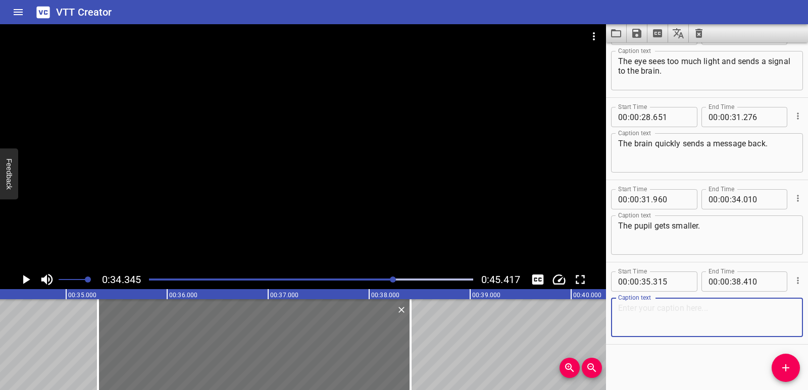
click at [629, 327] on textarea at bounding box center [707, 317] width 178 height 29
paste textarea "Another reflex is when we touch something hot and move our hand away fast. Refl…"
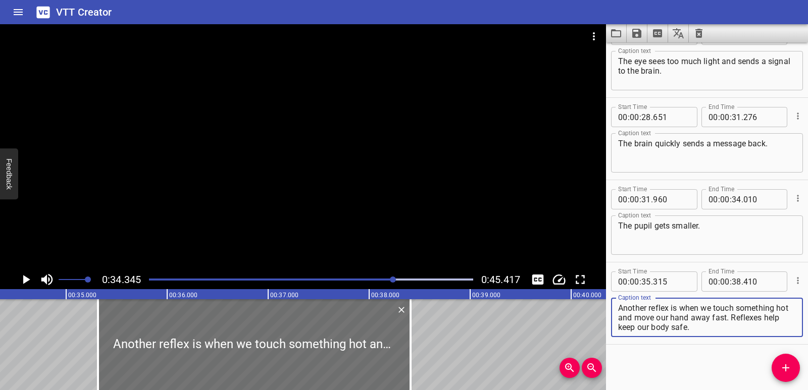
click at [744, 315] on textarea "Another reflex is when we touch something hot and move our hand away fast. Refl…" at bounding box center [707, 317] width 178 height 29
drag, startPoint x: 744, startPoint y: 317, endPoint x: 748, endPoint y: 326, distance: 9.0
click at [748, 326] on textarea "Another reflex is when we touch something hot and move our hand away fast. Refl…" at bounding box center [707, 317] width 178 height 29
type textarea "Another reflex is when we touch something hot and move our hand away fast."
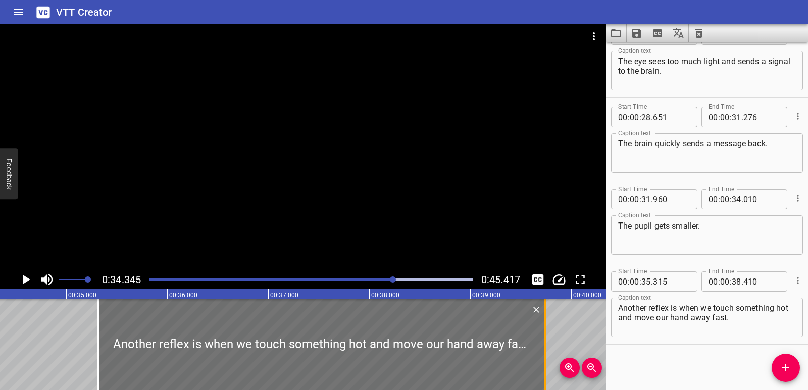
drag, startPoint x: 406, startPoint y: 344, endPoint x: 541, endPoint y: 346, distance: 134.8
click at [541, 346] on div at bounding box center [545, 344] width 10 height 91
type input "39"
type input "745"
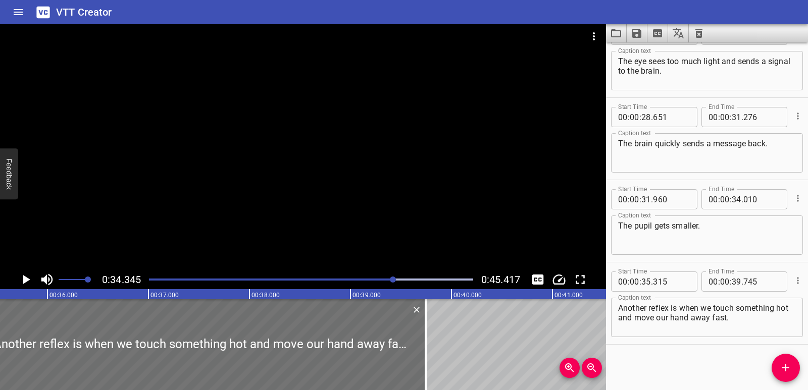
scroll to position [0, 3842]
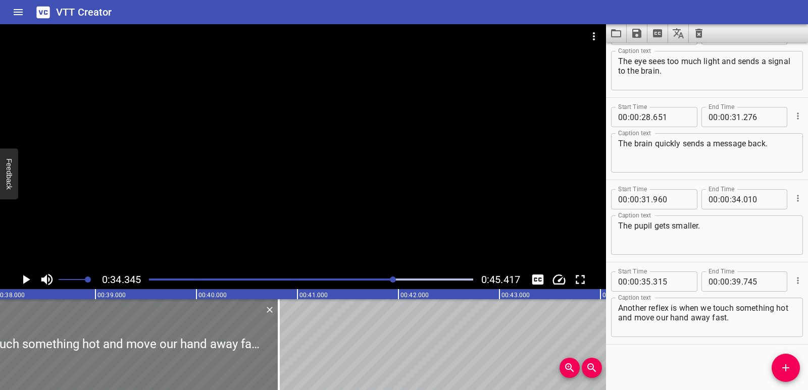
drag, startPoint x: 164, startPoint y: 351, endPoint x: 273, endPoint y: 353, distance: 108.5
click at [273, 353] on div at bounding box center [54, 344] width 447 height 91
type input "36"
type input "390"
type input "40"
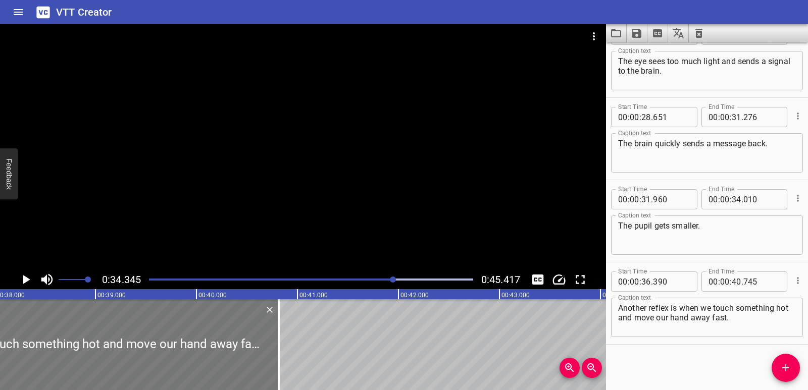
type input "820"
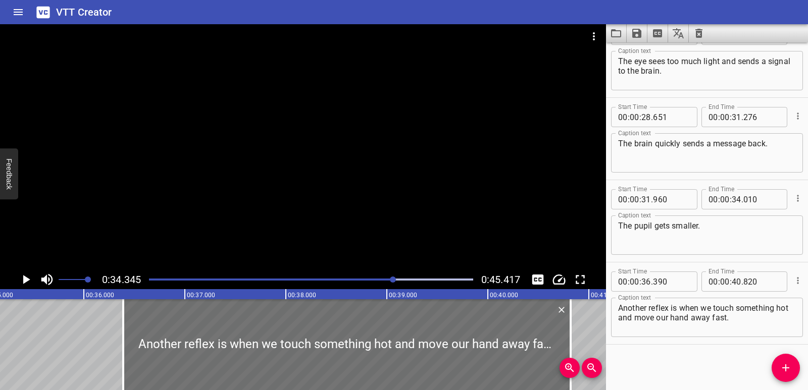
scroll to position [0, 3477]
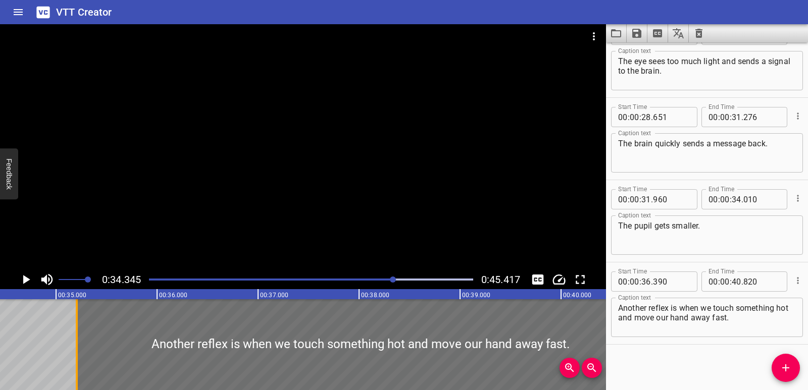
drag, startPoint x: 199, startPoint y: 347, endPoint x: 80, endPoint y: 340, distance: 119.9
click at [80, 340] on div at bounding box center [77, 344] width 10 height 91
type input "35"
type input "205"
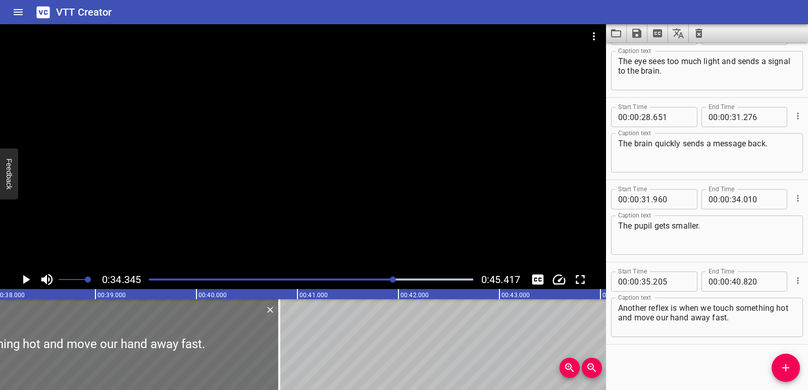
scroll to position [0, 4076]
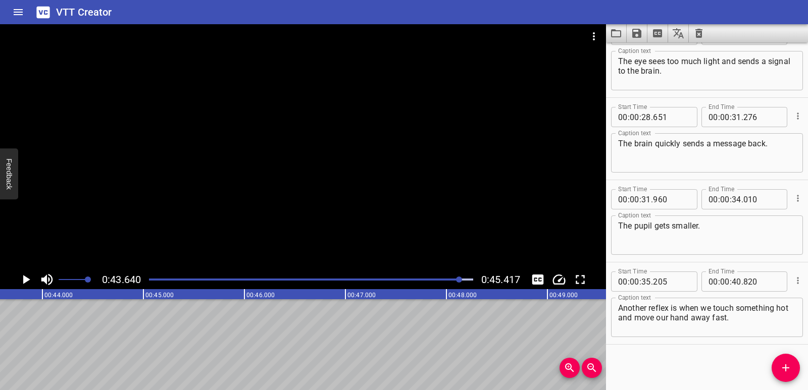
scroll to position [0, 4405]
click at [785, 369] on icon "Add Cue" at bounding box center [785, 367] width 7 height 7
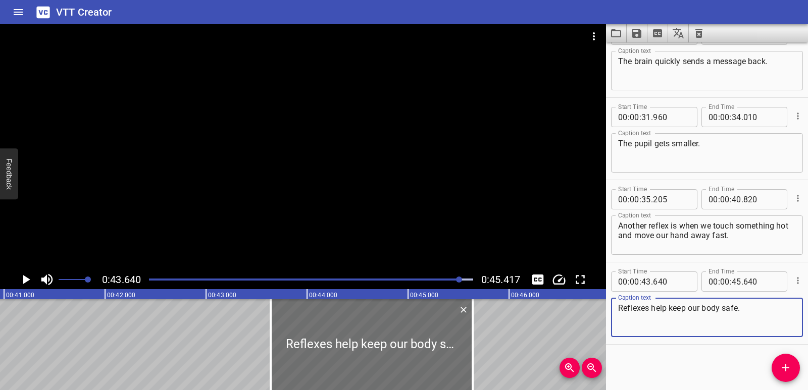
scroll to position [0, 4088]
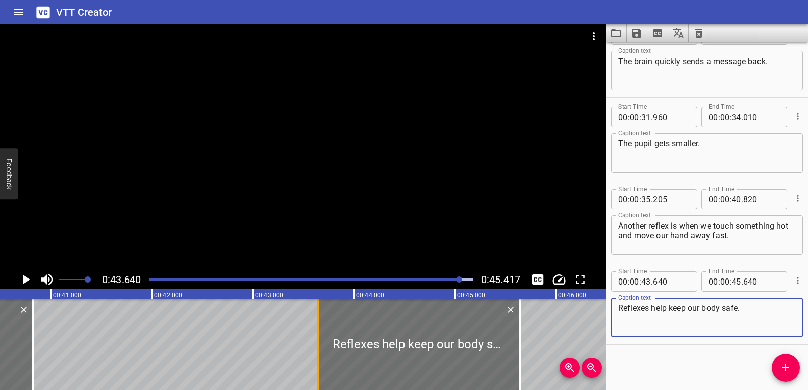
type textarea "Reflexes help keep our body safe."
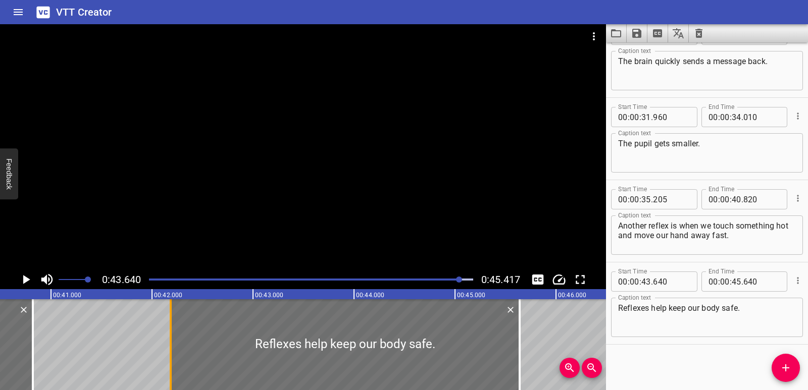
drag, startPoint x: 320, startPoint y: 351, endPoint x: 173, endPoint y: 330, distance: 148.3
click at [173, 330] on div at bounding box center [171, 344] width 10 height 91
type input "42"
type input "185"
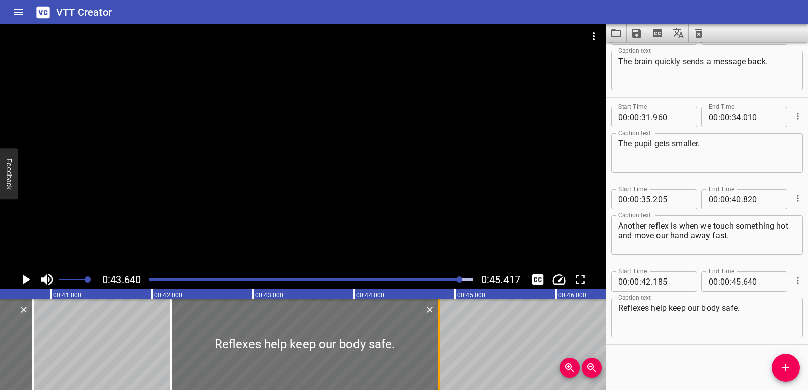
drag, startPoint x: 522, startPoint y: 344, endPoint x: 441, endPoint y: 346, distance: 80.8
click at [441, 346] on div at bounding box center [439, 344] width 10 height 91
type input "44"
type input "840"
drag, startPoint x: 169, startPoint y: 344, endPoint x: 181, endPoint y: 344, distance: 12.1
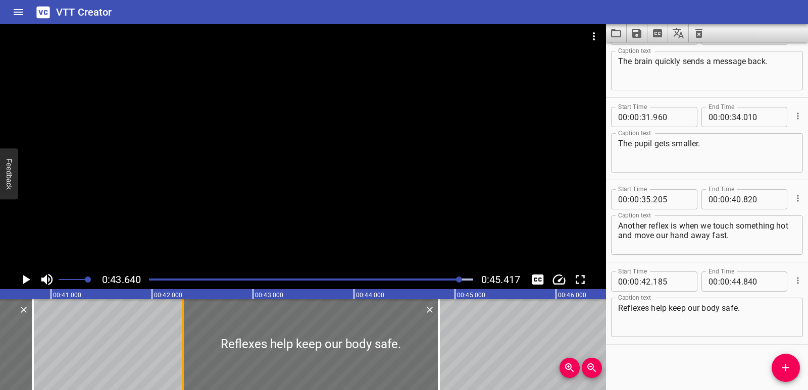
click at [181, 344] on div at bounding box center [183, 344] width 10 height 91
type input "305"
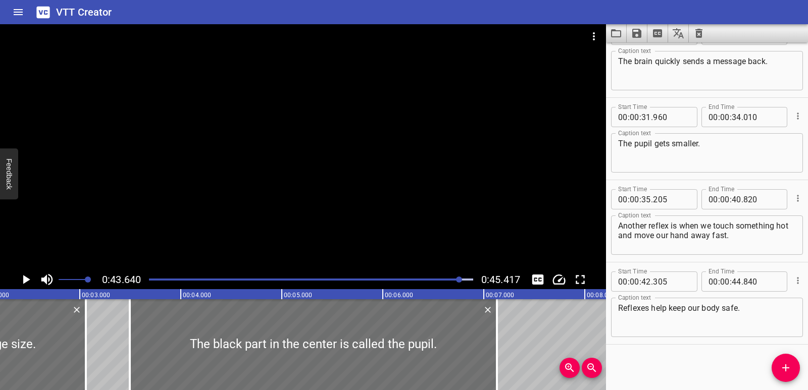
scroll to position [0, 0]
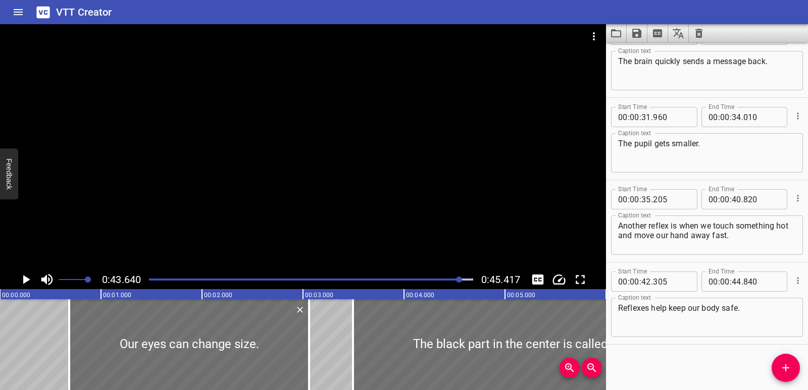
drag, startPoint x: 202, startPoint y: 280, endPoint x: 140, endPoint y: 278, distance: 62.1
click at [140, 278] on div "0:43.640 0:45.417" at bounding box center [303, 279] width 606 height 19
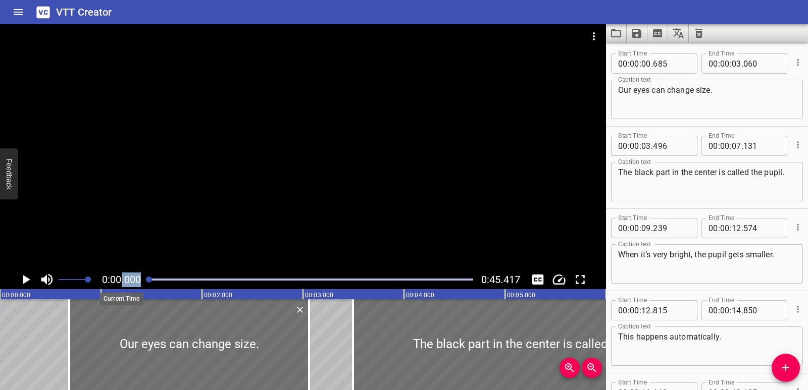
drag, startPoint x: 460, startPoint y: 278, endPoint x: 123, endPoint y: 283, distance: 337.7
click at [123, 283] on div "0:00.000 0:45.417" at bounding box center [303, 279] width 606 height 19
click at [22, 279] on icon "Play/Pause" at bounding box center [25, 279] width 15 height 15
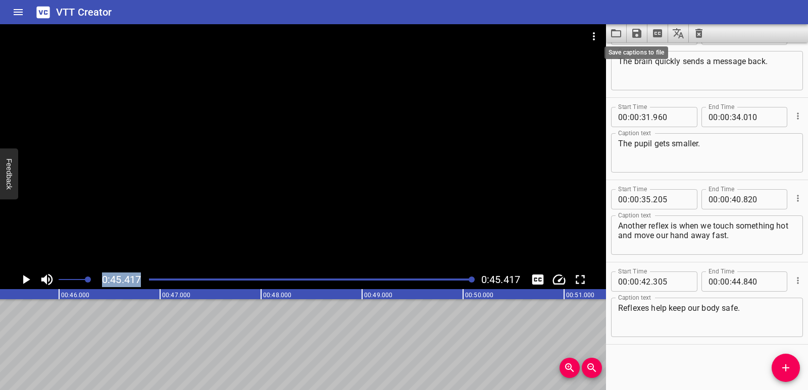
click at [638, 33] on icon "Save captions to file" at bounding box center [636, 33] width 9 height 9
click at [648, 51] on li "Save to VTT file" at bounding box center [663, 55] width 74 height 18
